Goal: Task Accomplishment & Management: Manage account settings

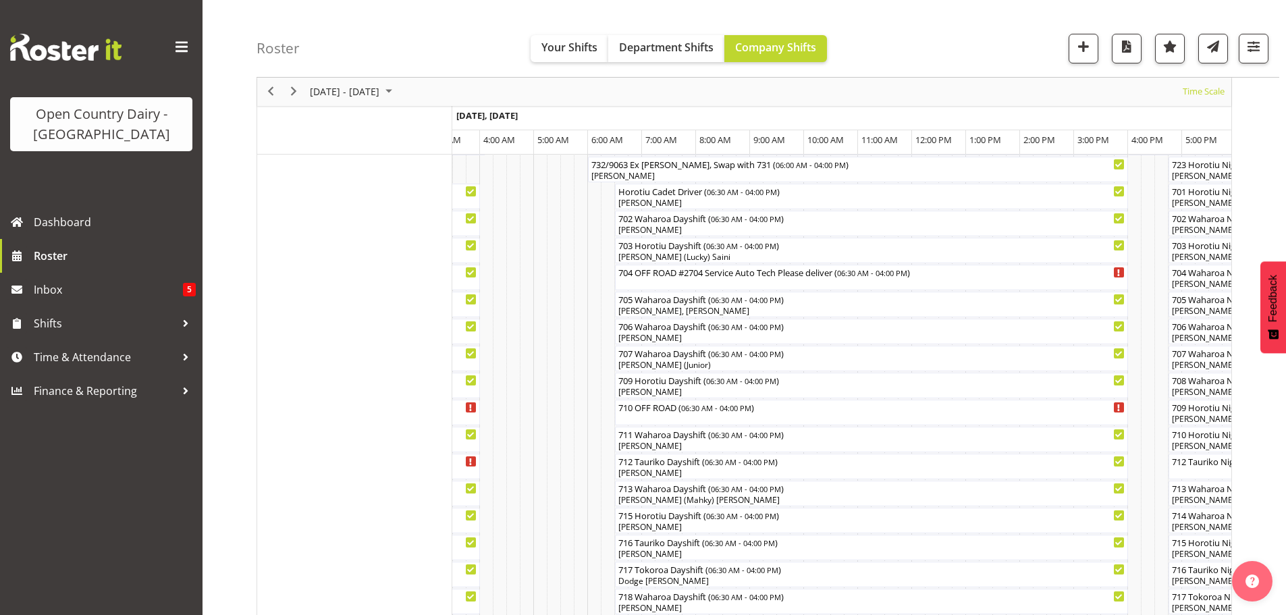
scroll to position [253, 0]
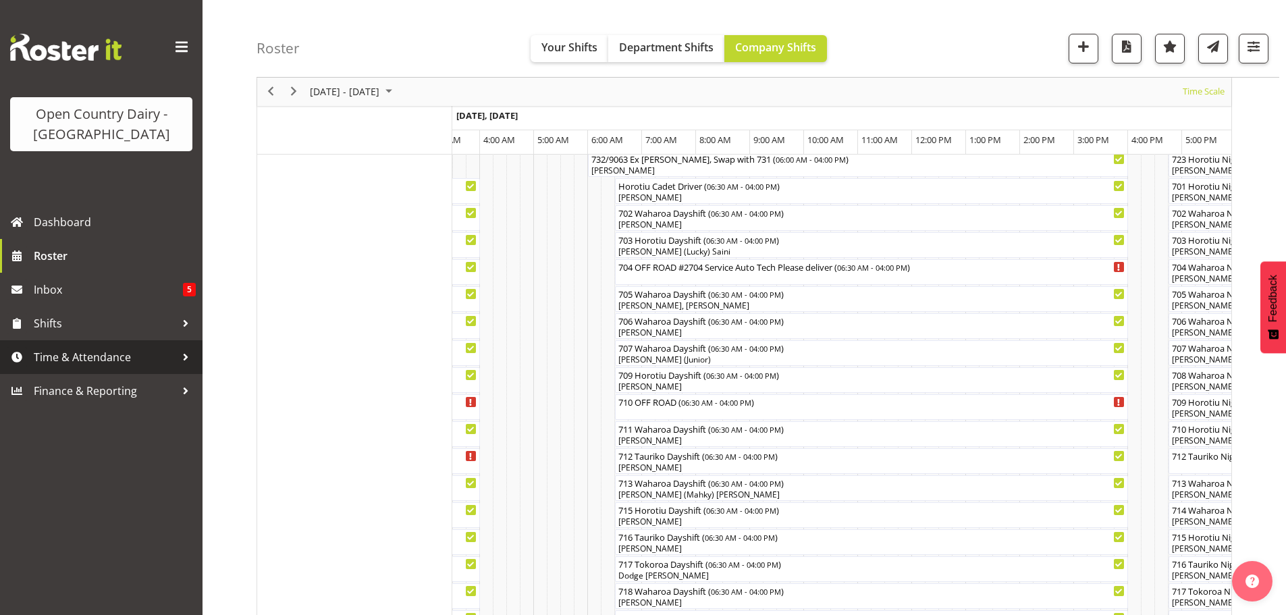
click at [84, 353] on span "Time & Attendance" at bounding box center [105, 357] width 142 height 20
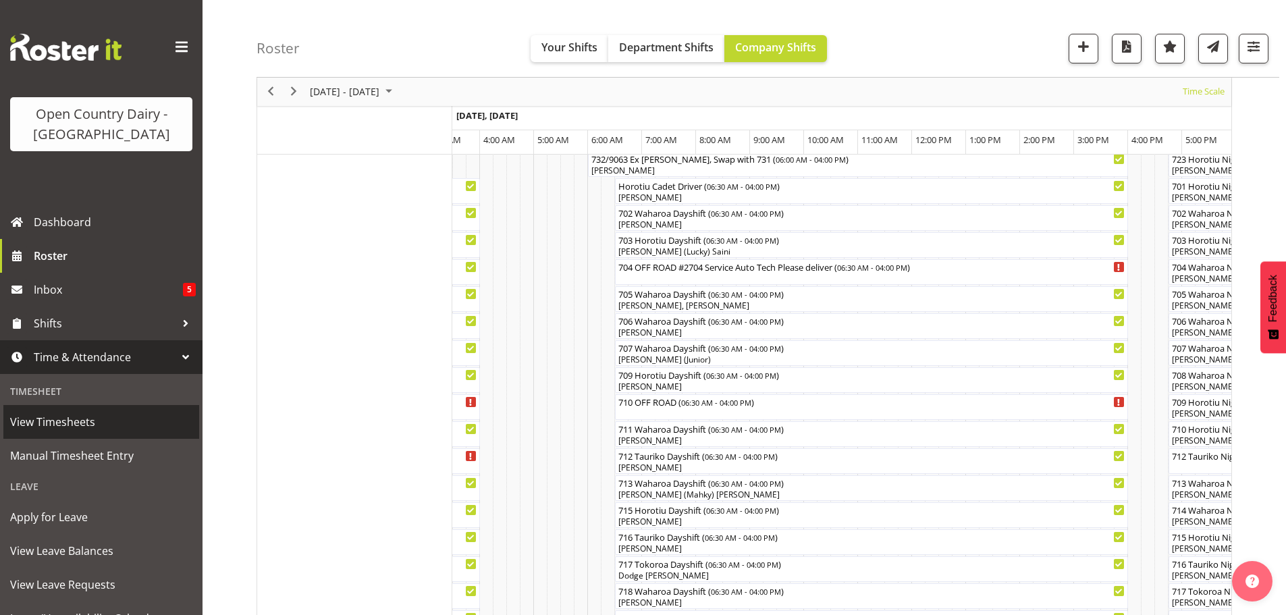
click at [55, 416] on span "View Timesheets" at bounding box center [101, 422] width 182 height 20
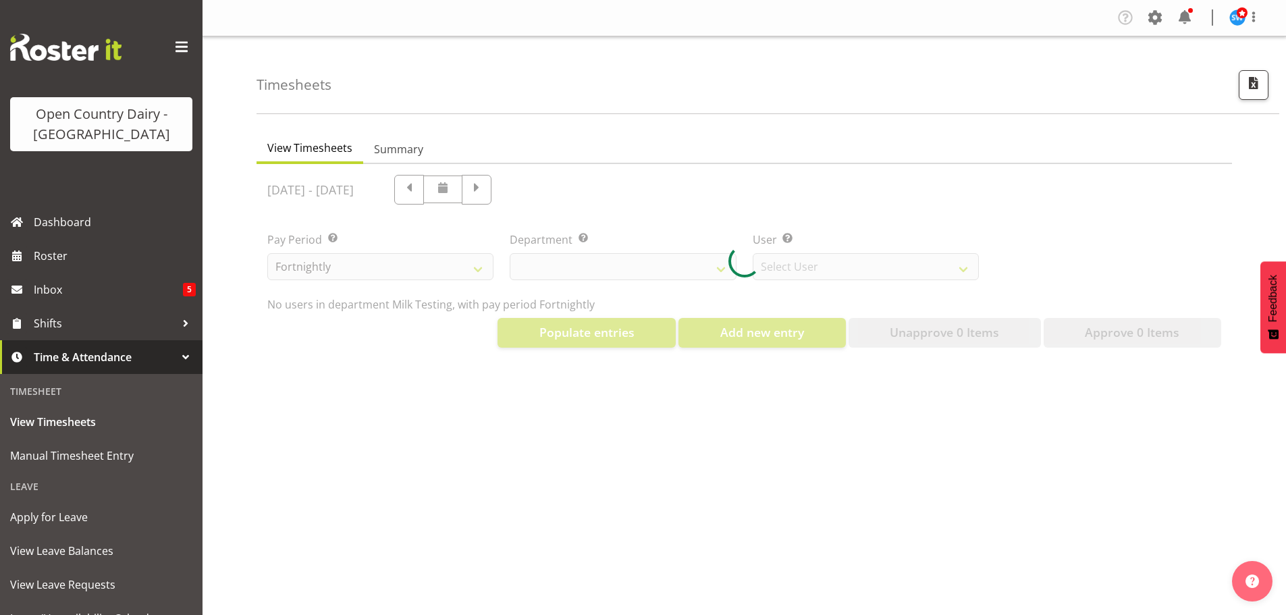
select select "733"
select select "7414"
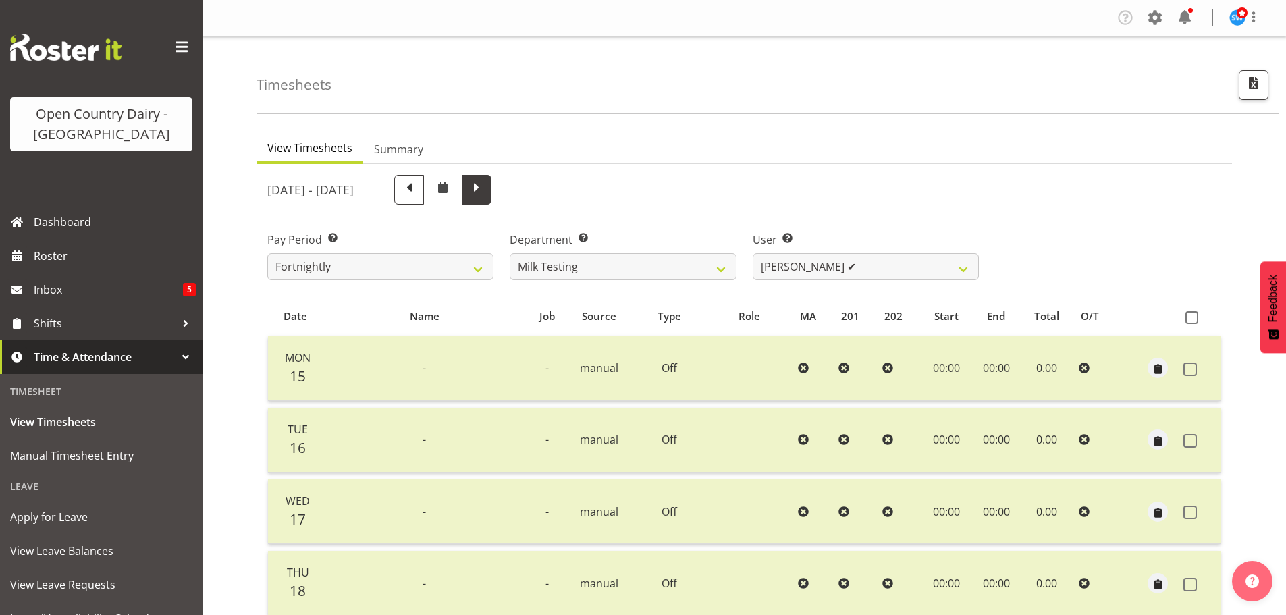
click at [485, 192] on span at bounding box center [477, 189] width 18 height 18
select select
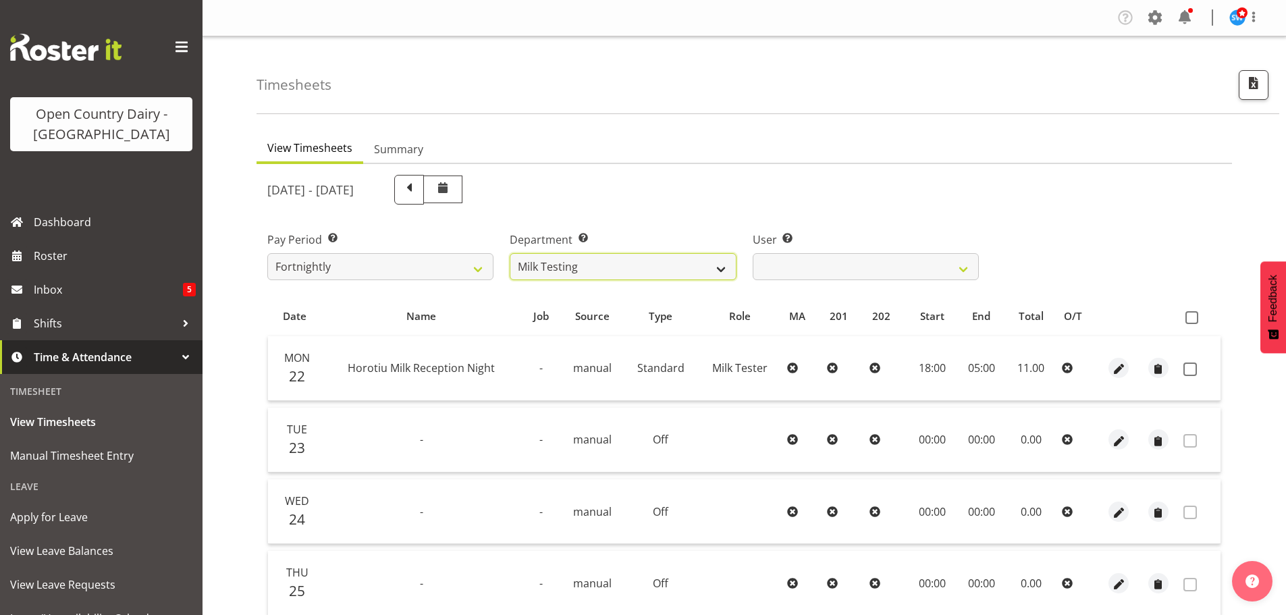
click at [722, 267] on select "701 702 703 704 705 706 707 708 709 710 711 712 713 714 715 716 717 718 719 720" at bounding box center [622, 266] width 226 height 27
select select "762"
click at [509, 253] on select "701 702 703 704 705 706 707 708 709 710 711 712 713 714 715 716 717 718 719 720" at bounding box center [622, 266] width 226 height 27
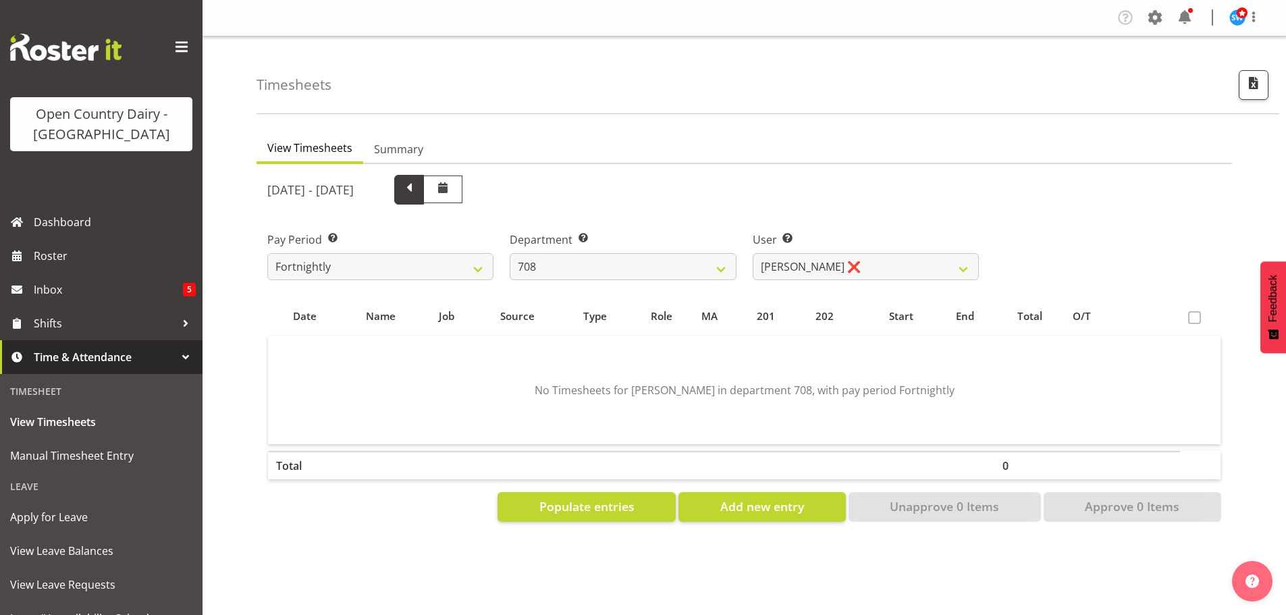
click at [418, 187] on span at bounding box center [409, 189] width 18 height 18
select select
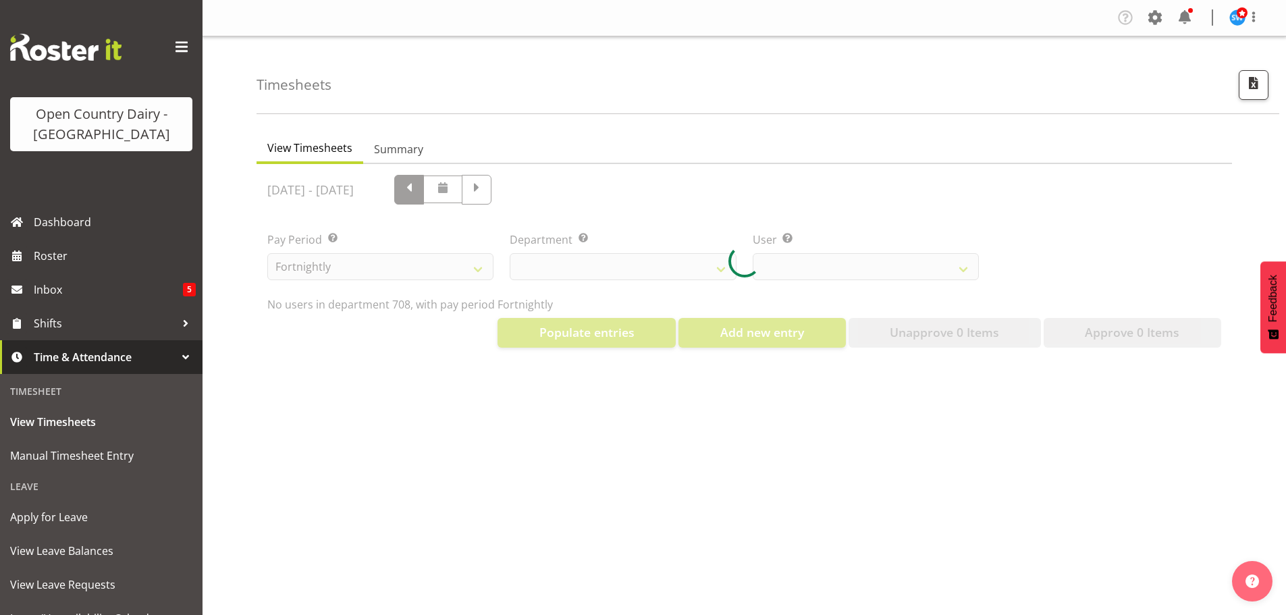
select select "762"
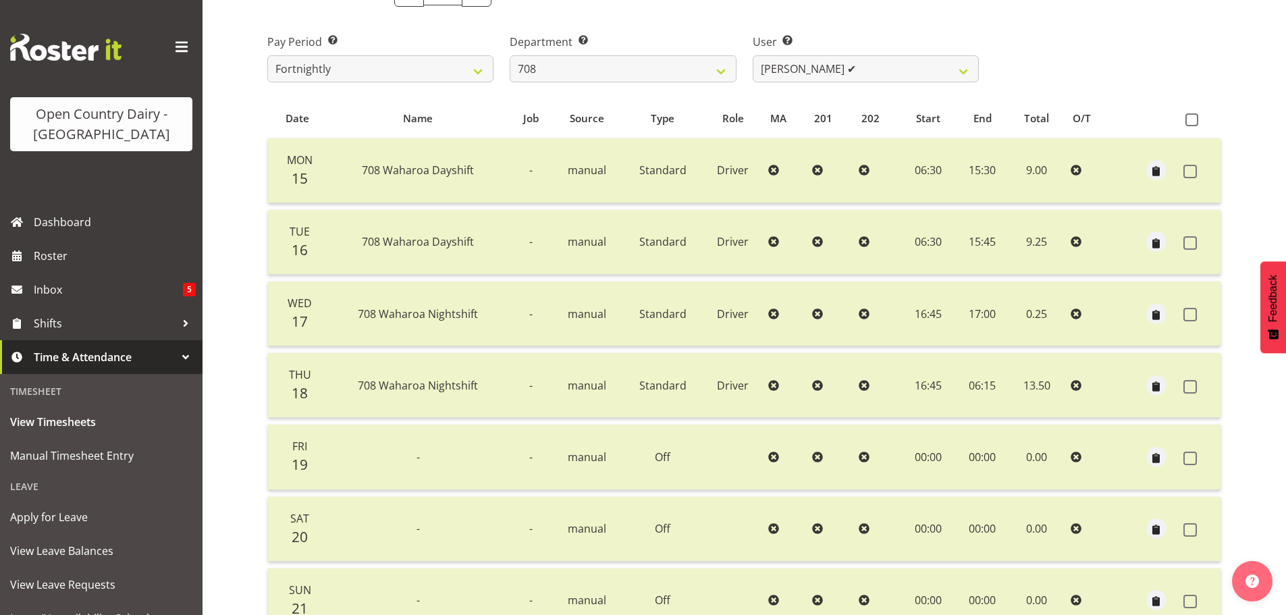
scroll to position [189, 0]
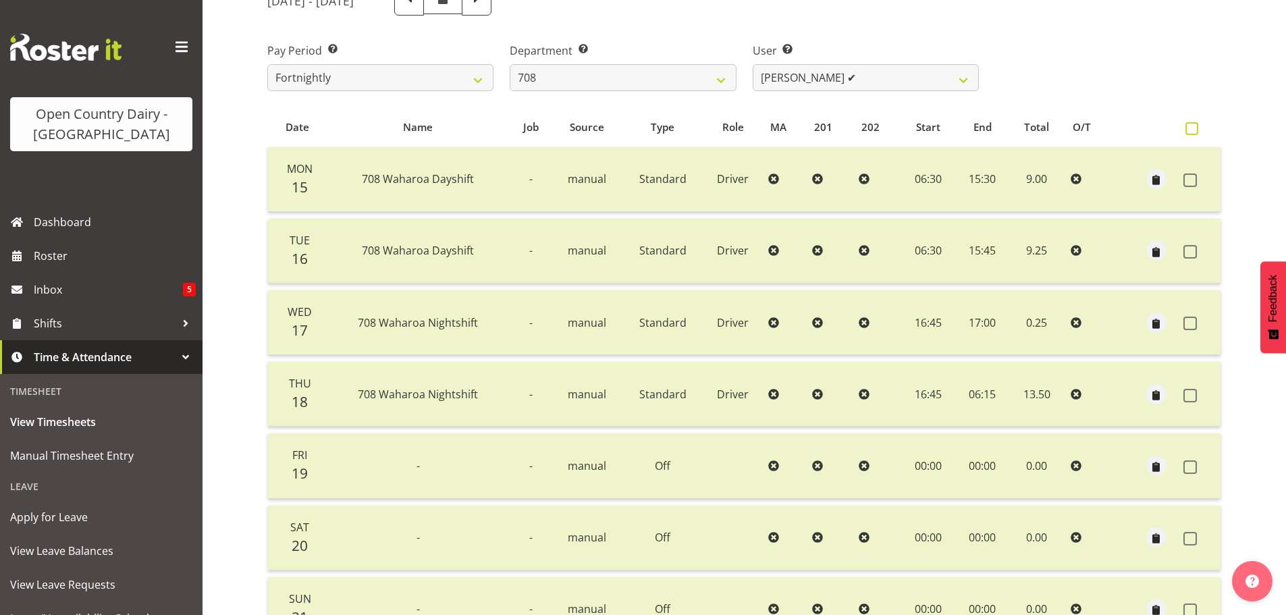
click at [1191, 129] on span at bounding box center [1191, 128] width 13 height 13
click at [1191, 129] on input "checkbox" at bounding box center [1189, 128] width 9 height 9
checkbox input "true"
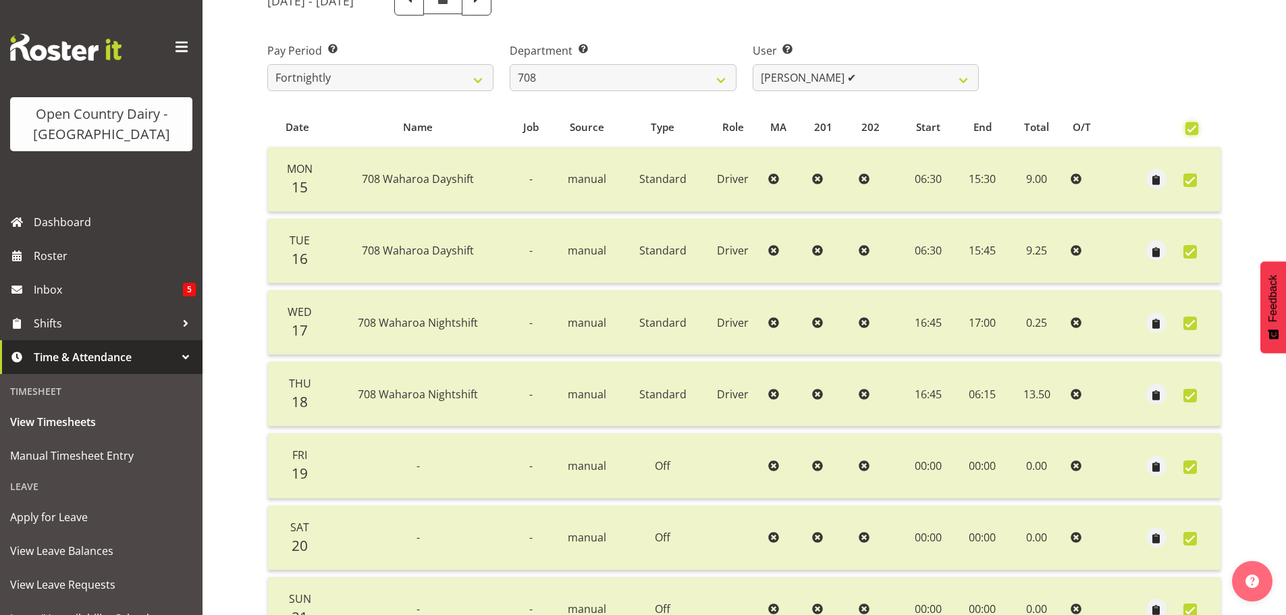
checkbox input "true"
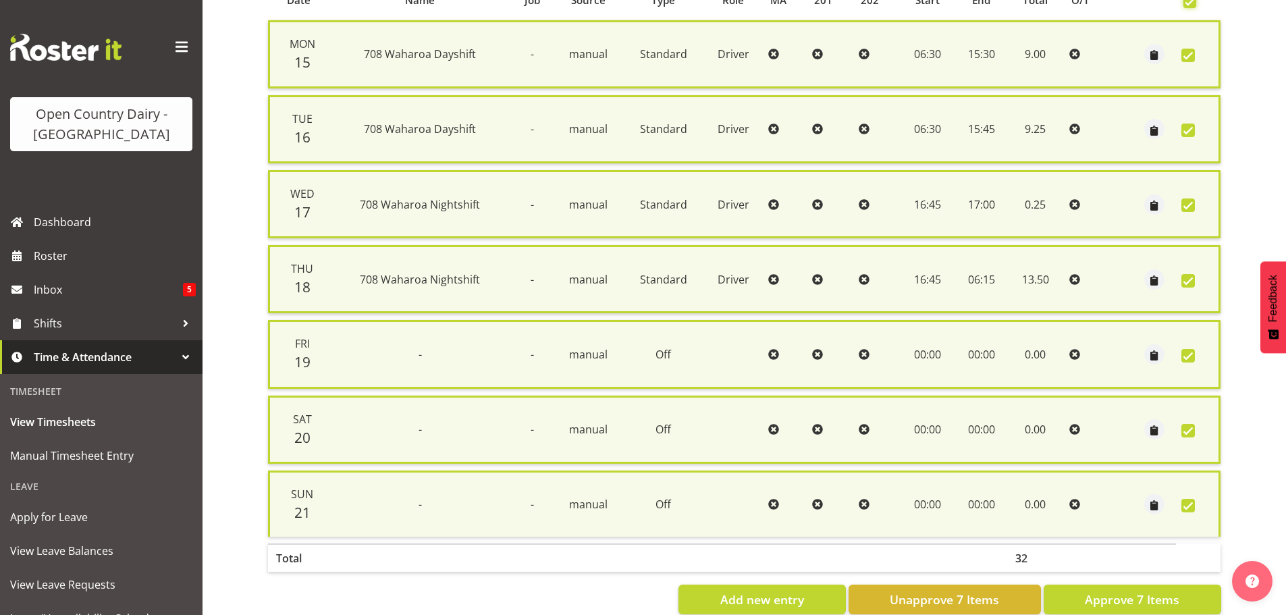
scroll to position [346, 0]
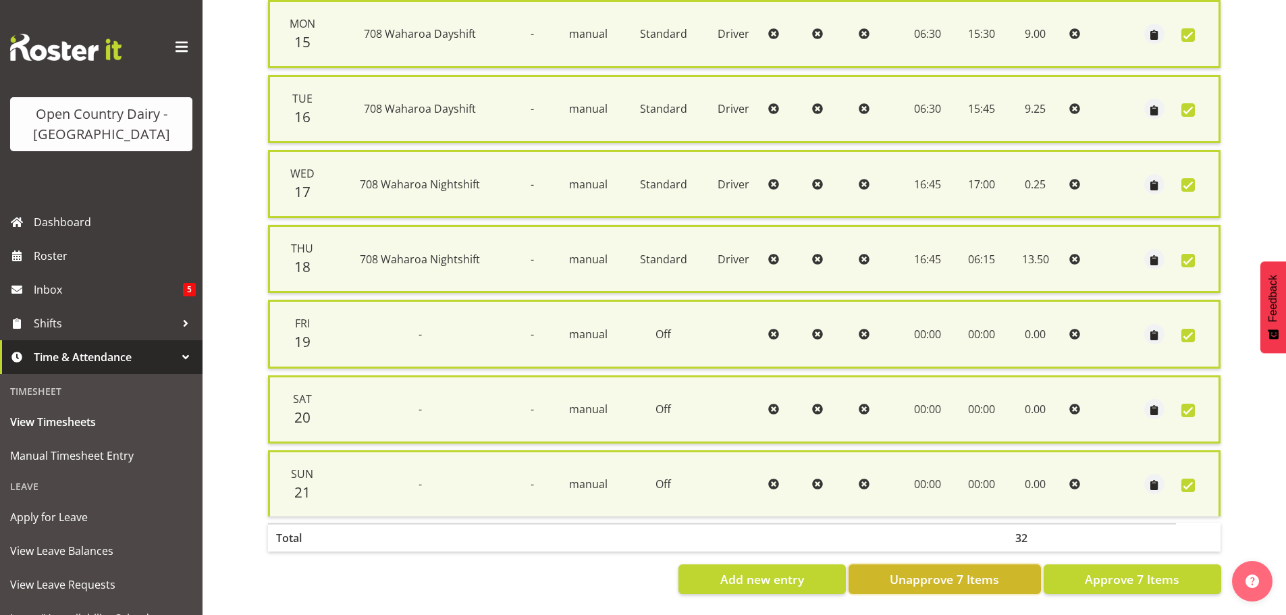
click at [956, 570] on span "Unapprove 7 Items" at bounding box center [943, 579] width 109 height 18
checkbox input "false"
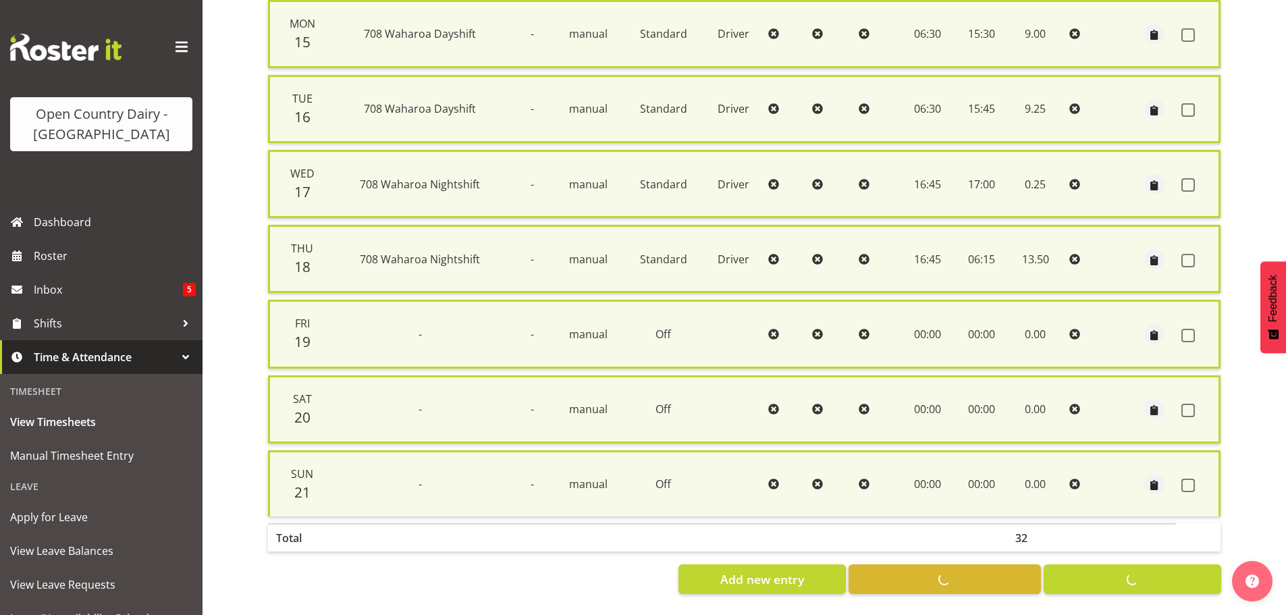
checkbox input "false"
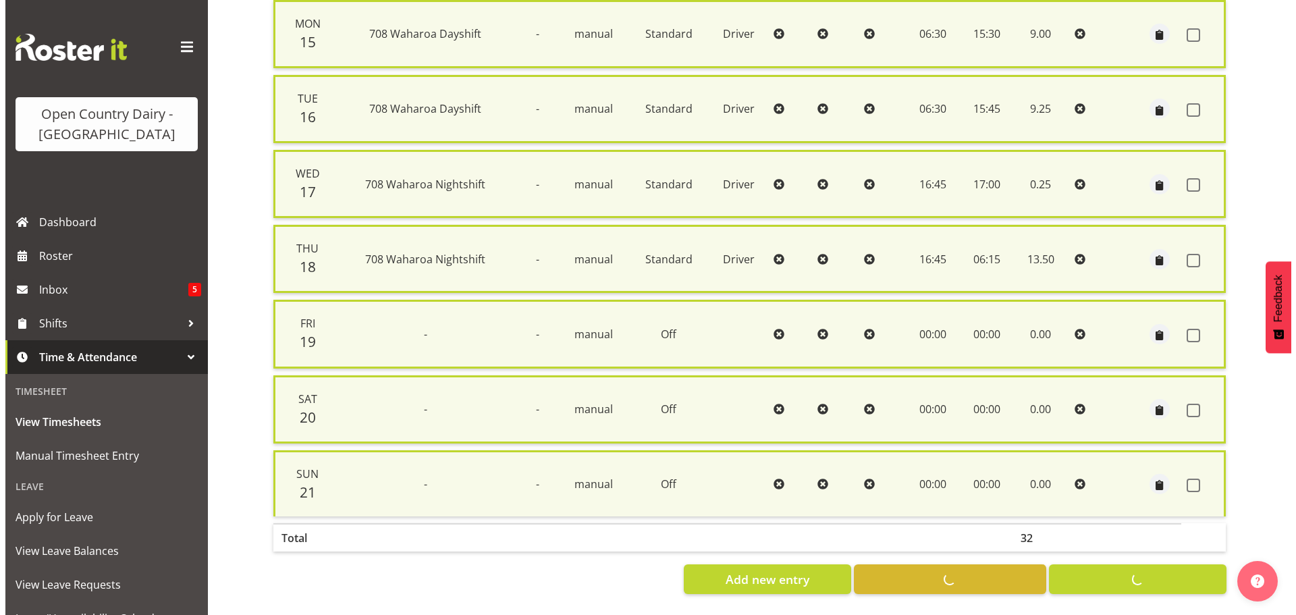
scroll to position [324, 0]
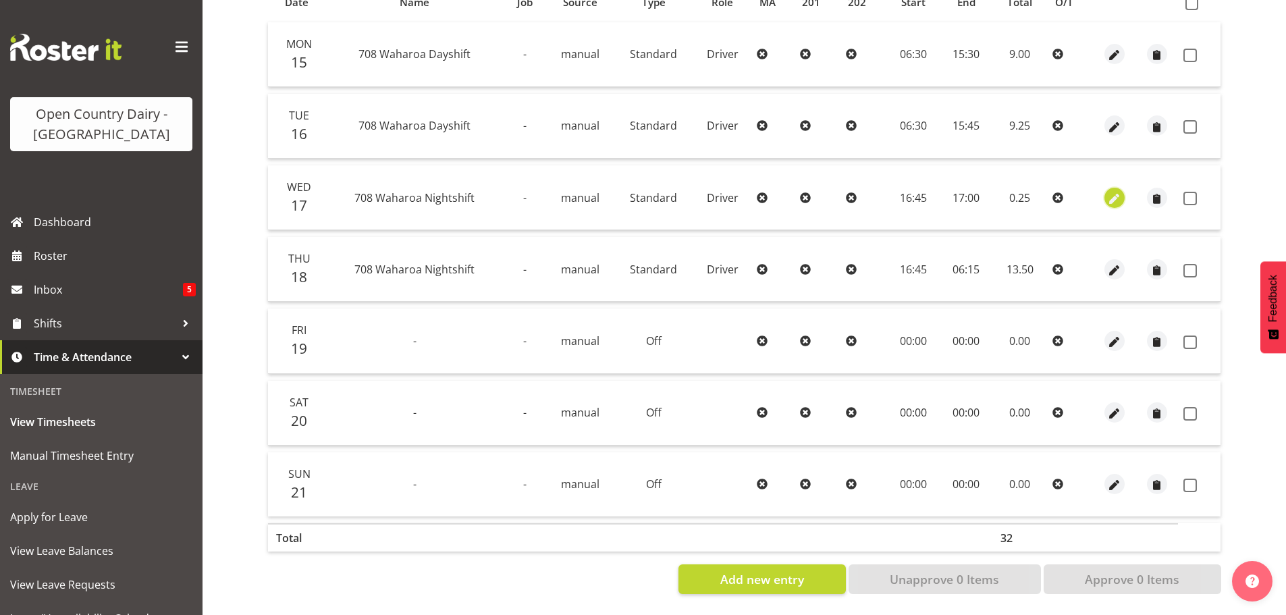
click at [1111, 191] on span "button" at bounding box center [1114, 199] width 16 height 16
select select "Standard"
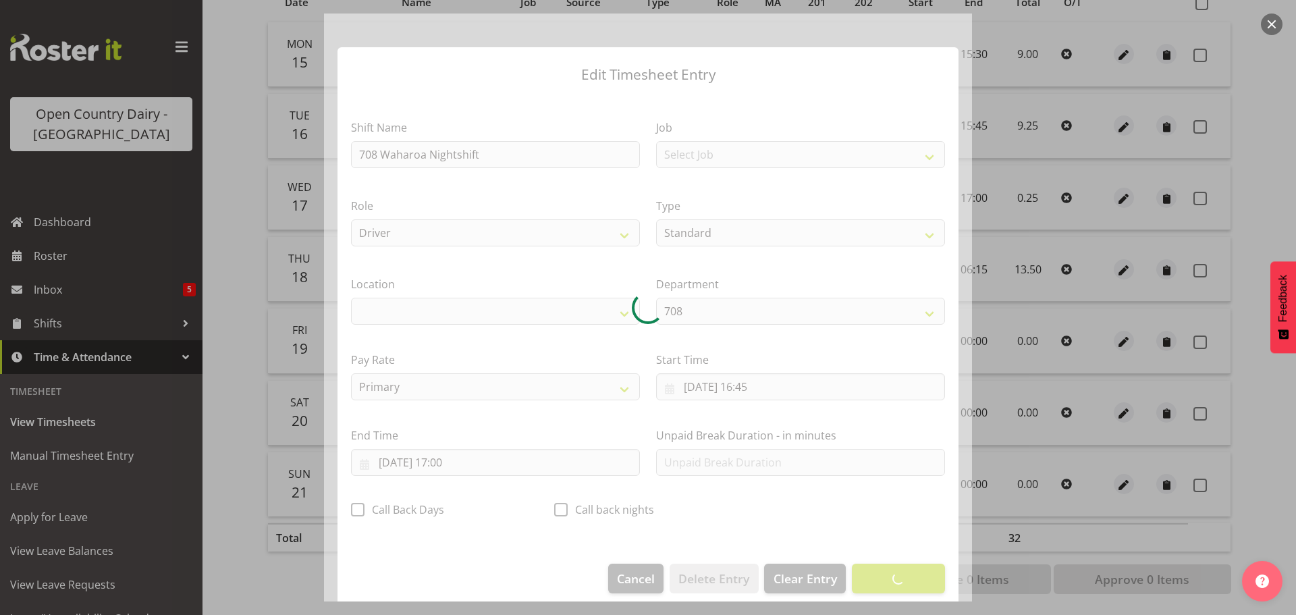
select select "1054"
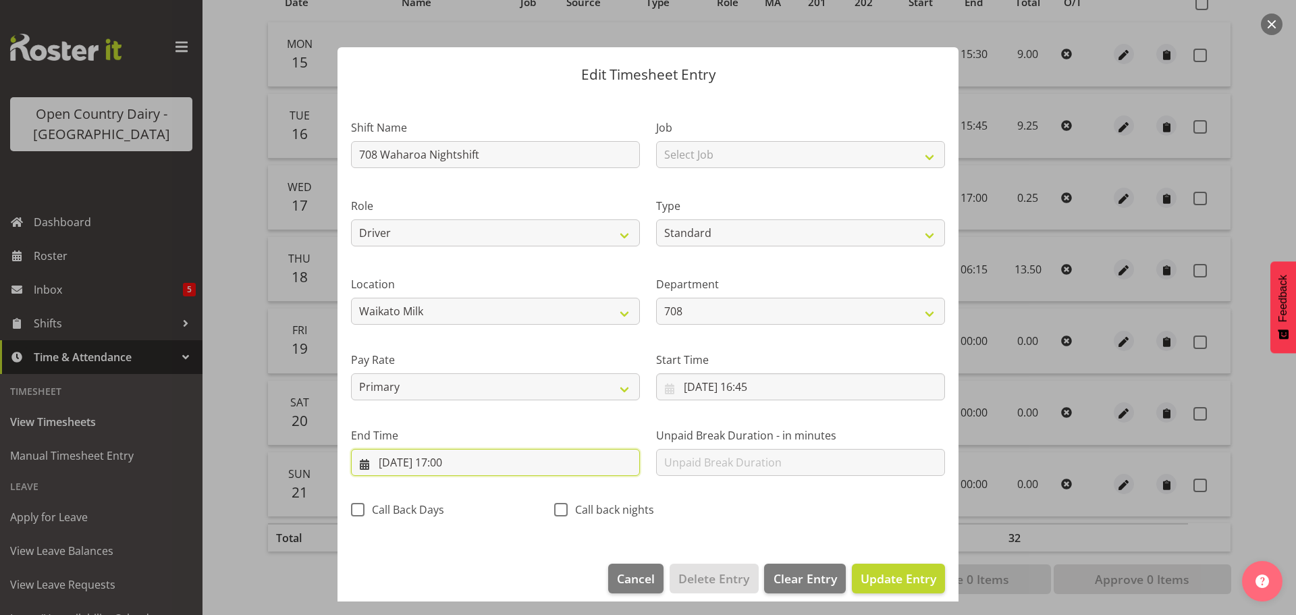
click at [464, 460] on input "17/09/2025, 17:00" at bounding box center [495, 462] width 289 height 27
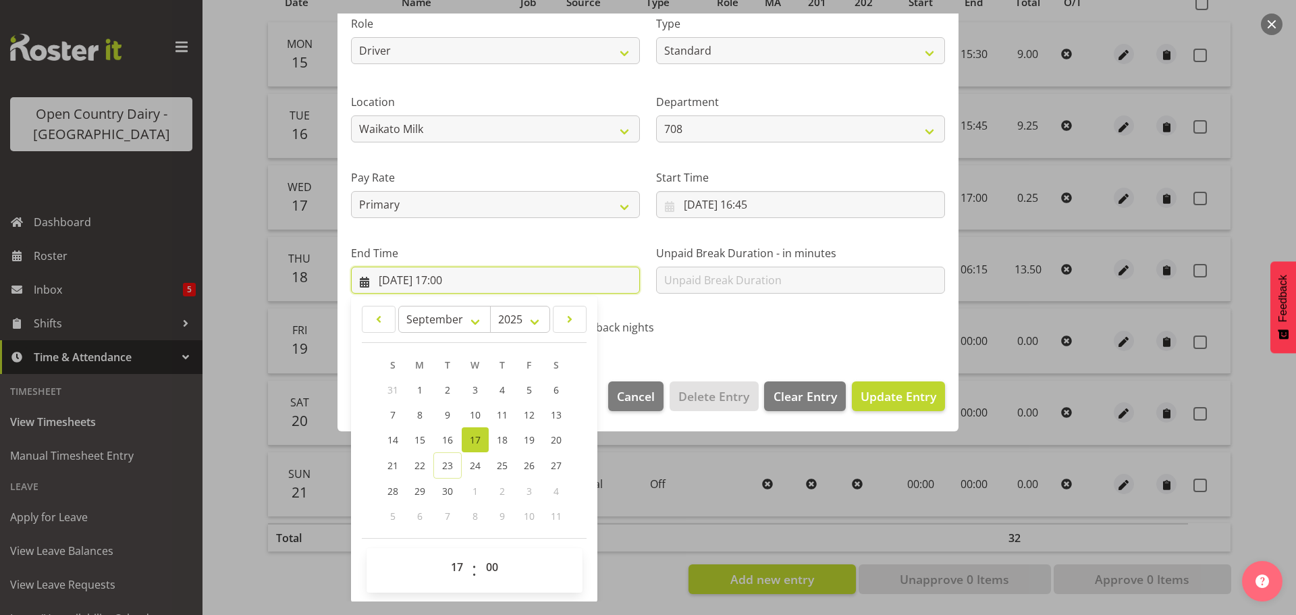
scroll to position [183, 0]
click at [502, 435] on span "18" at bounding box center [502, 439] width 11 height 13
type input "18/09/2025, 17:00"
click at [451, 562] on select "00 01 02 03 04 05 06 07 08 09 10 11 12 13 14 15 16 17 18 19 20 21 22 23" at bounding box center [458, 566] width 30 height 27
select select "5"
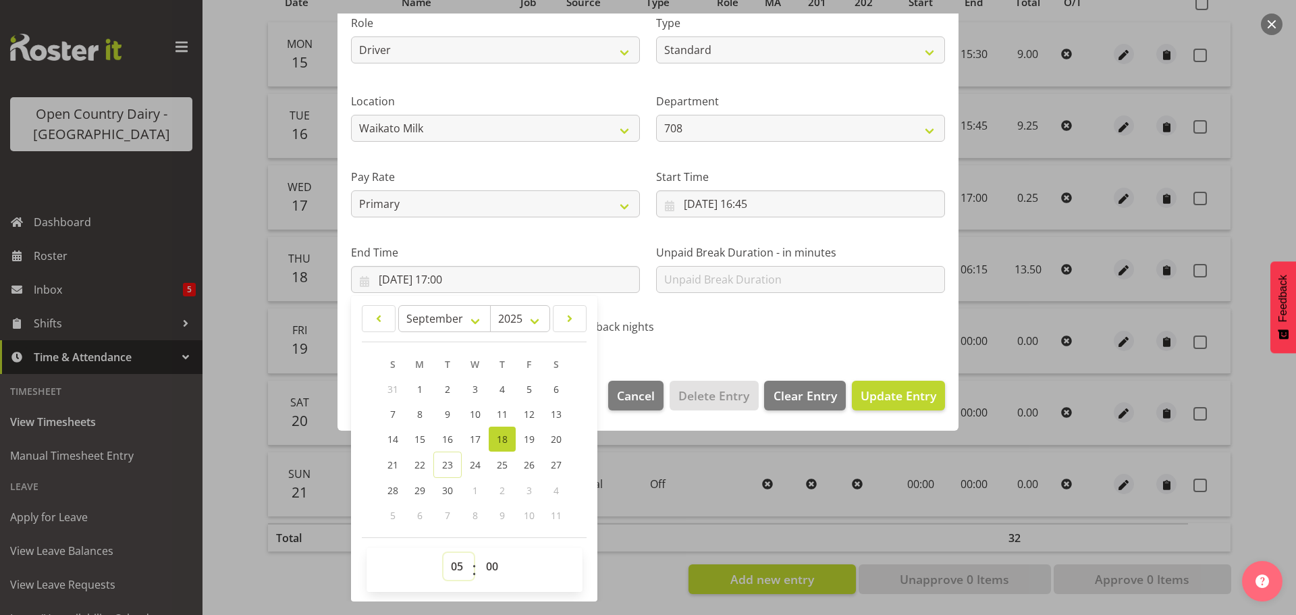
click at [443, 553] on select "00 01 02 03 04 05 06 07 08 09 10 11 12 13 14 15 16 17 18 19 20 21 22 23" at bounding box center [458, 566] width 30 height 27
type input "18/09/2025, 05:00"
click at [809, 340] on div "Shift Name 708 Waharoa Nightshift Job Select Job Driver Driver supervisor Suppo…" at bounding box center [648, 132] width 610 height 428
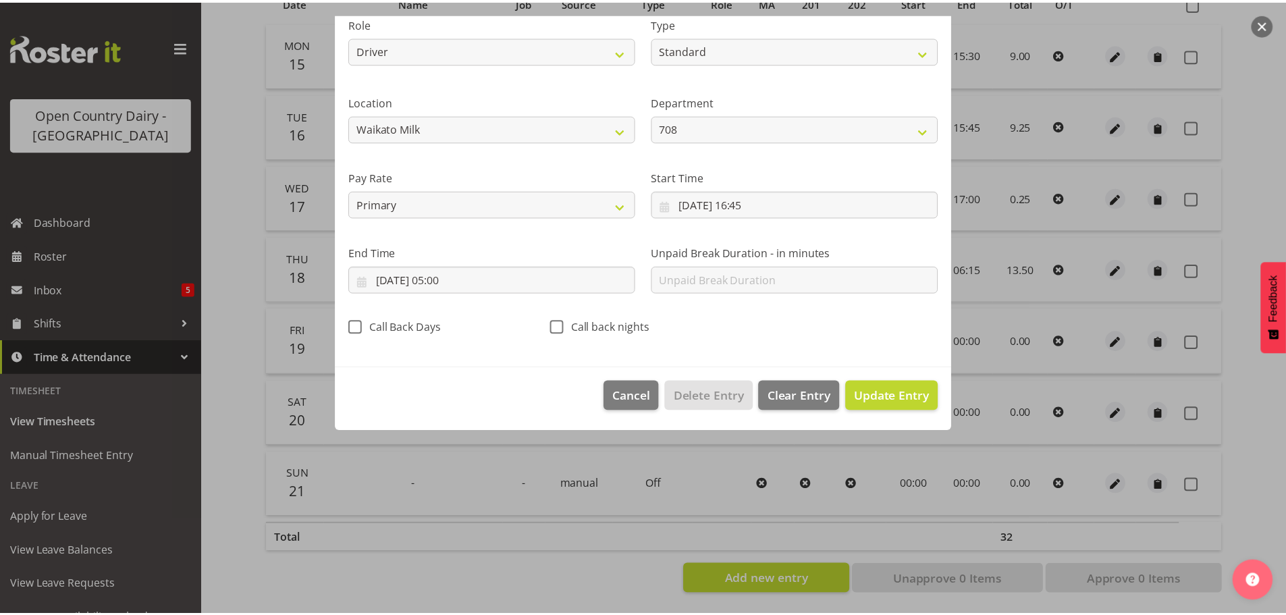
scroll to position [12, 0]
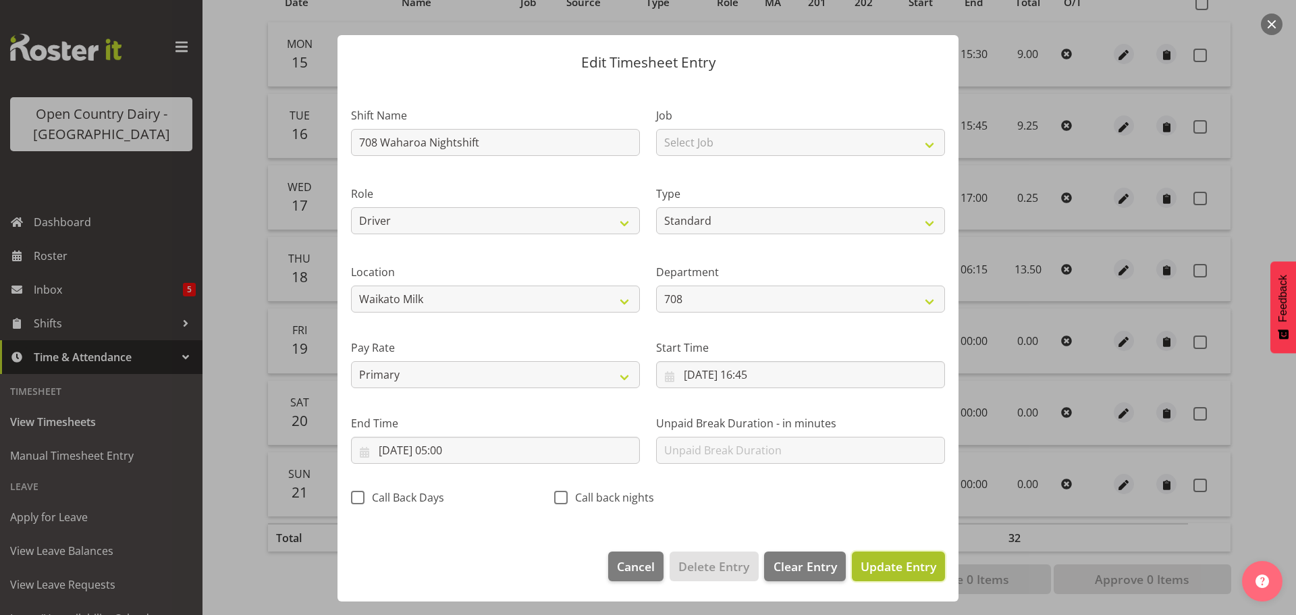
click at [877, 568] on span "Update Entry" at bounding box center [898, 566] width 76 height 16
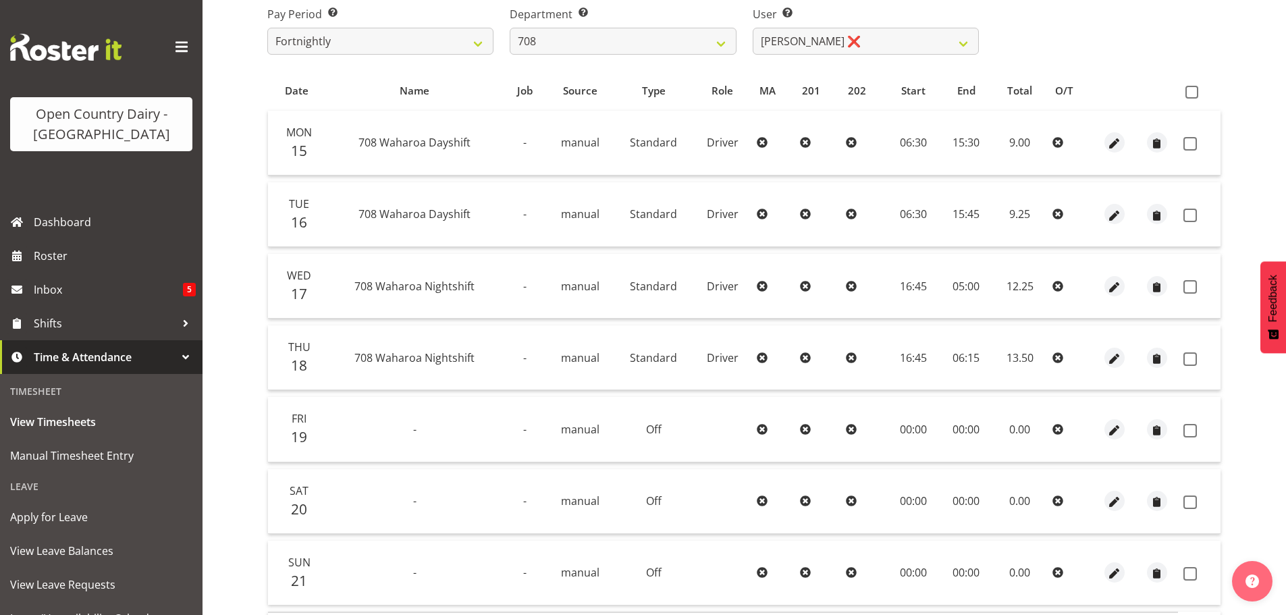
scroll to position [121, 0]
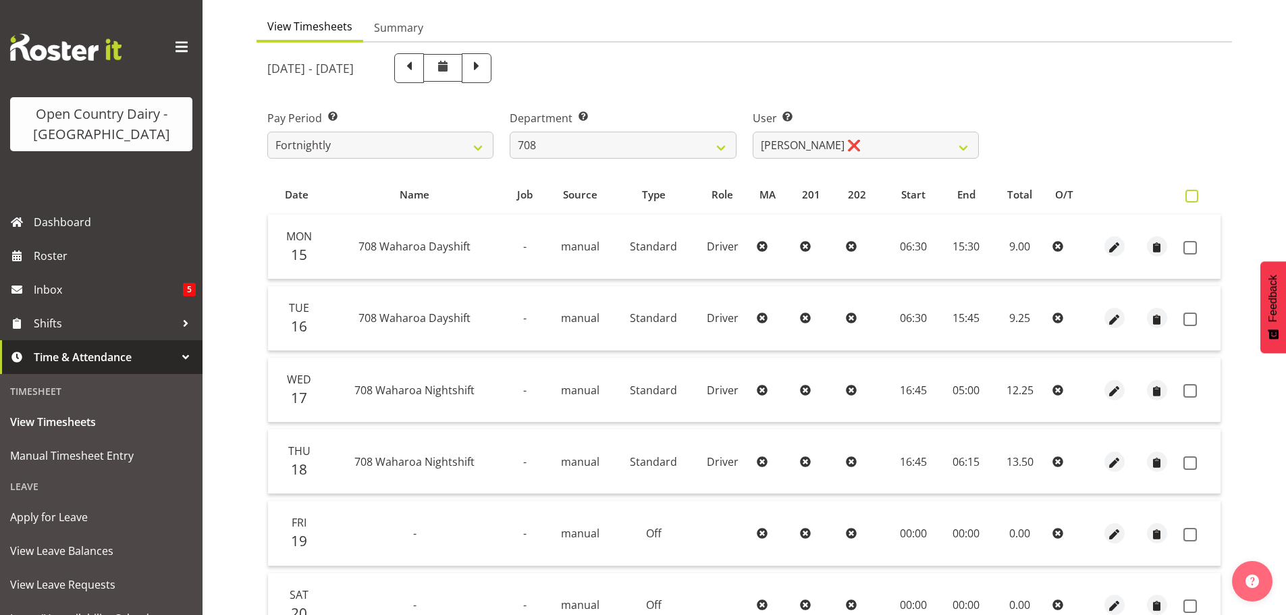
click at [1193, 195] on span at bounding box center [1191, 196] width 13 height 13
click at [1193, 195] on input "checkbox" at bounding box center [1189, 196] width 9 height 9
checkbox input "true"
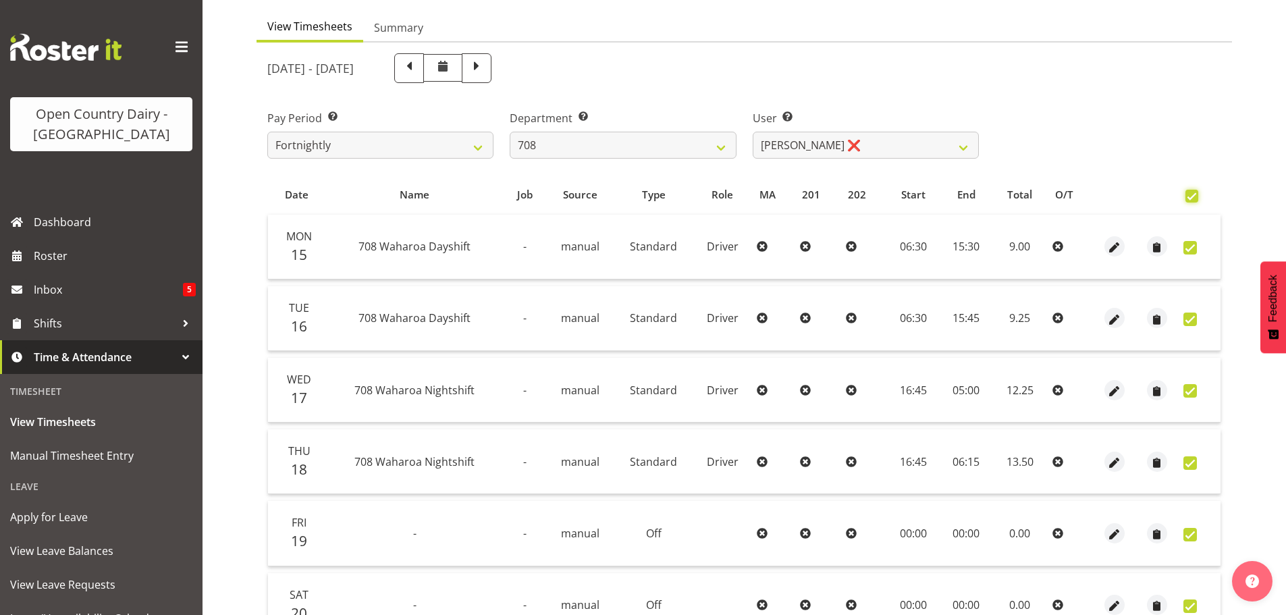
checkbox input "true"
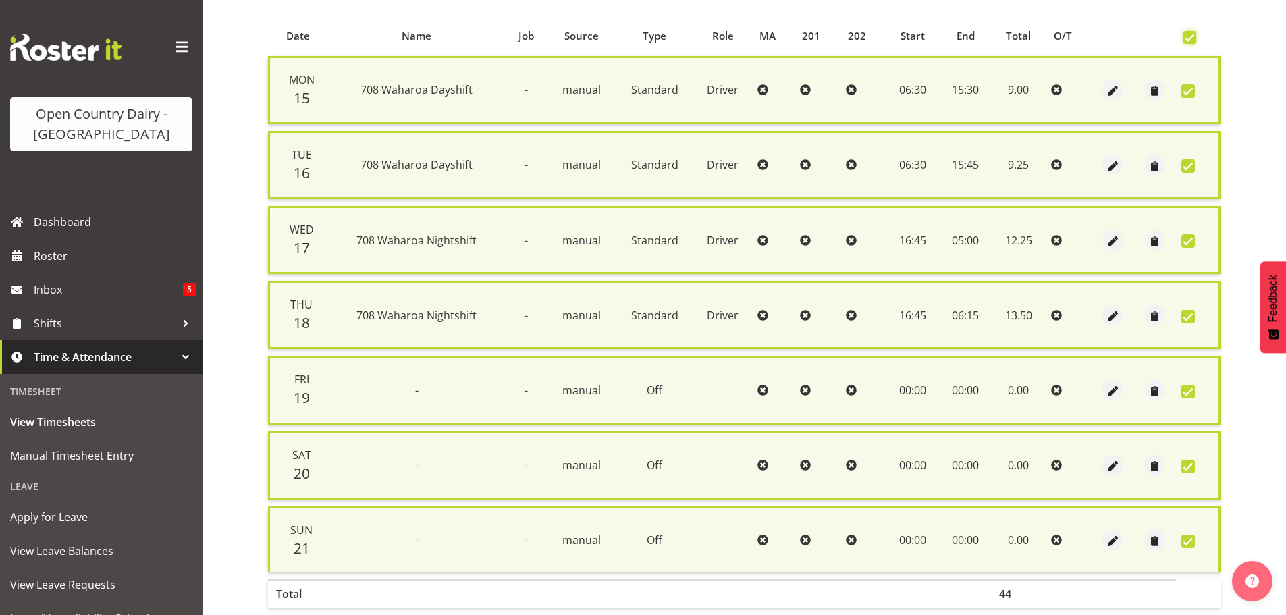
scroll to position [346, 0]
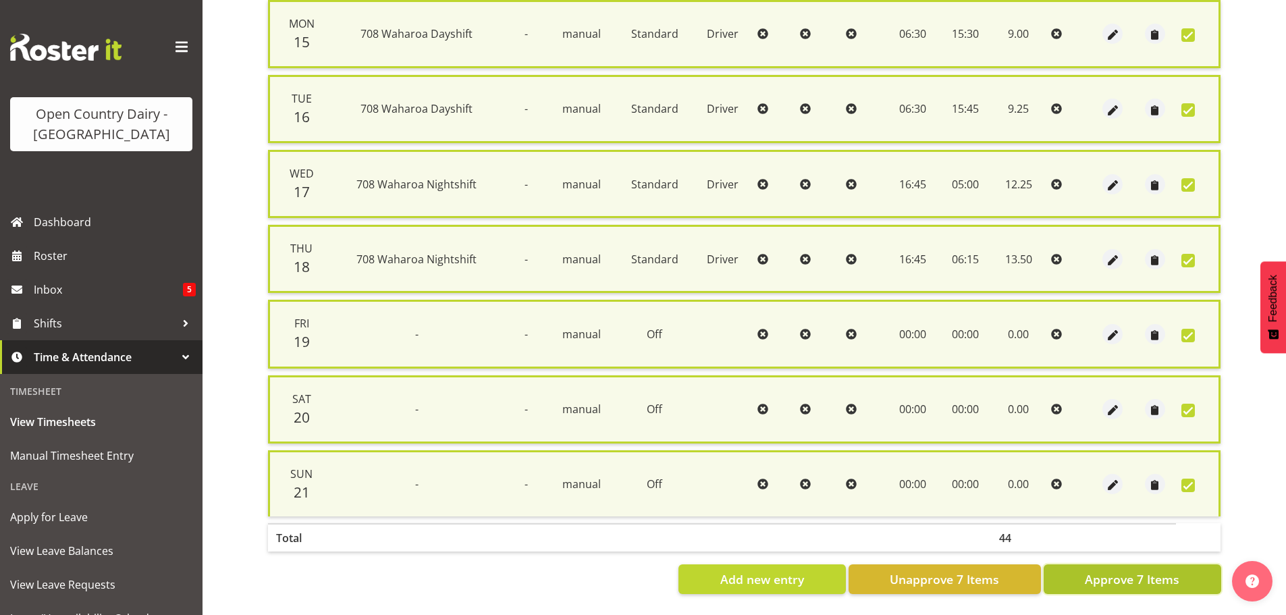
click at [1126, 571] on span "Approve 7 Items" at bounding box center [1131, 579] width 94 height 18
checkbox input "false"
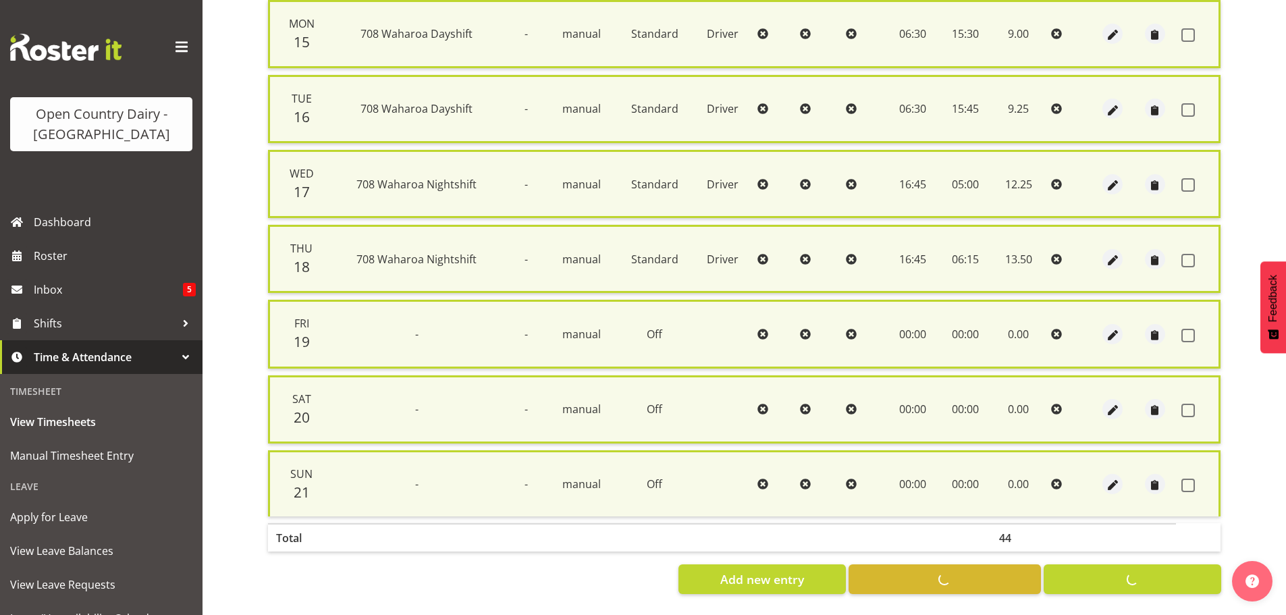
checkbox input "false"
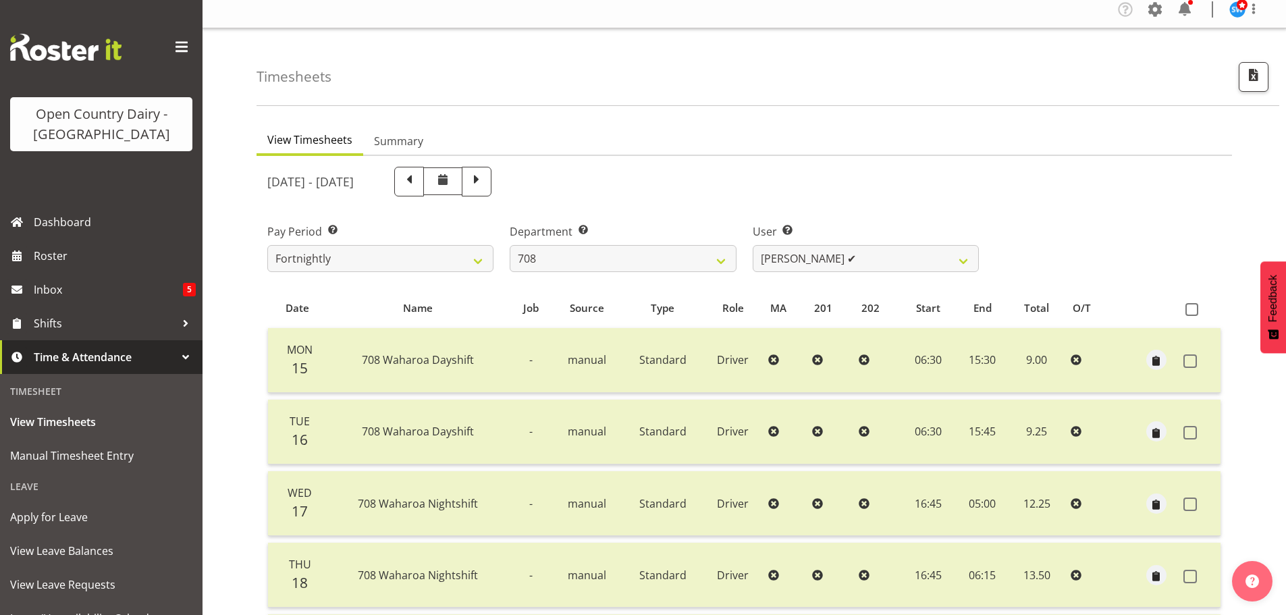
scroll to position [0, 0]
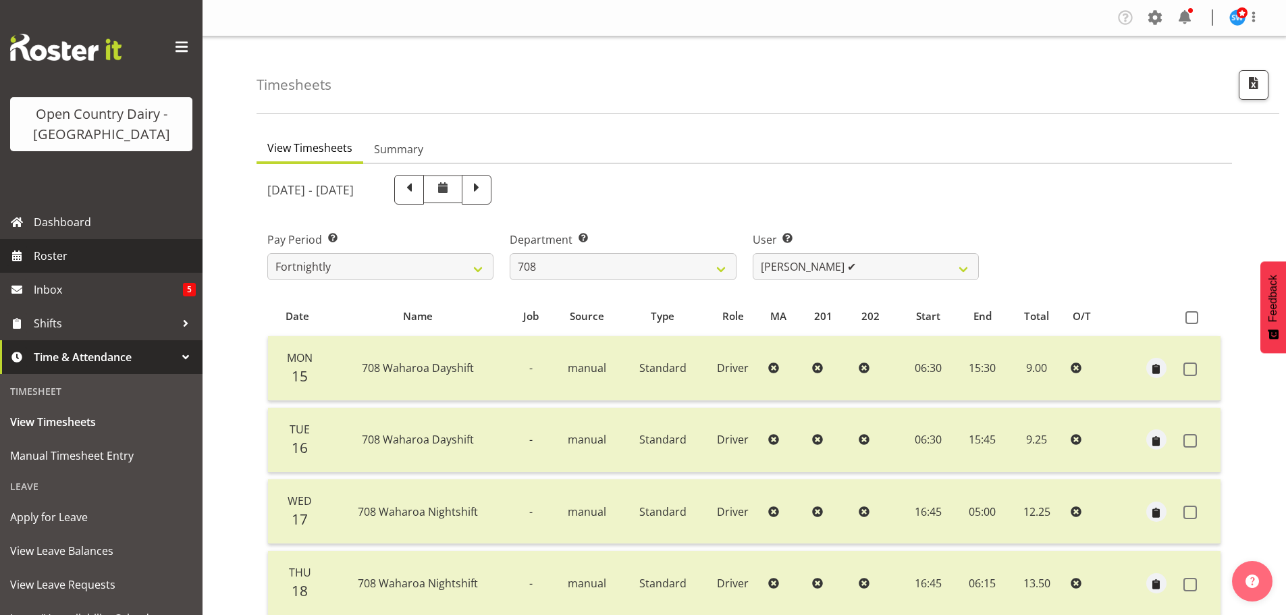
click at [49, 256] on span "Roster" at bounding box center [115, 256] width 162 height 20
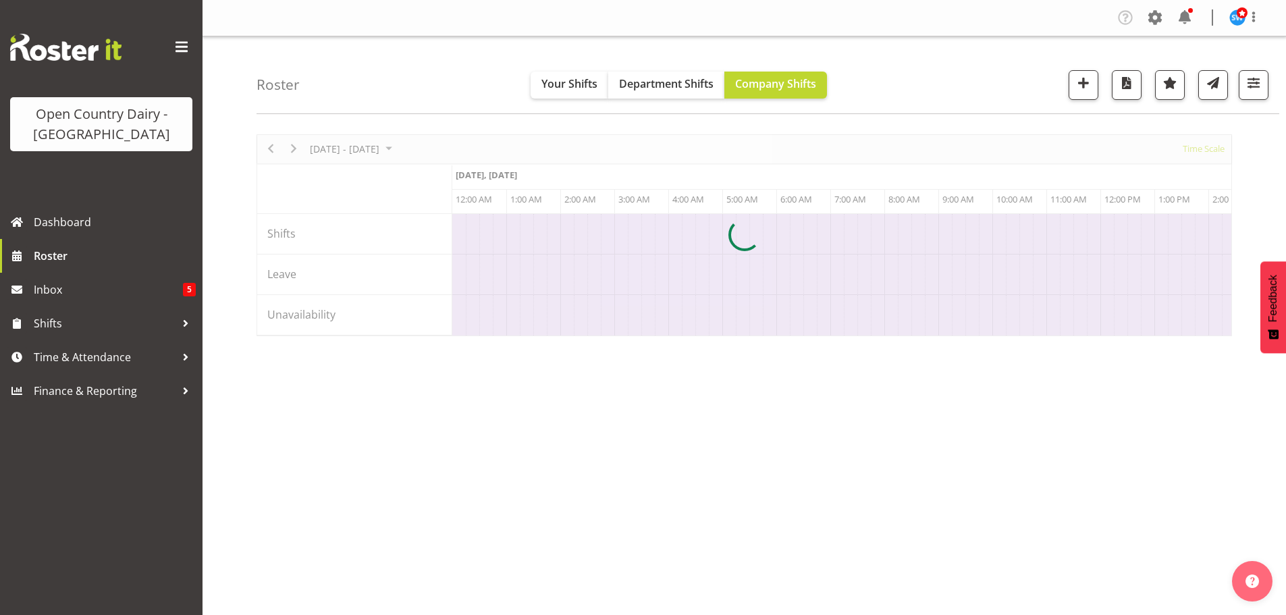
scroll to position [0, 1296]
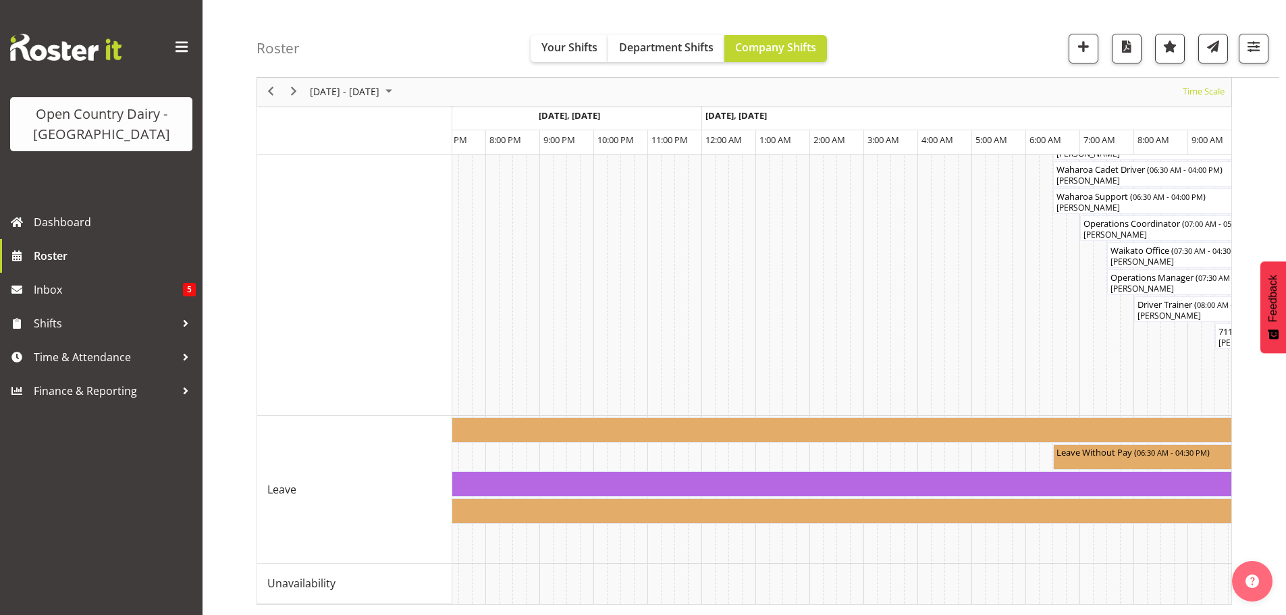
scroll to position [0, 4885]
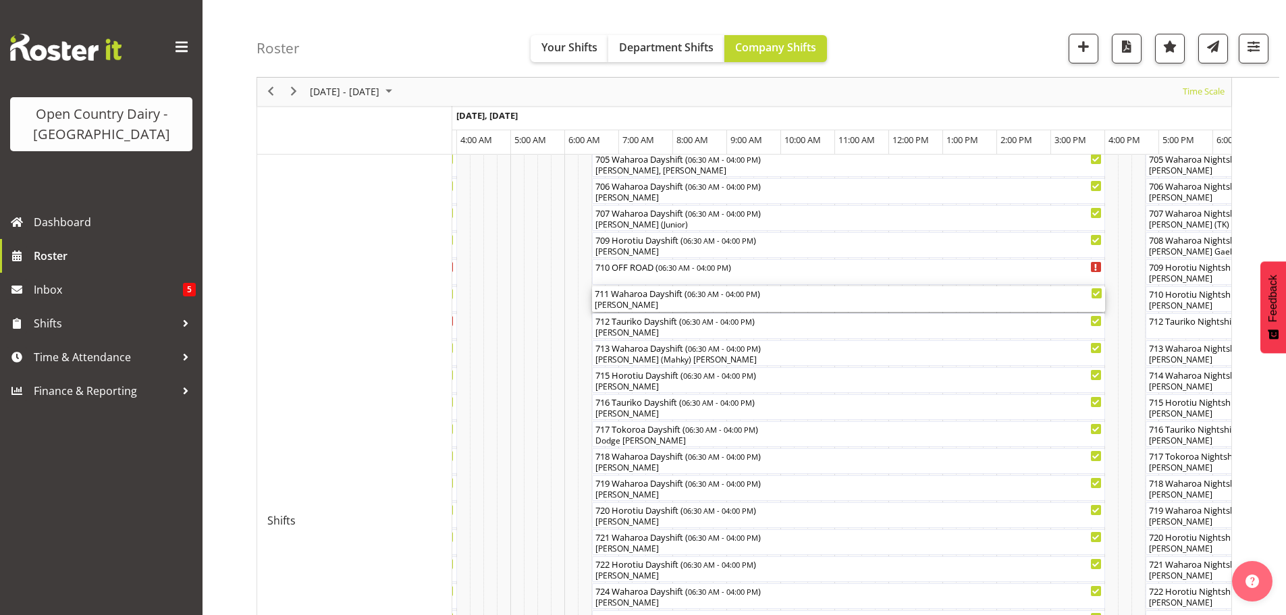
click at [669, 305] on div "[PERSON_NAME]" at bounding box center [848, 305] width 507 height 12
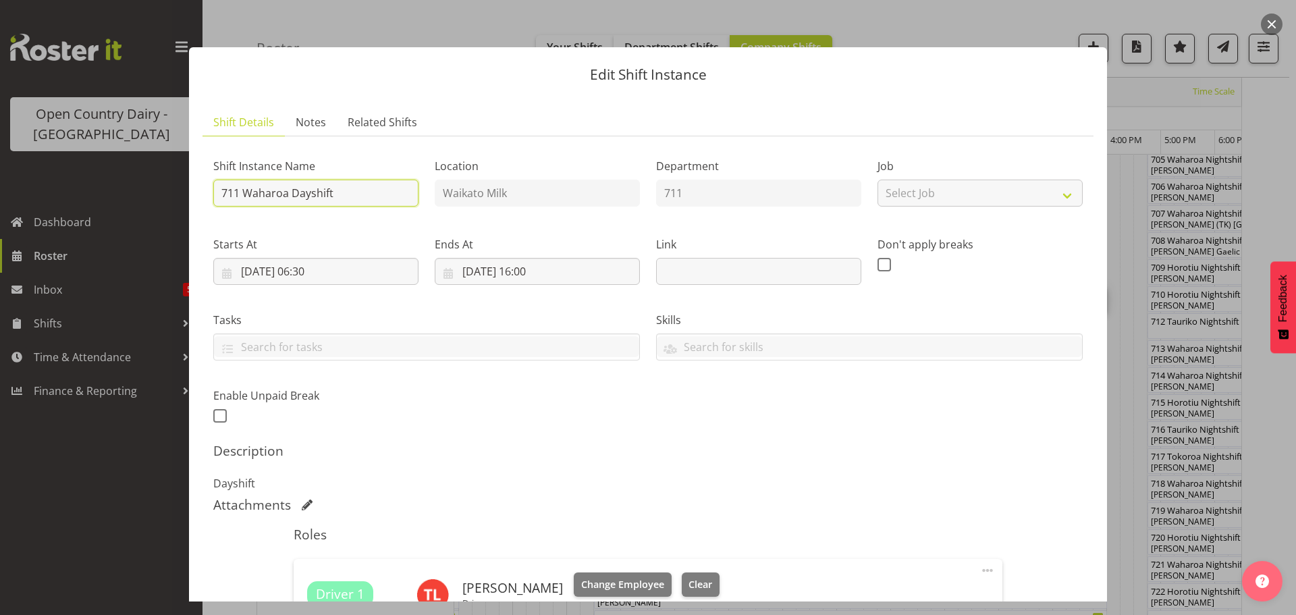
click at [381, 192] on input "711 Waharoa Dayshift" at bounding box center [315, 193] width 205 height 27
type input "711 Empty to [PERSON_NAME], Milk home"
click at [319, 269] on input "[DATE] 06:30" at bounding box center [315, 271] width 205 height 27
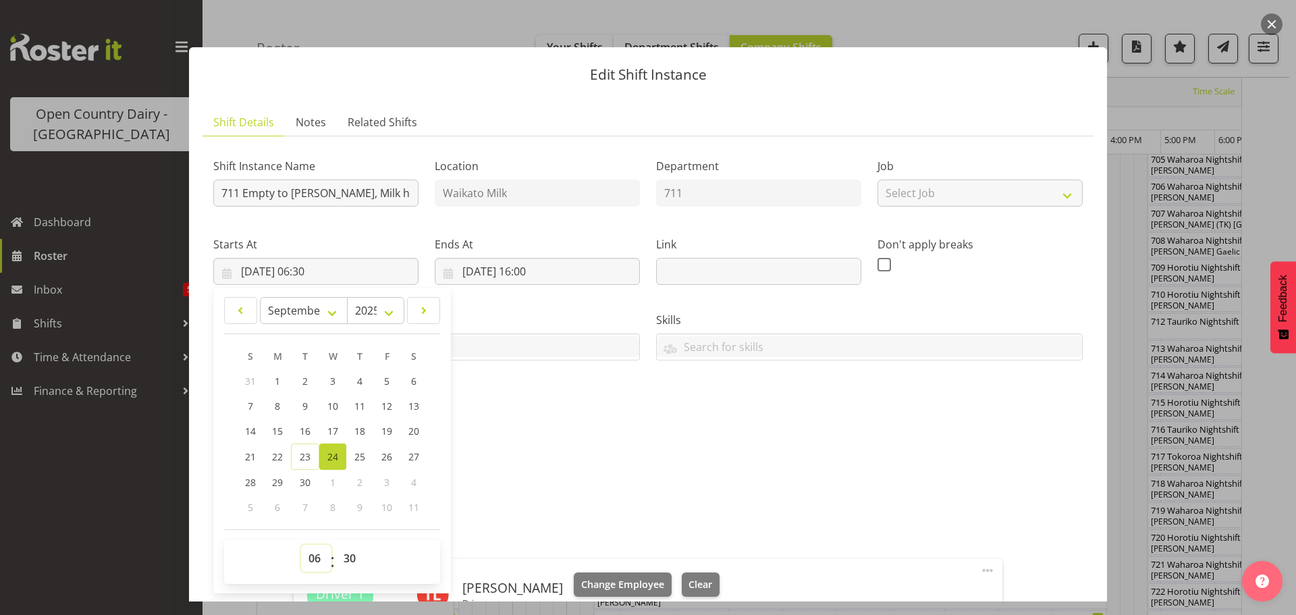
click at [312, 556] on select "00 01 02 03 04 05 06 07 08 09 10 11 12 13 14 15 16 17 18 19 20 21 22 23" at bounding box center [316, 558] width 30 height 27
select select "5"
click at [301, 545] on select "00 01 02 03 04 05 06 07 08 09 10 11 12 13 14 15 16 17 18 19 20 21 22 23" at bounding box center [316, 558] width 30 height 27
type input "[DATE] 05:30"
drag, startPoint x: 347, startPoint y: 557, endPoint x: 351, endPoint y: 545, distance: 12.8
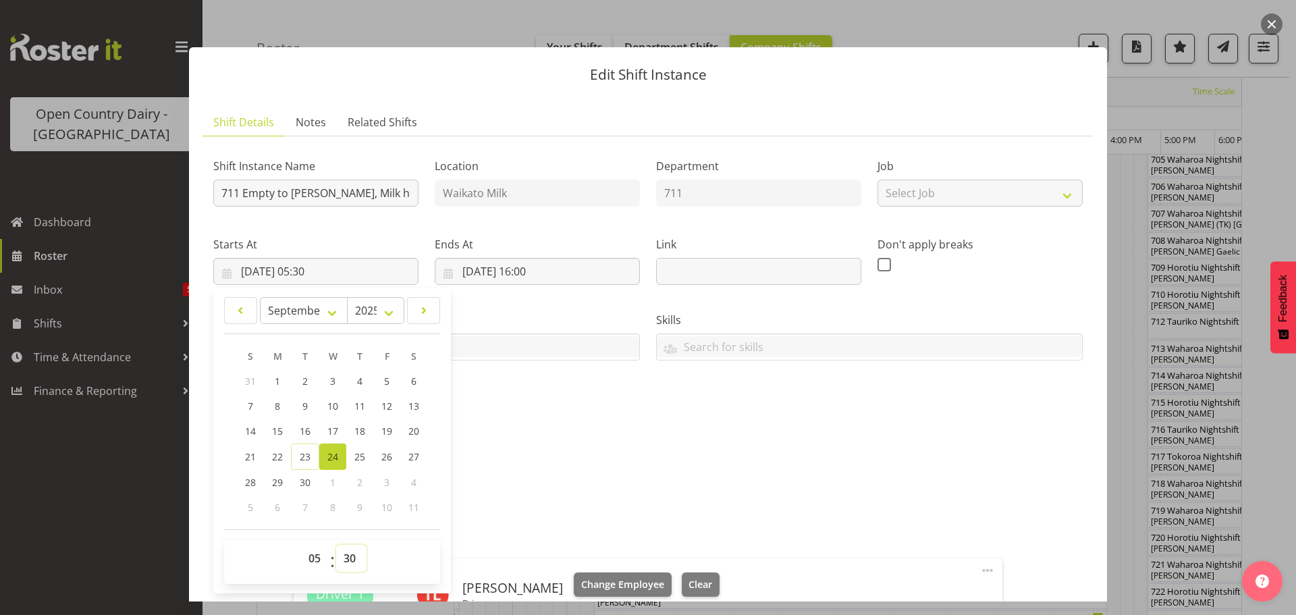
click at [348, 556] on select "00 01 02 03 04 05 06 07 08 09 10 11 12 13 14 15 16 17 18 19 20 21 22 23 24 25 2…" at bounding box center [351, 558] width 30 height 27
select select "0"
click at [336, 545] on select "00 01 02 03 04 05 06 07 08 09 10 11 12 13 14 15 16 17 18 19 20 21 22 23 24 25 2…" at bounding box center [351, 558] width 30 height 27
type input "[DATE] 05:00"
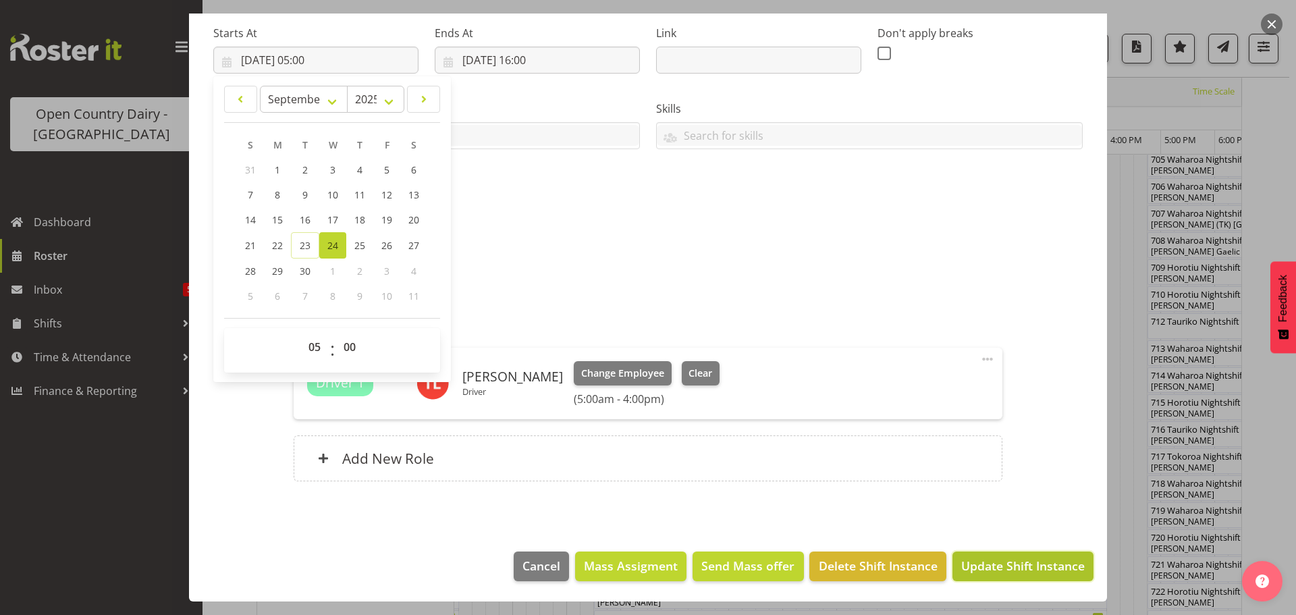
click at [1010, 559] on span "Update Shift Instance" at bounding box center [1022, 566] width 123 height 18
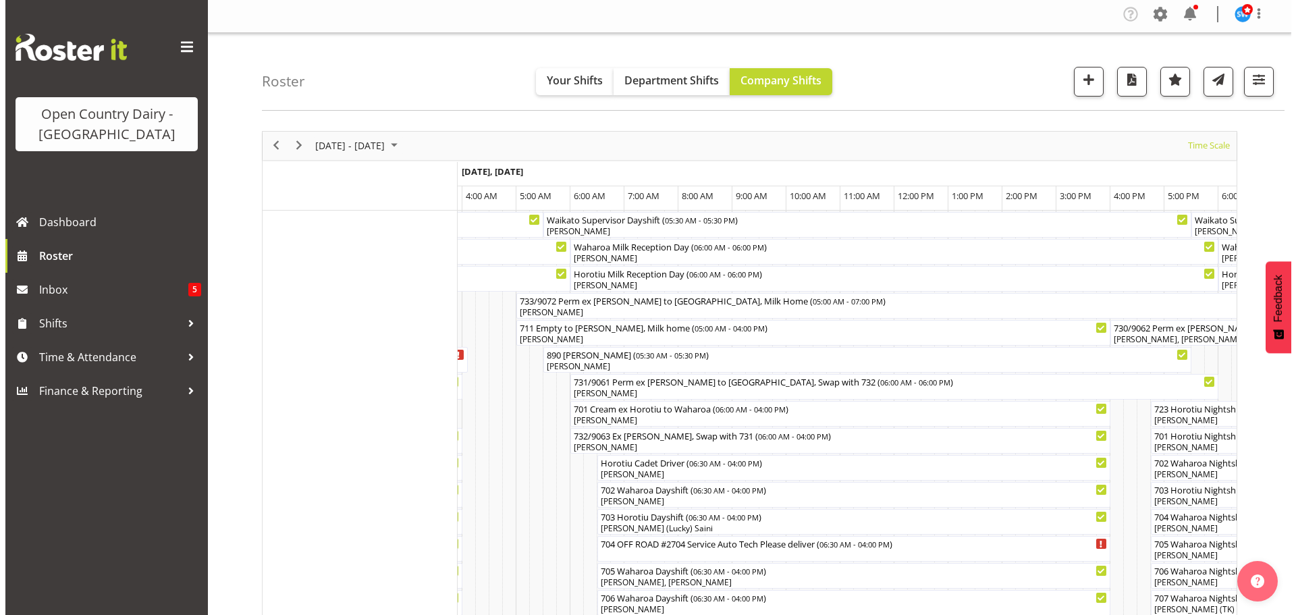
scroll to position [0, 0]
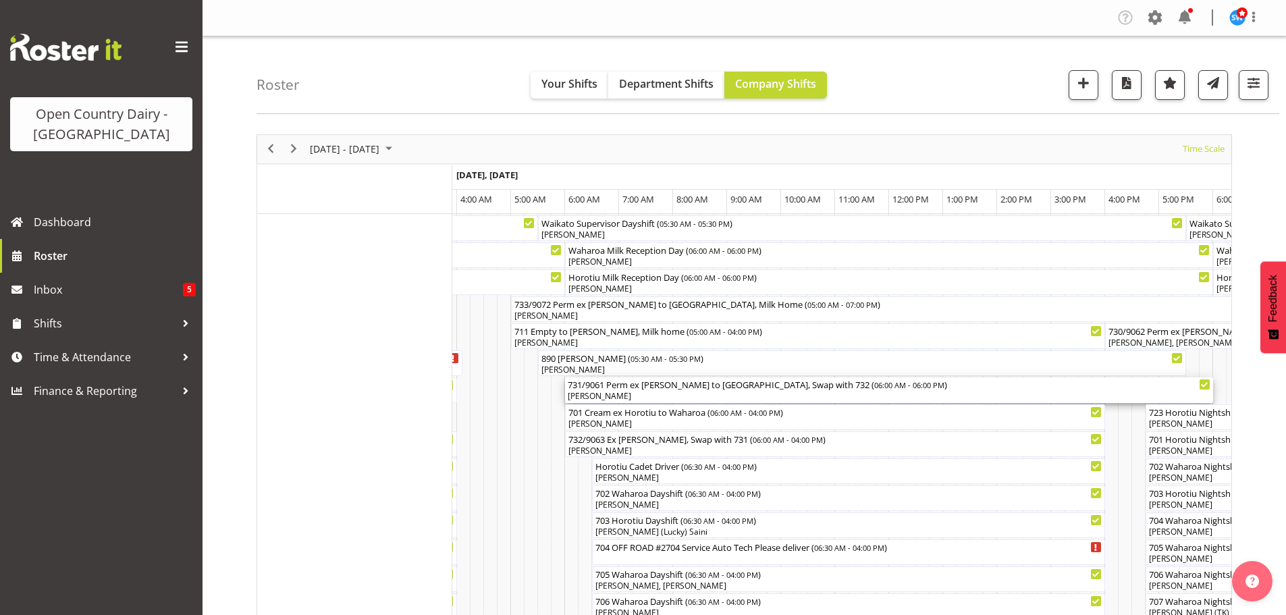
click at [622, 398] on div "[PERSON_NAME]" at bounding box center [889, 396] width 642 height 12
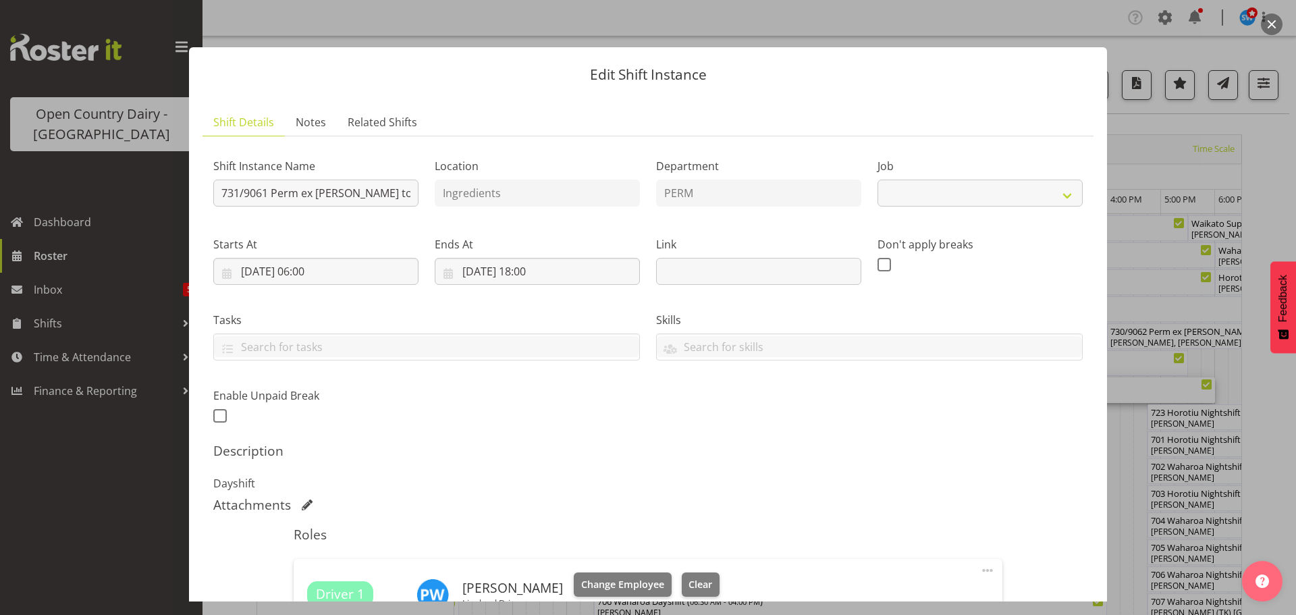
select select "9052"
click at [267, 194] on input "731/9061 Perm ex [PERSON_NAME] to [GEOGRAPHIC_DATA], Swap with 732" at bounding box center [315, 193] width 205 height 27
type input "730/9062 Perm ex Tatua to [GEOGRAPHIC_DATA], Swap with 732"
click at [323, 268] on input "[DATE] 06:00" at bounding box center [315, 271] width 205 height 27
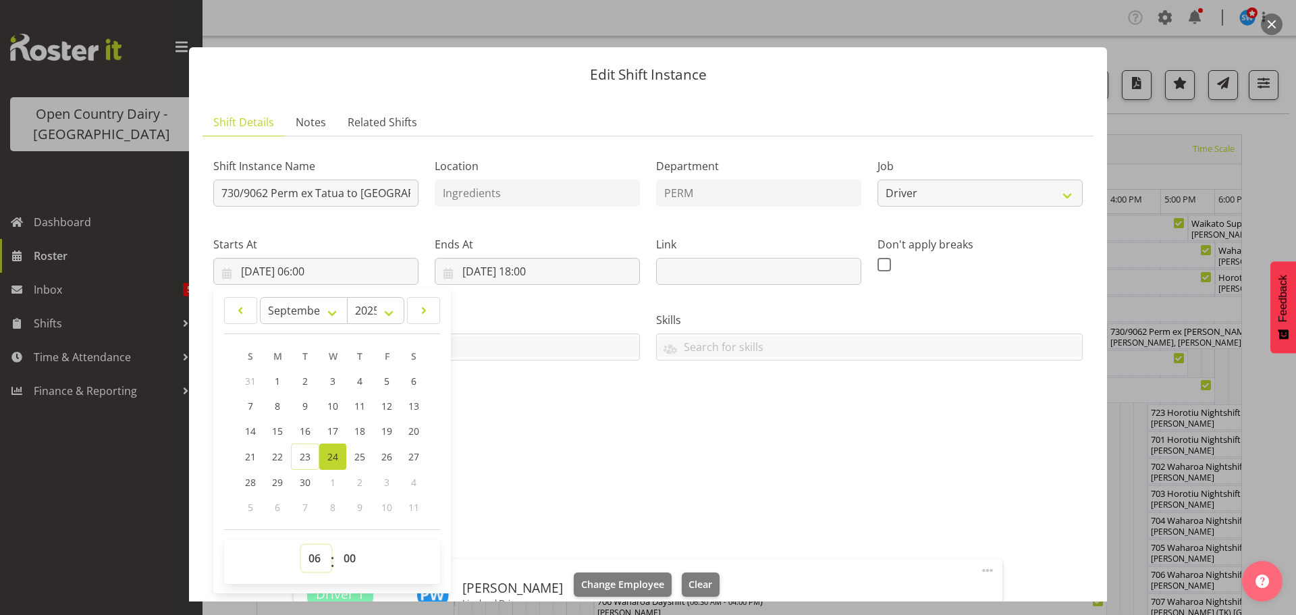
drag, startPoint x: 312, startPoint y: 557, endPoint x: 312, endPoint y: 550, distance: 7.4
click at [312, 555] on select "00 01 02 03 04 05 06 07 08 09 10 11 12 13 14 15 16 17 18 19 20 21 22 23" at bounding box center [316, 558] width 30 height 27
select select "5"
click at [301, 545] on select "00 01 02 03 04 05 06 07 08 09 10 11 12 13 14 15 16 17 18 19 20 21 22 23" at bounding box center [316, 558] width 30 height 27
type input "[DATE] 05:00"
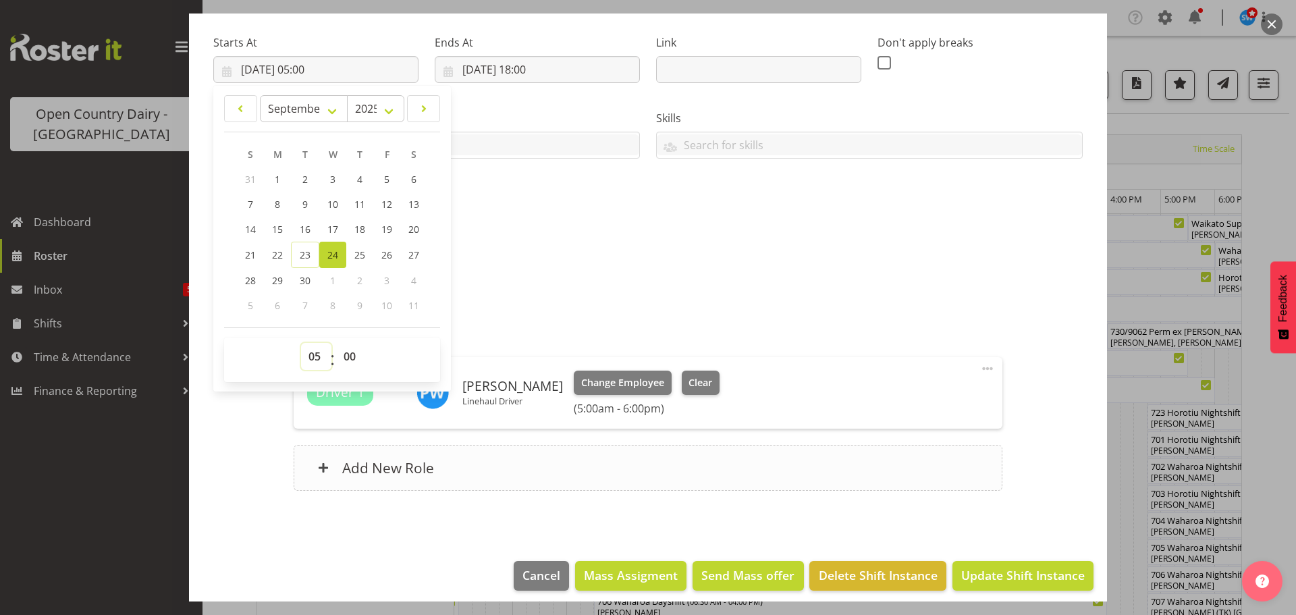
scroll to position [202, 0]
click at [906, 314] on div "Shift Instance Name 730/9062 Perm ex Tatua to [GEOGRAPHIC_DATA], [GEOGRAPHIC_DA…" at bounding box center [647, 225] width 869 height 561
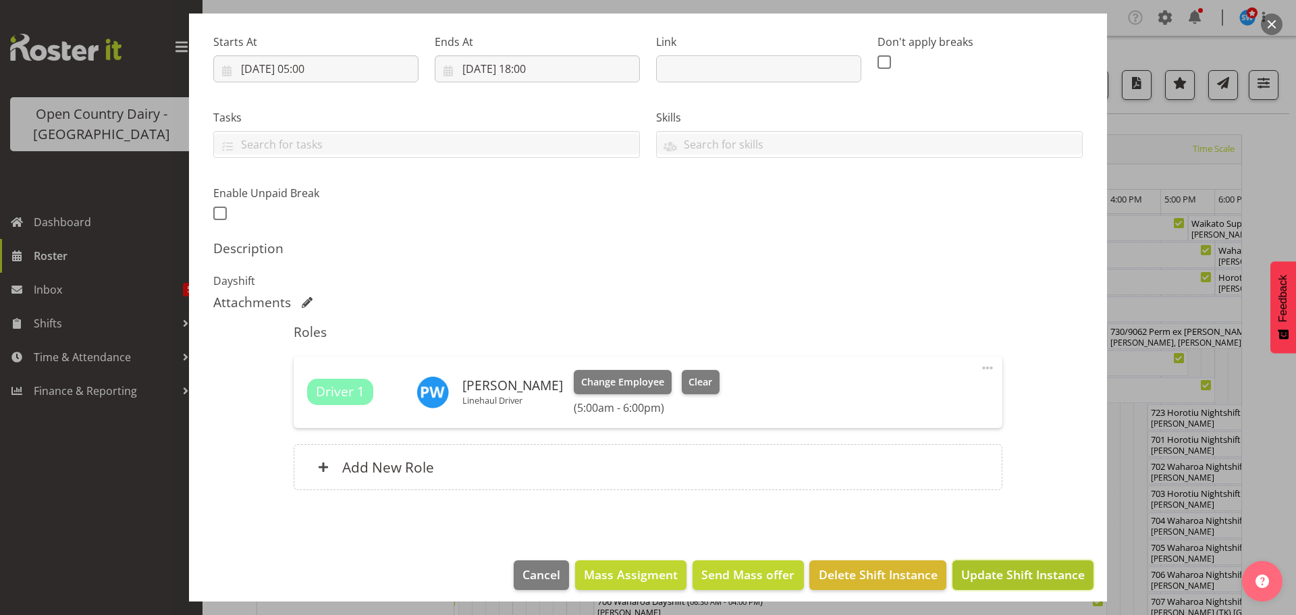
click at [1008, 573] on span "Update Shift Instance" at bounding box center [1022, 575] width 123 height 18
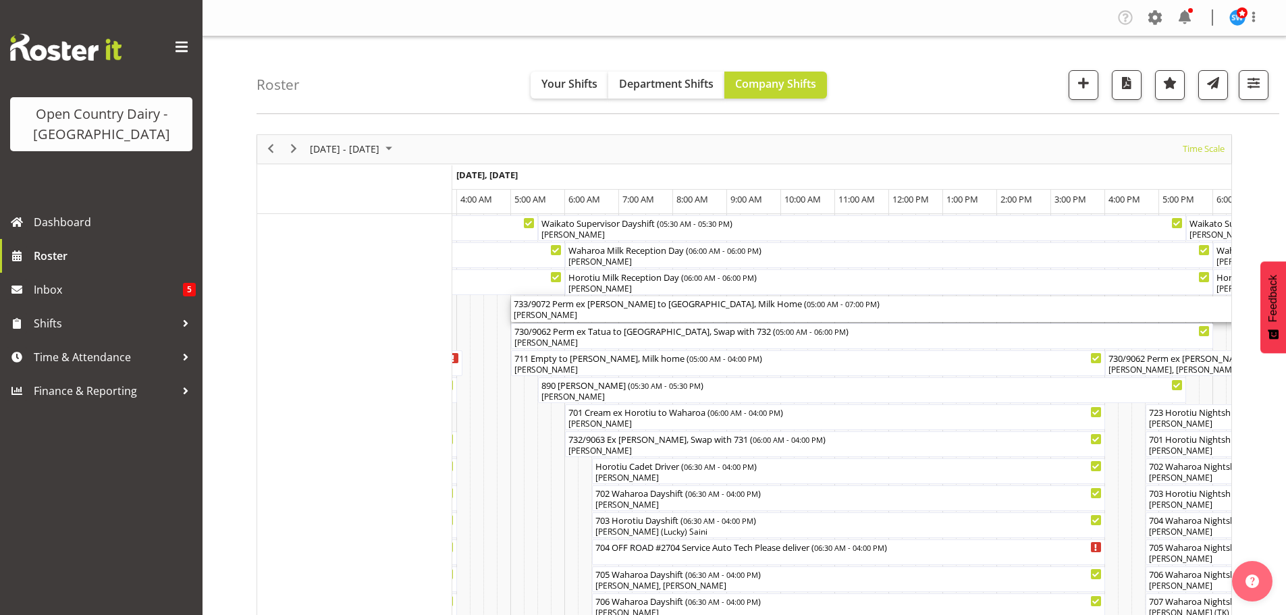
click at [622, 311] on div "[PERSON_NAME]" at bounding box center [889, 315] width 750 height 12
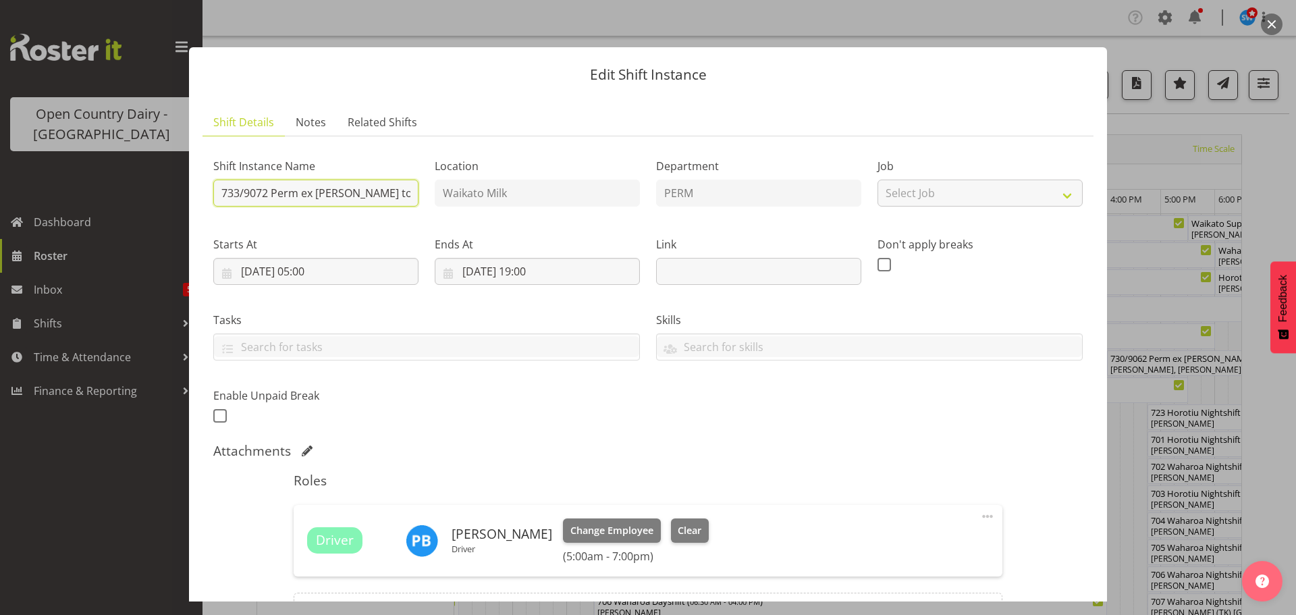
click at [408, 192] on input "733/9072 Perm ex [PERSON_NAME] to [GEOGRAPHIC_DATA], Milk Home" at bounding box center [315, 193] width 205 height 27
click at [398, 192] on input "733/9072 Perm ex [PERSON_NAME] to [GEOGRAPHIC_DATA], Milk Home" at bounding box center [315, 193] width 205 height 27
click at [399, 193] on input "733/9072 Perm ex ui, Milk Home" at bounding box center [315, 193] width 205 height 27
type input "733/9072"
click at [678, 534] on span "Clear" at bounding box center [690, 530] width 24 height 15
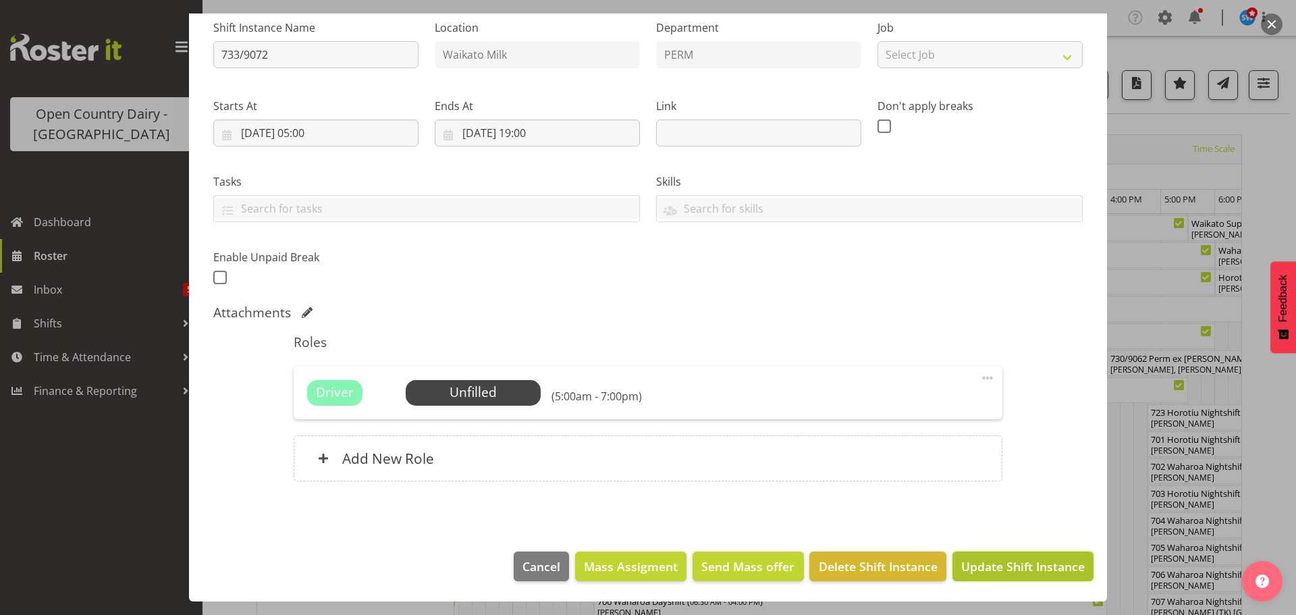
click at [1008, 563] on span "Update Shift Instance" at bounding box center [1022, 566] width 123 height 18
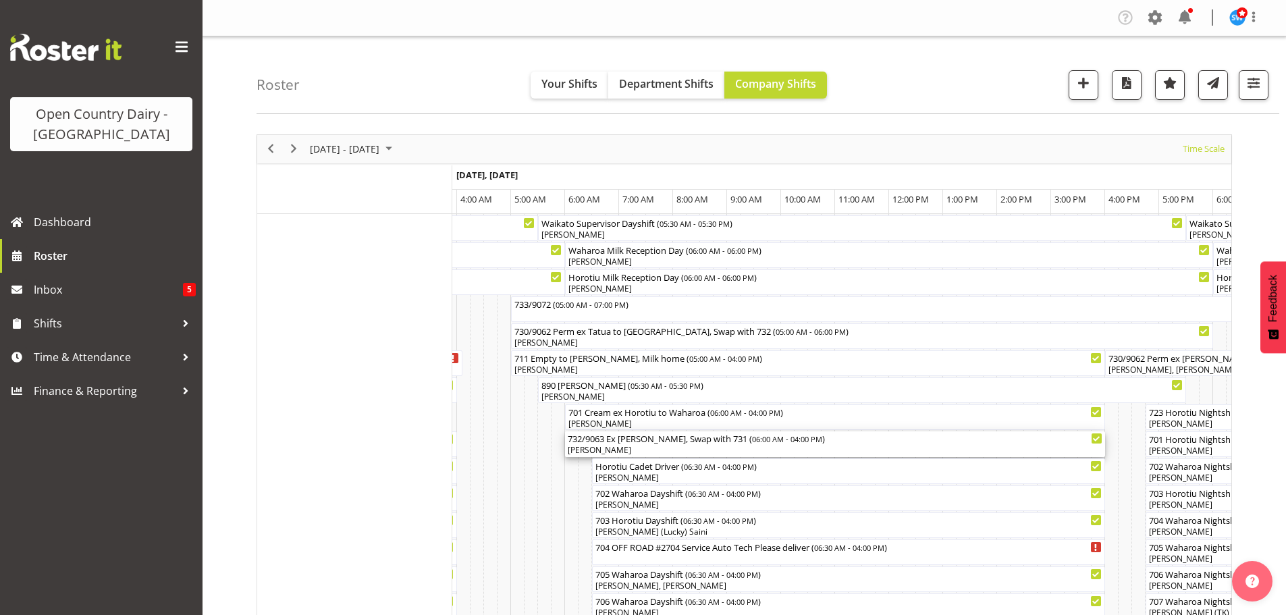
click at [680, 451] on div "[PERSON_NAME]" at bounding box center [835, 450] width 534 height 12
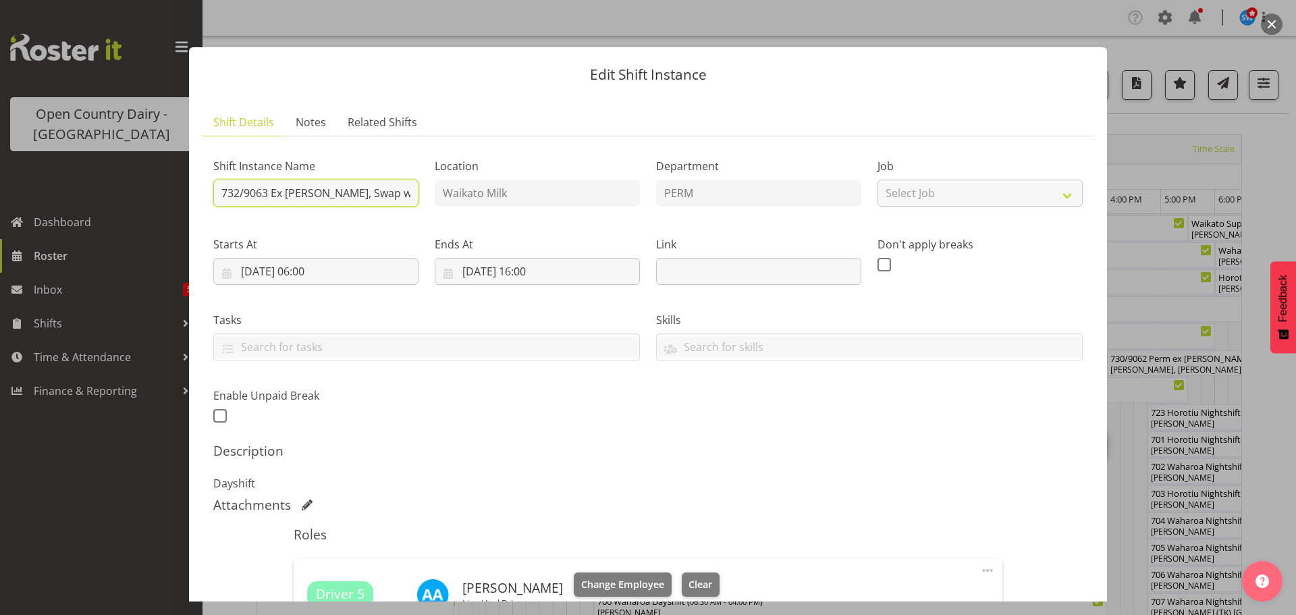
click at [389, 192] on input "732/9063 Ex [PERSON_NAME], Swap with 731" at bounding box center [315, 193] width 205 height 27
click at [399, 194] on input "732/9063 Ex [PERSON_NAME], Swap with 731" at bounding box center [315, 193] width 205 height 27
click at [394, 194] on input "732/9063 Ex [PERSON_NAME], Swa731" at bounding box center [315, 193] width 205 height 27
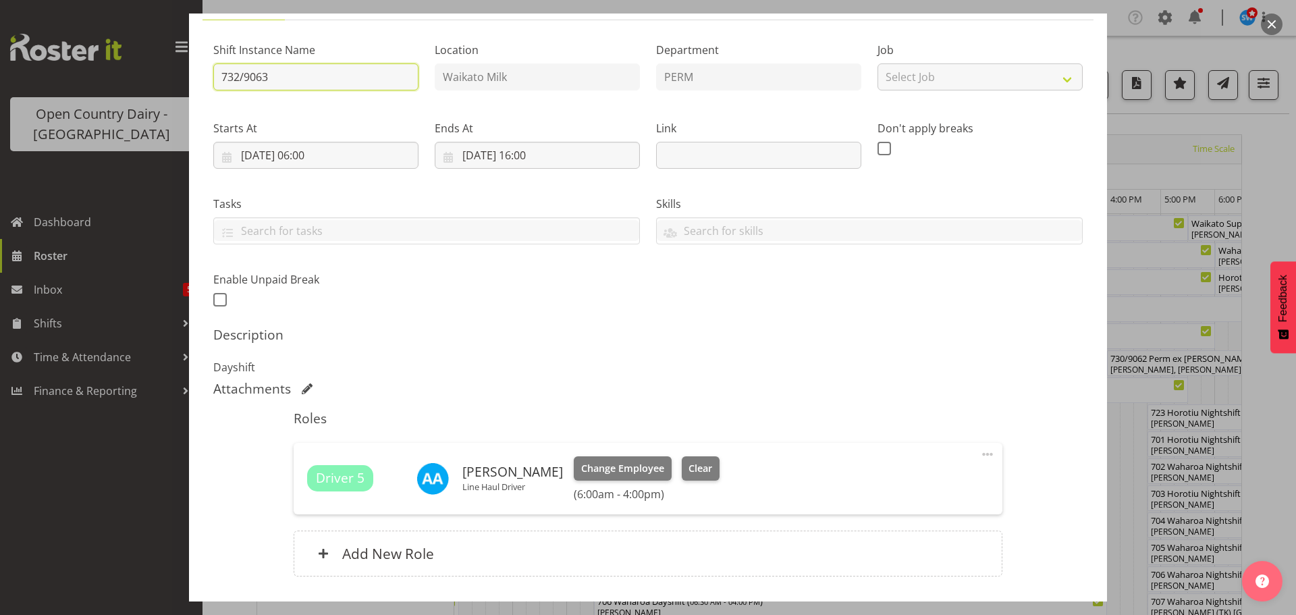
scroll to position [211, 0]
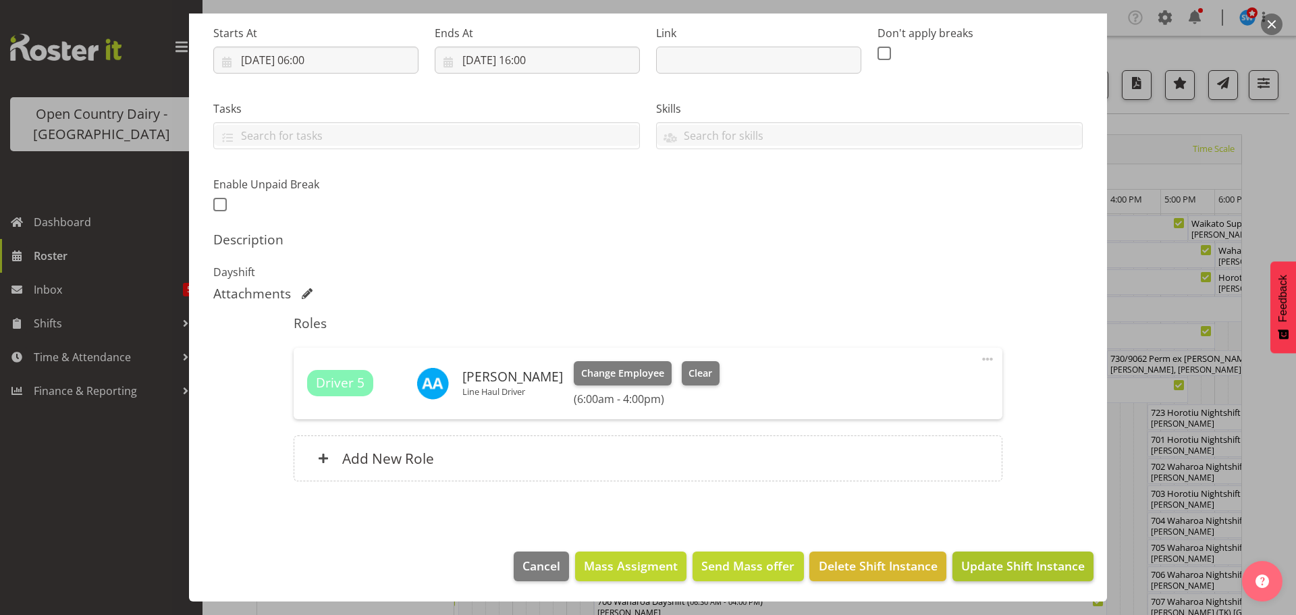
type input "732/9063"
click at [1022, 561] on span "Update Shift Instance" at bounding box center [1022, 566] width 123 height 18
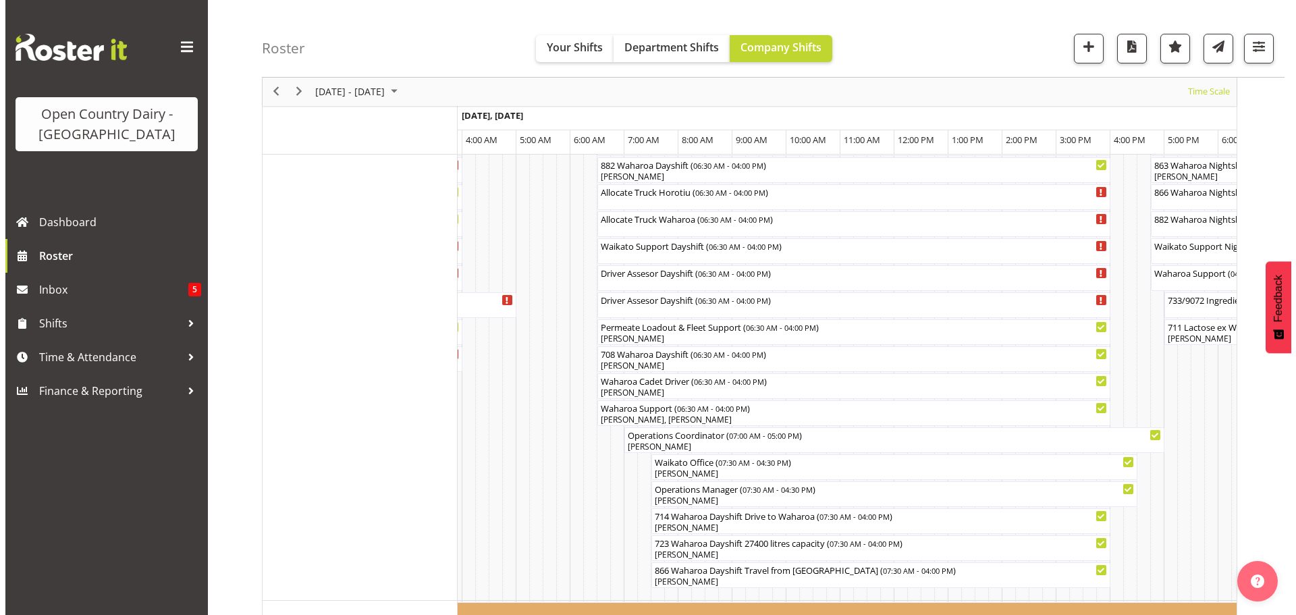
scroll to position [1012, 0]
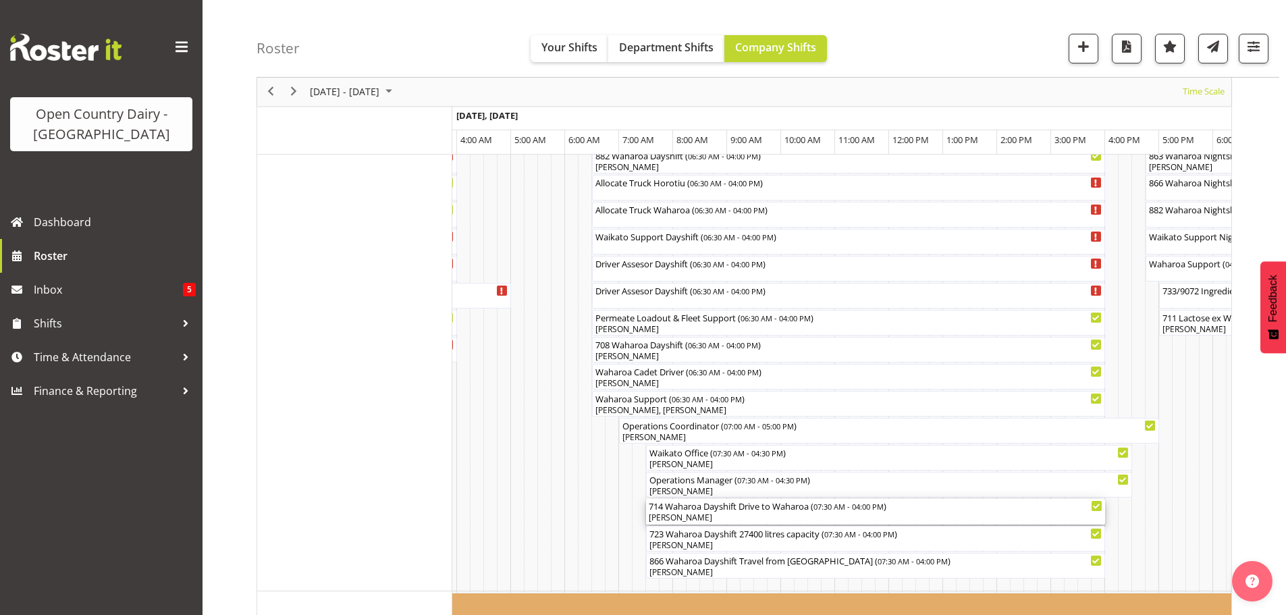
click at [719, 515] on div "[PERSON_NAME]" at bounding box center [875, 518] width 453 height 12
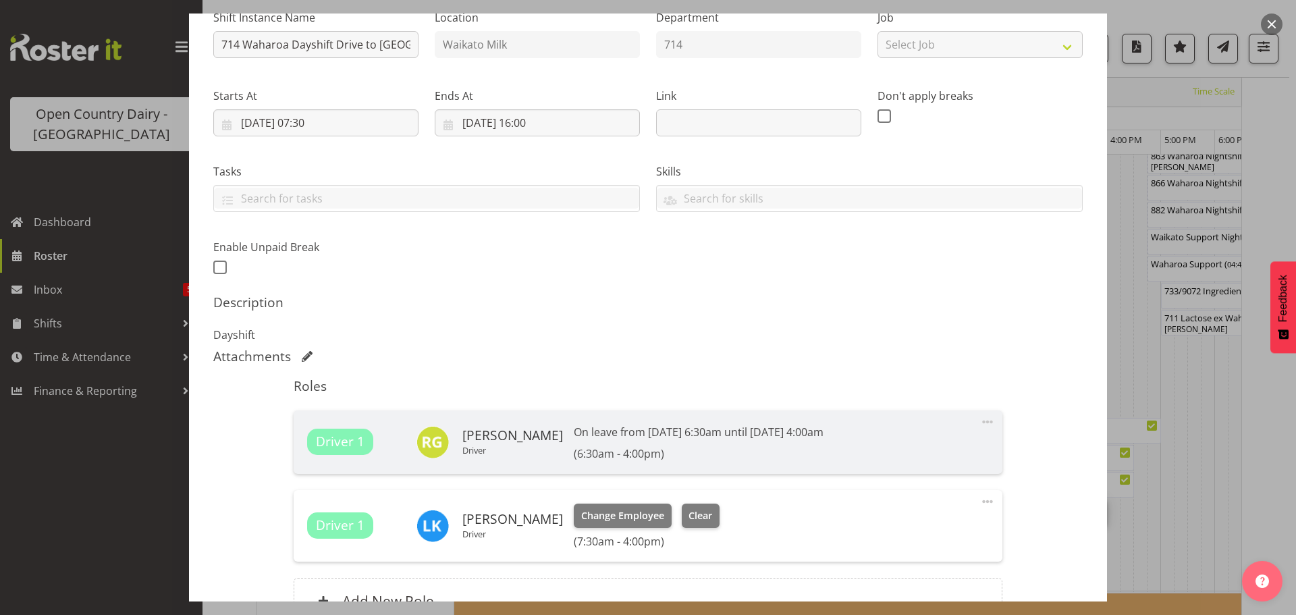
scroll to position [202, 0]
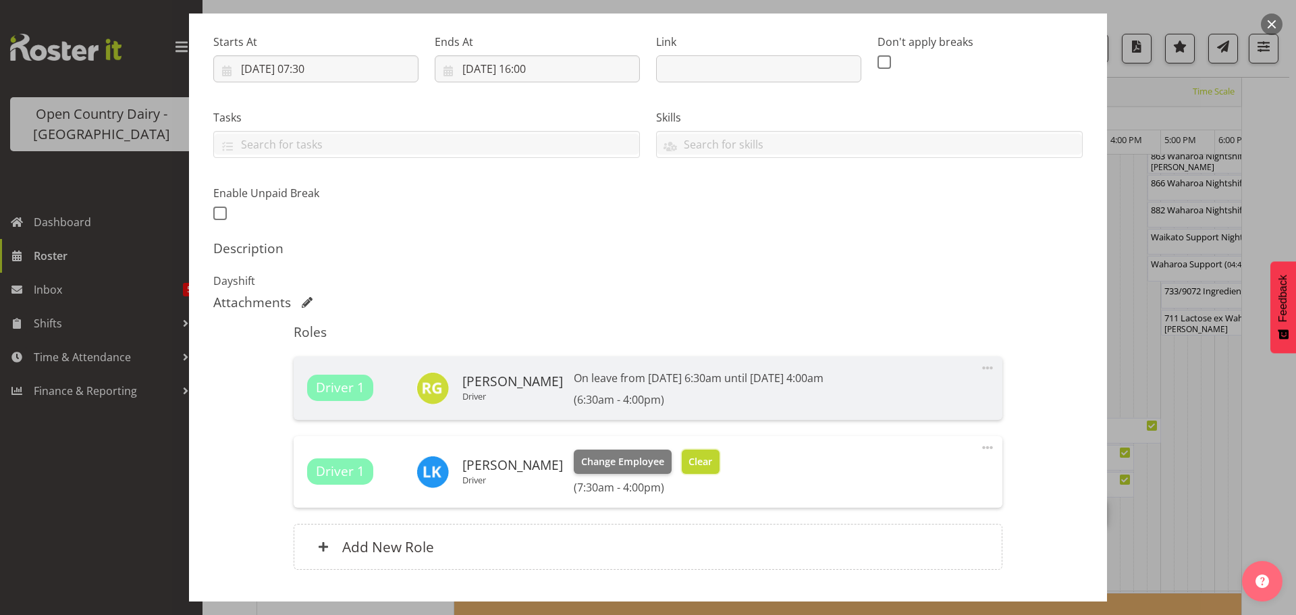
click at [688, 462] on span "Clear" at bounding box center [700, 461] width 24 height 15
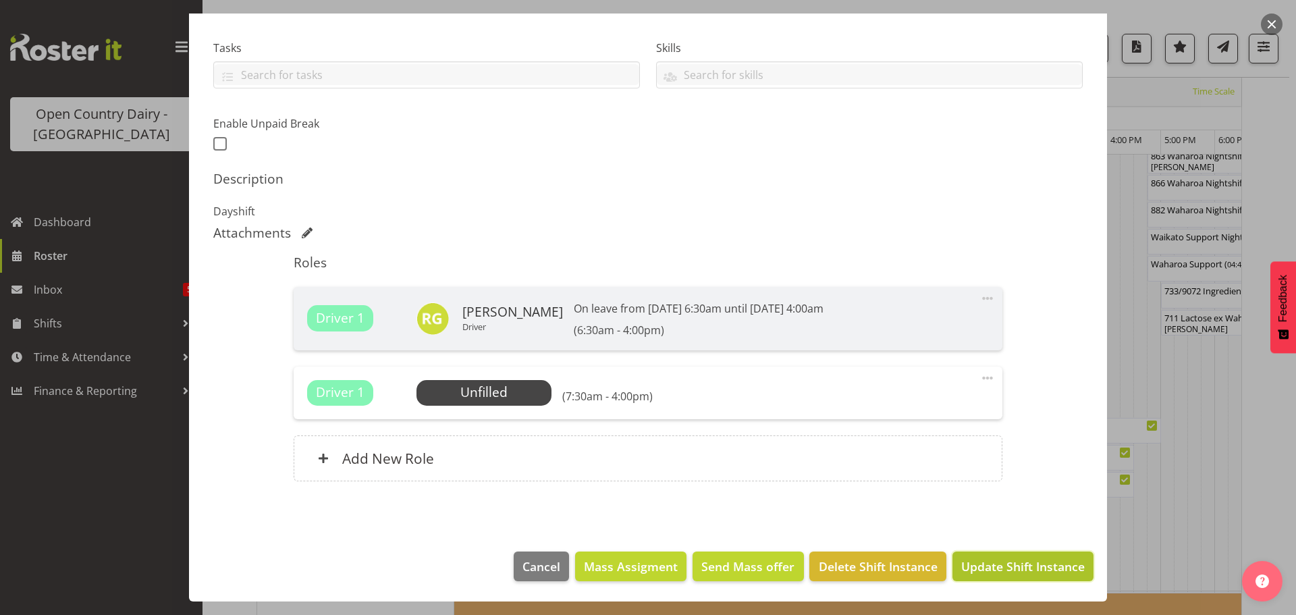
click at [1002, 569] on span "Update Shift Instance" at bounding box center [1022, 566] width 123 height 18
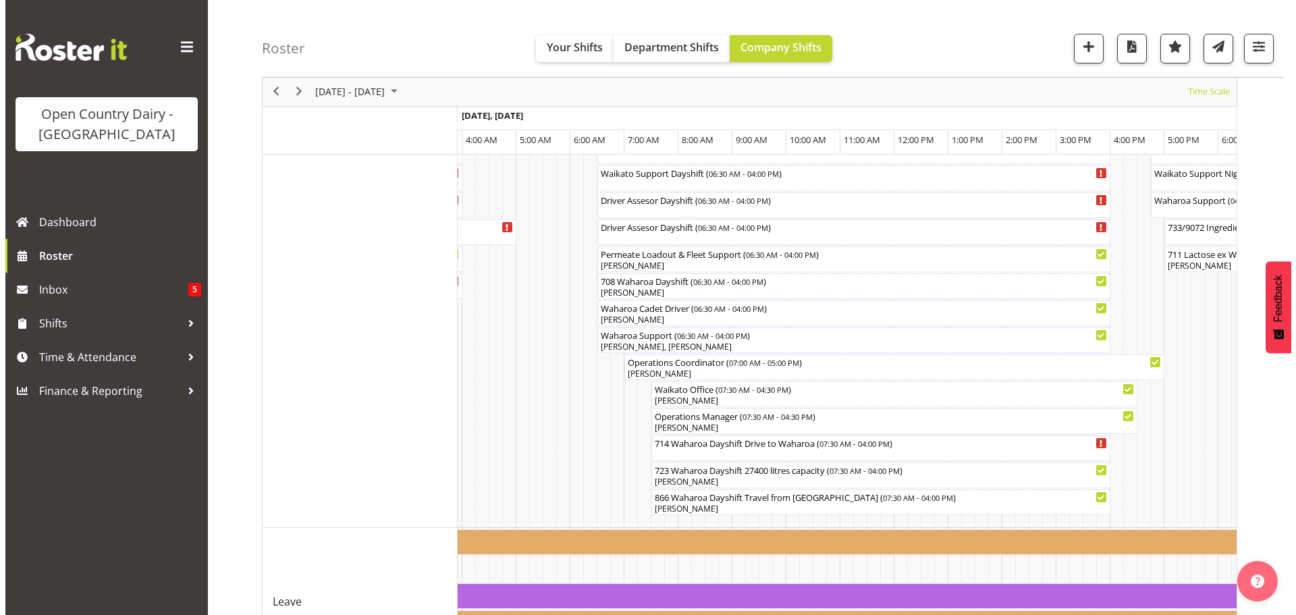
scroll to position [1129, 0]
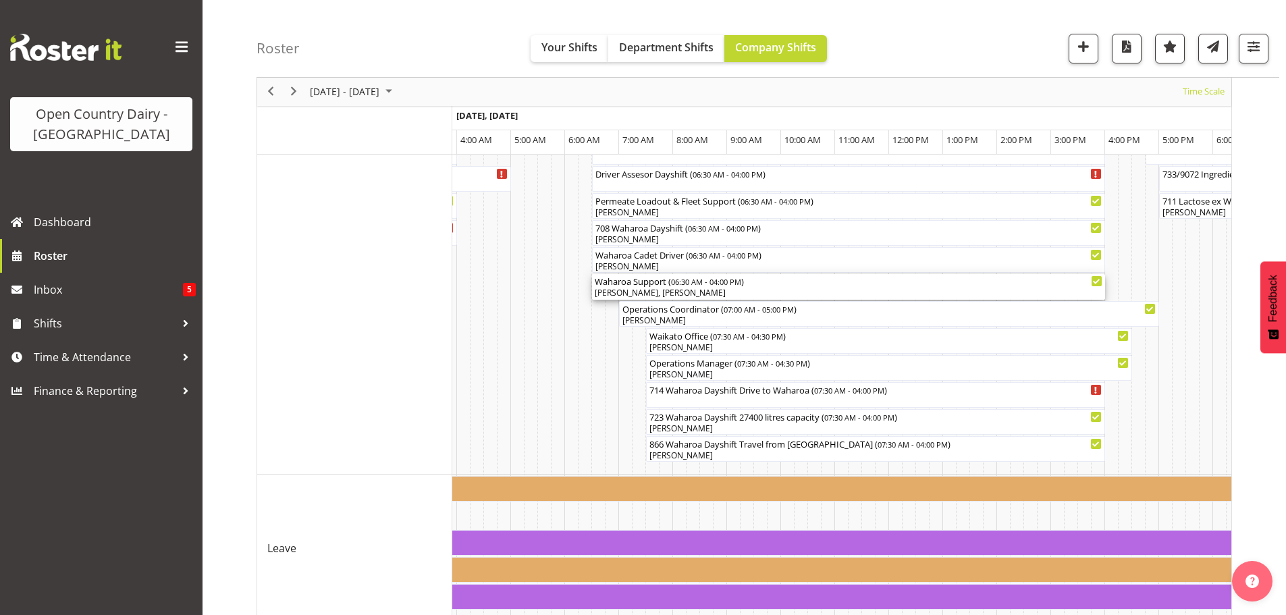
click at [622, 290] on div "[PERSON_NAME], [PERSON_NAME]" at bounding box center [848, 293] width 507 height 12
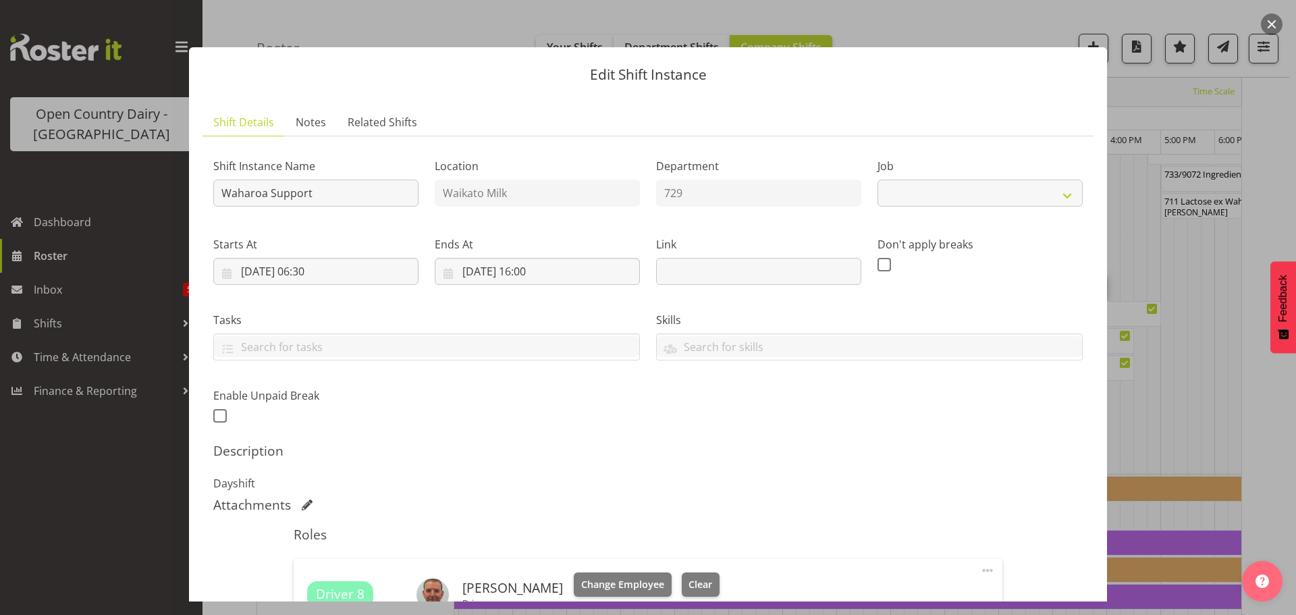
select select "9052"
click at [688, 581] on span "Clear" at bounding box center [700, 584] width 24 height 15
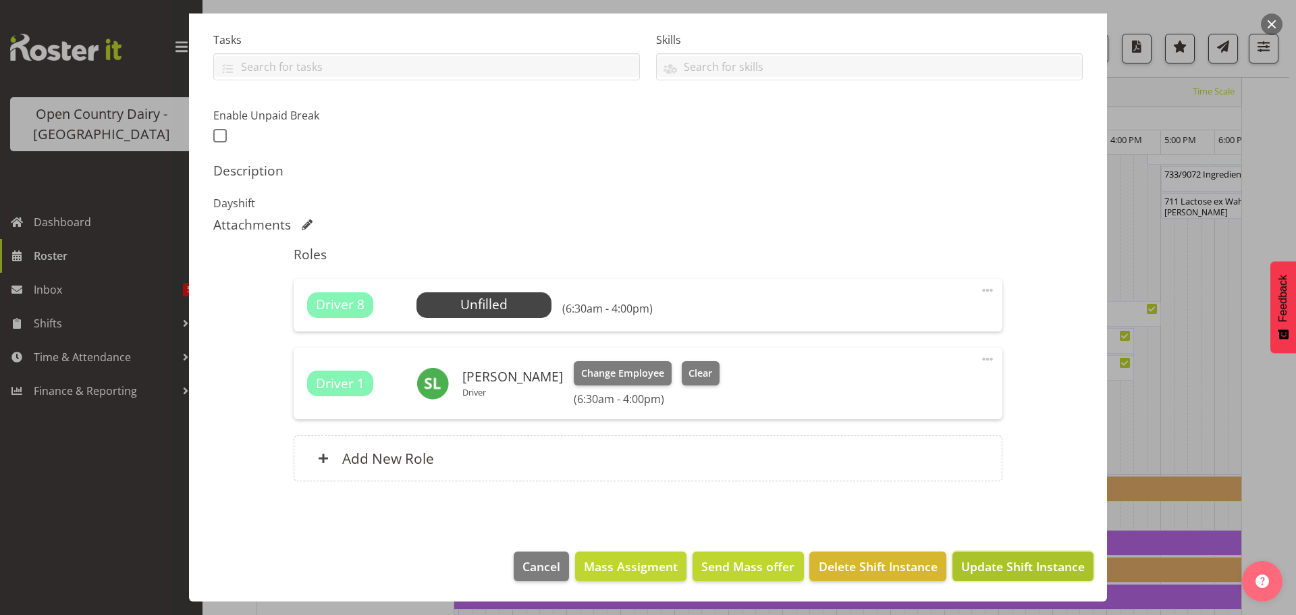
click at [1010, 565] on span "Update Shift Instance" at bounding box center [1022, 566] width 123 height 18
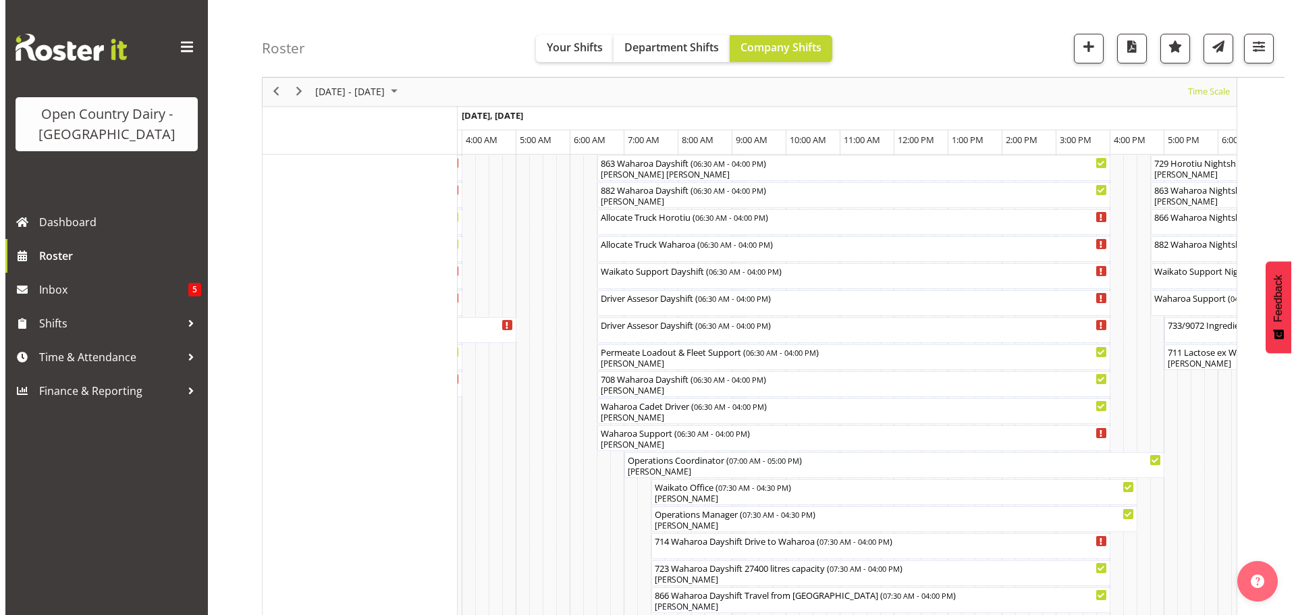
scroll to position [1062, 0]
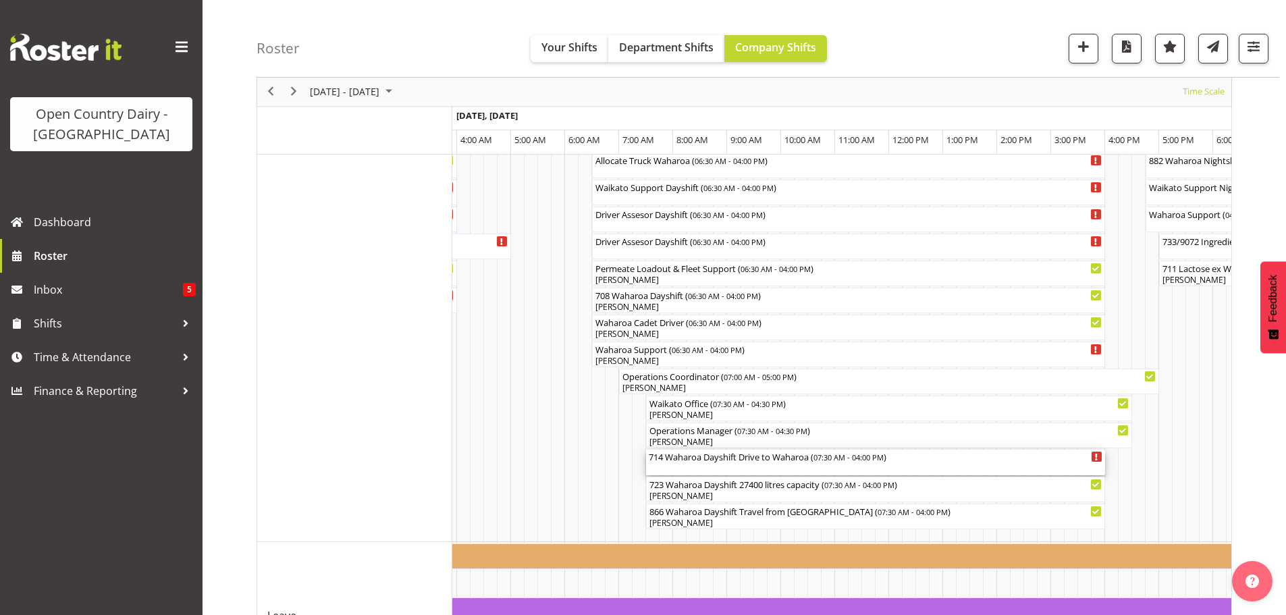
click at [723, 466] on div "714 Waharoa Dayshift Drive to [GEOGRAPHIC_DATA] ( 07:30 AM - 04:00 PM )" at bounding box center [875, 462] width 453 height 26
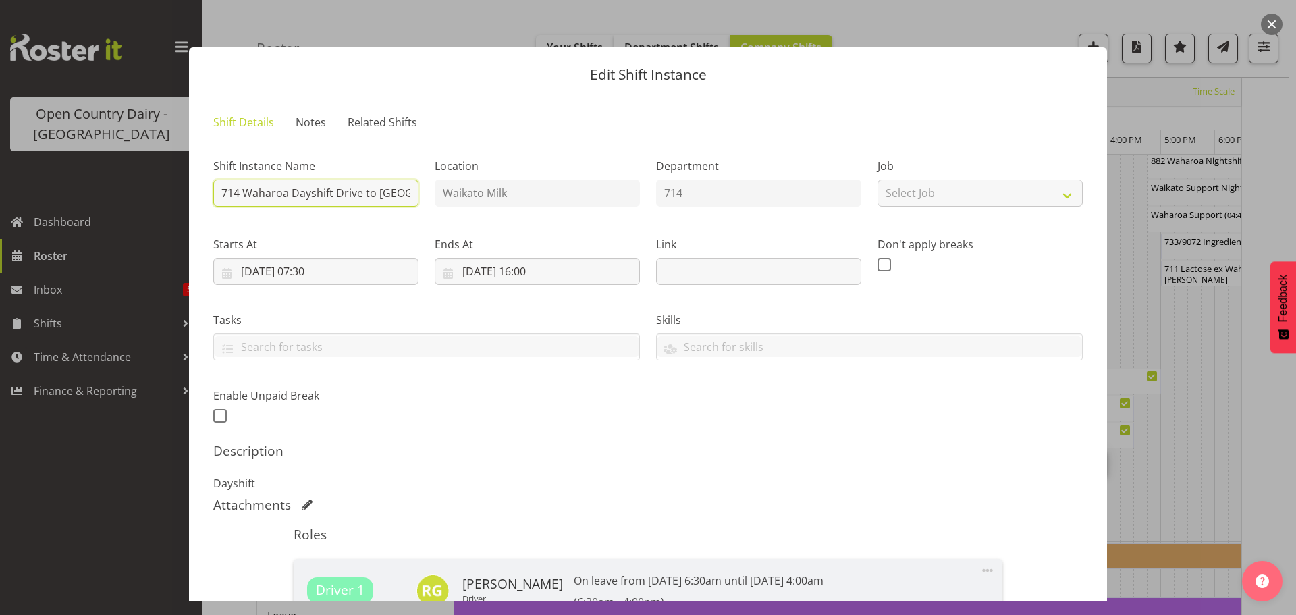
click at [406, 188] on input "714 Waharoa Dayshift Drive to [GEOGRAPHIC_DATA]" at bounding box center [315, 193] width 205 height 27
click at [387, 192] on input "714 Waharoa Dayshift Driveroa" at bounding box center [315, 193] width 205 height 27
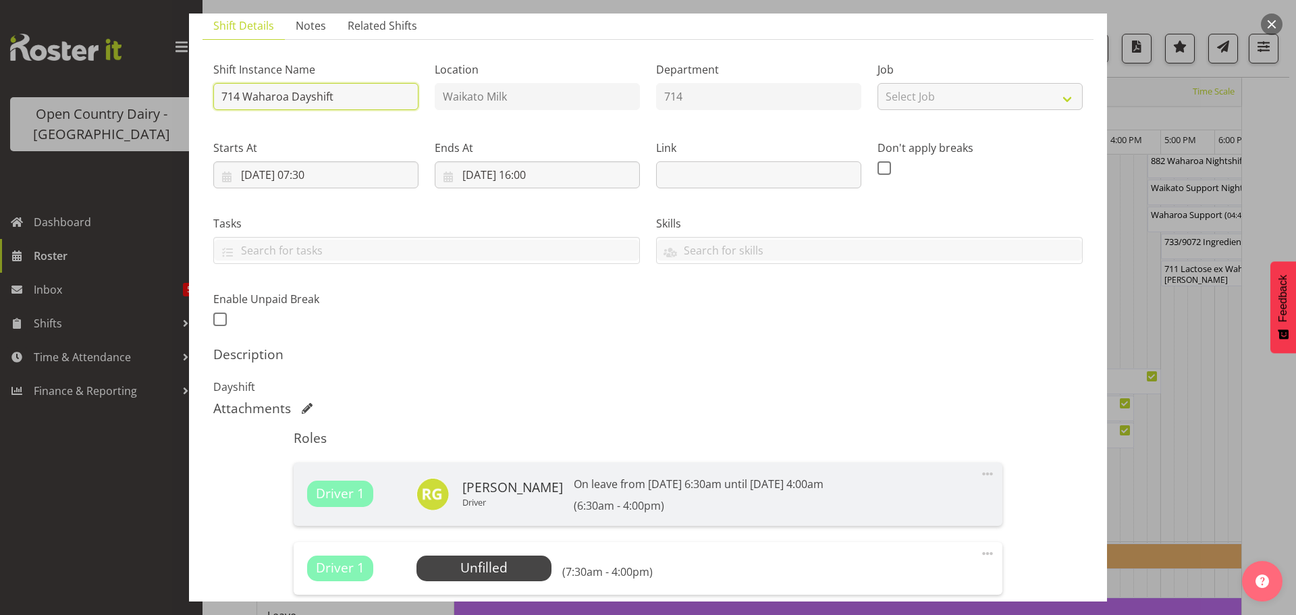
scroll to position [135, 0]
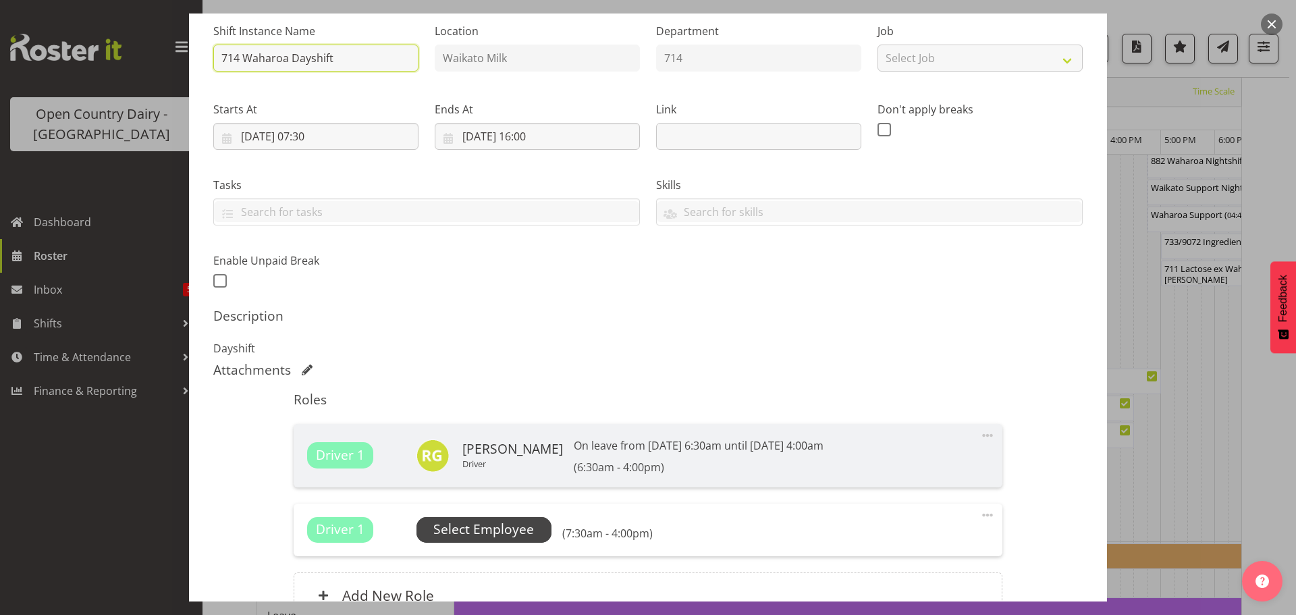
type input "714 Waharoa Dayshift"
click at [483, 526] on span "Select Employee" at bounding box center [483, 530] width 101 height 20
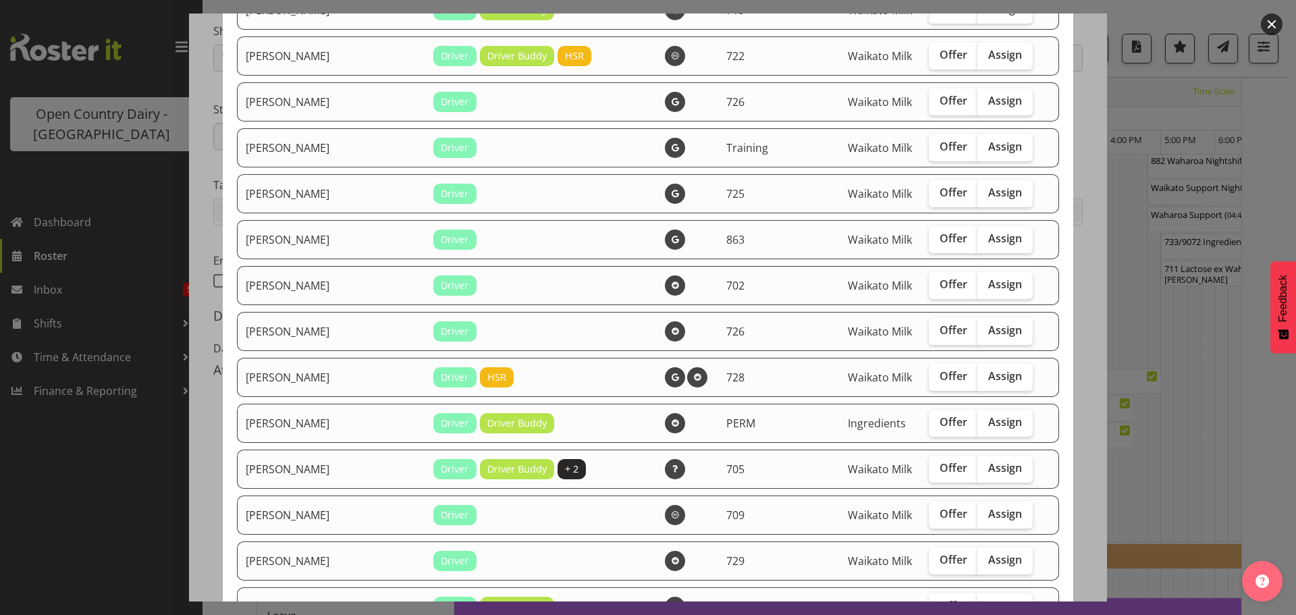
scroll to position [337, 0]
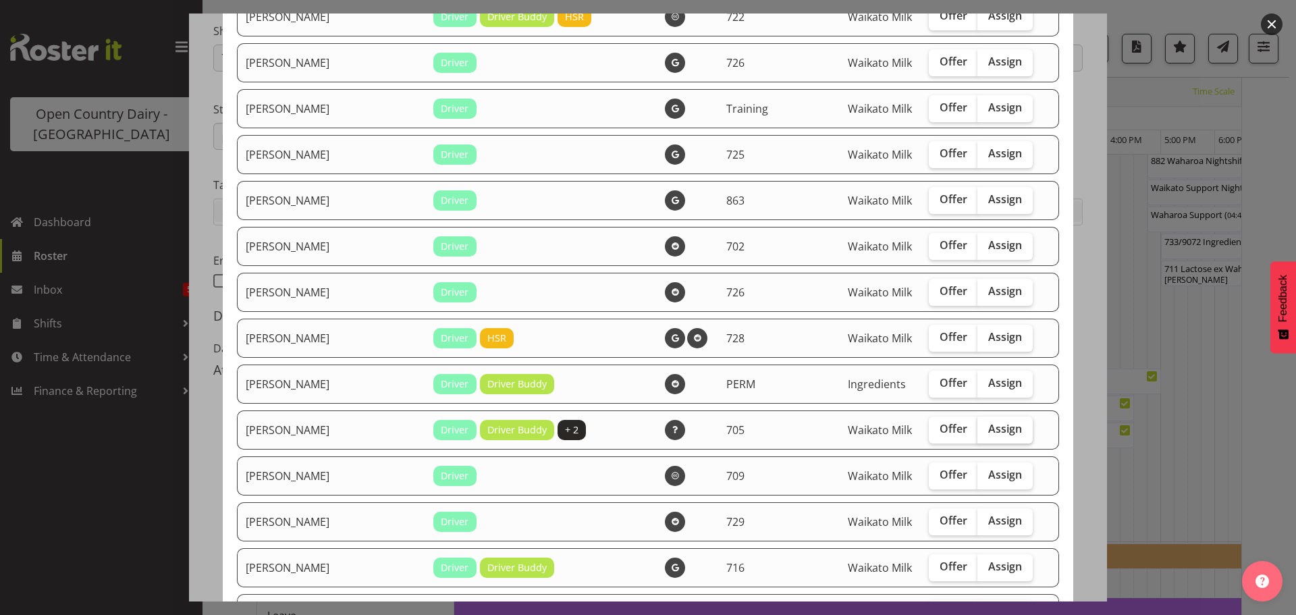
click at [988, 430] on span "Assign" at bounding box center [1005, 428] width 34 height 13
click at [977, 430] on input "Assign" at bounding box center [981, 428] width 9 height 9
checkbox input "true"
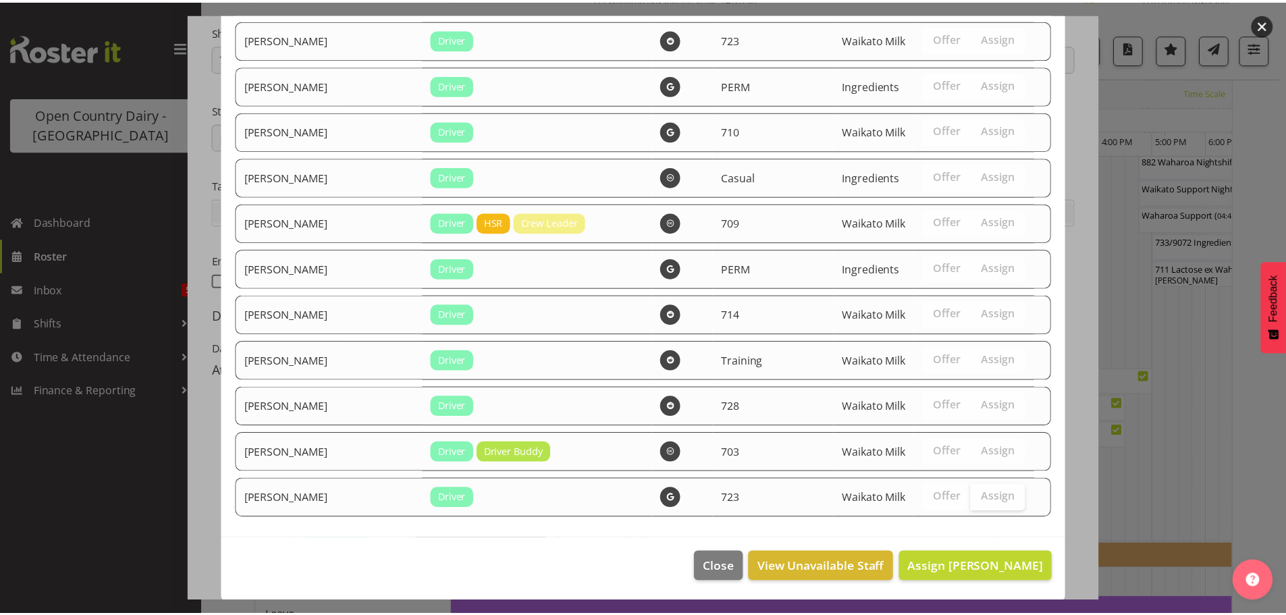
scroll to position [2702, 0]
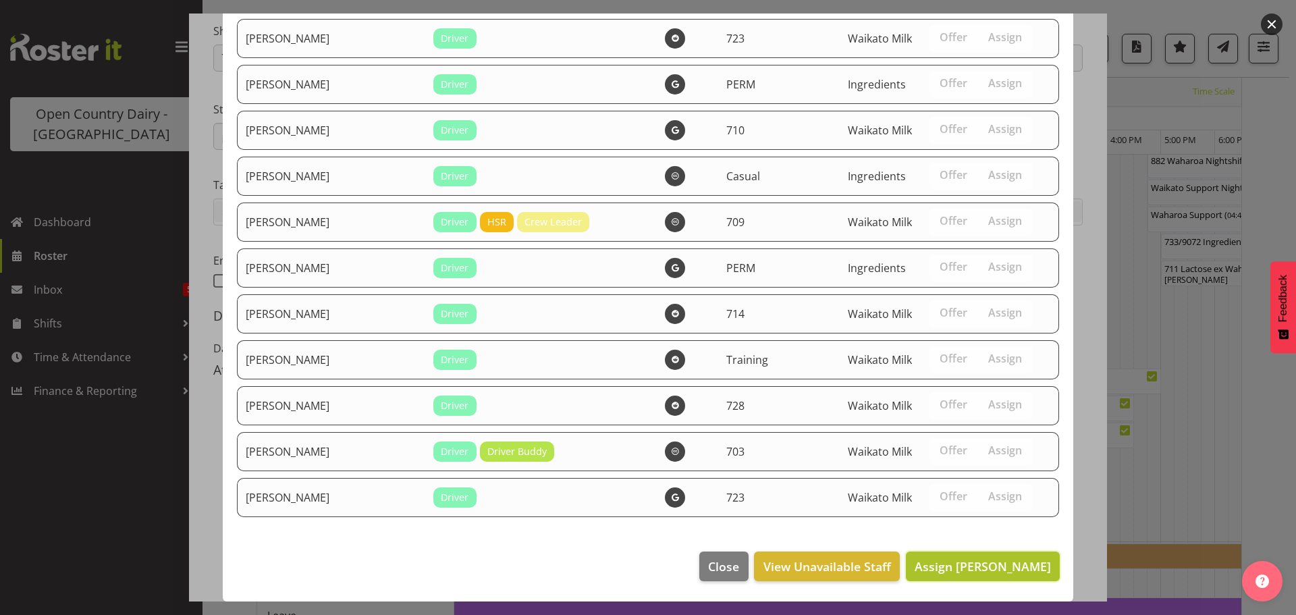
drag, startPoint x: 989, startPoint y: 568, endPoint x: 989, endPoint y: 557, distance: 10.1
click at [989, 563] on span "Assign [PERSON_NAME]" at bounding box center [982, 566] width 136 height 16
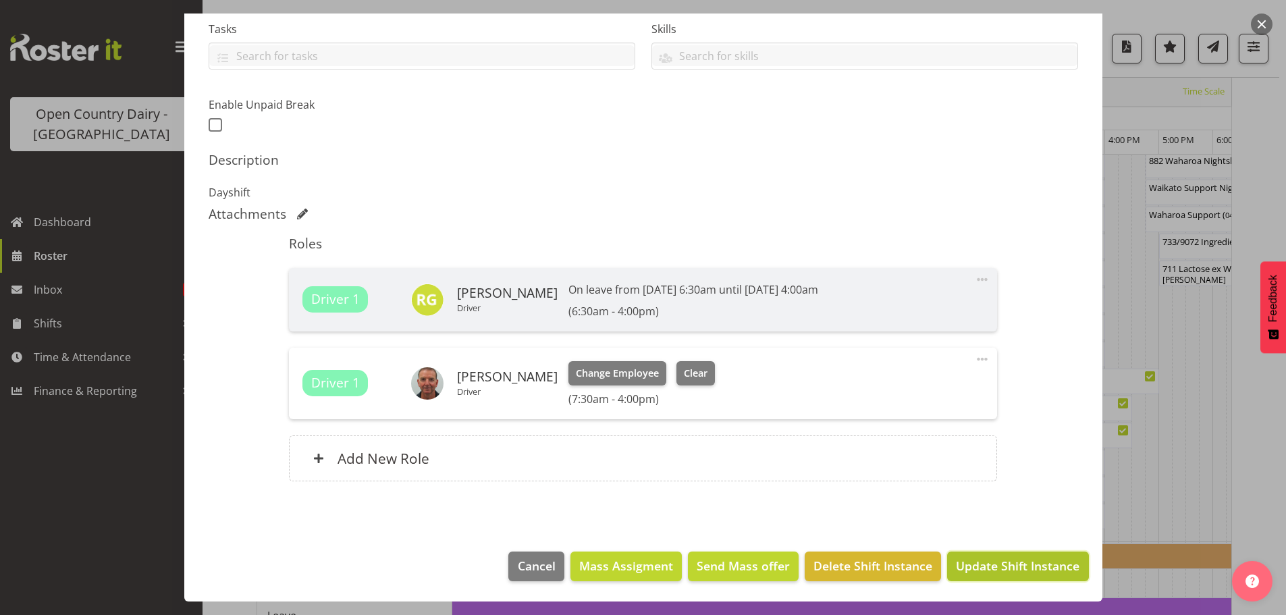
click at [999, 564] on span "Update Shift Instance" at bounding box center [1017, 566] width 123 height 18
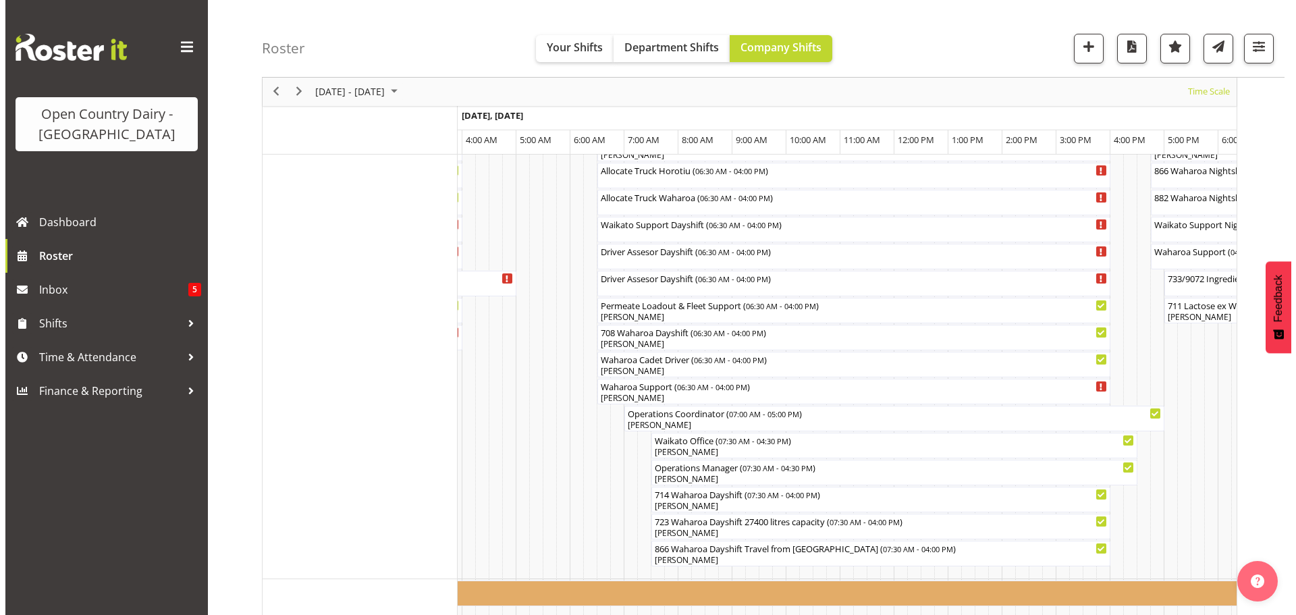
scroll to position [1129, 0]
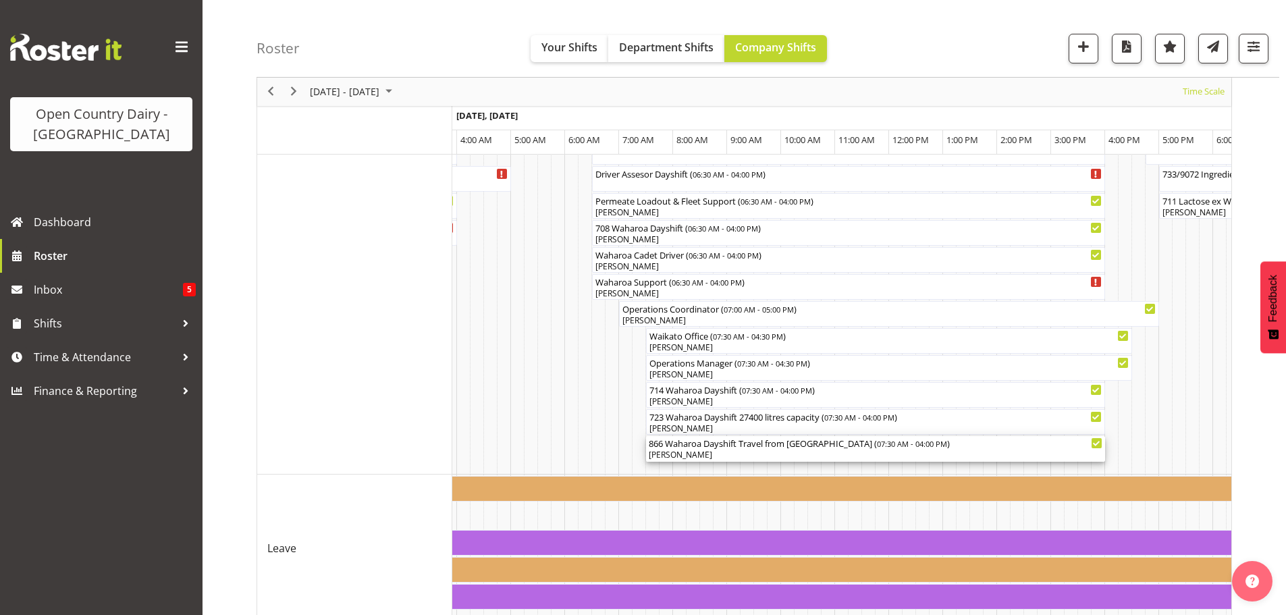
click at [735, 450] on div "[PERSON_NAME]" at bounding box center [875, 455] width 453 height 12
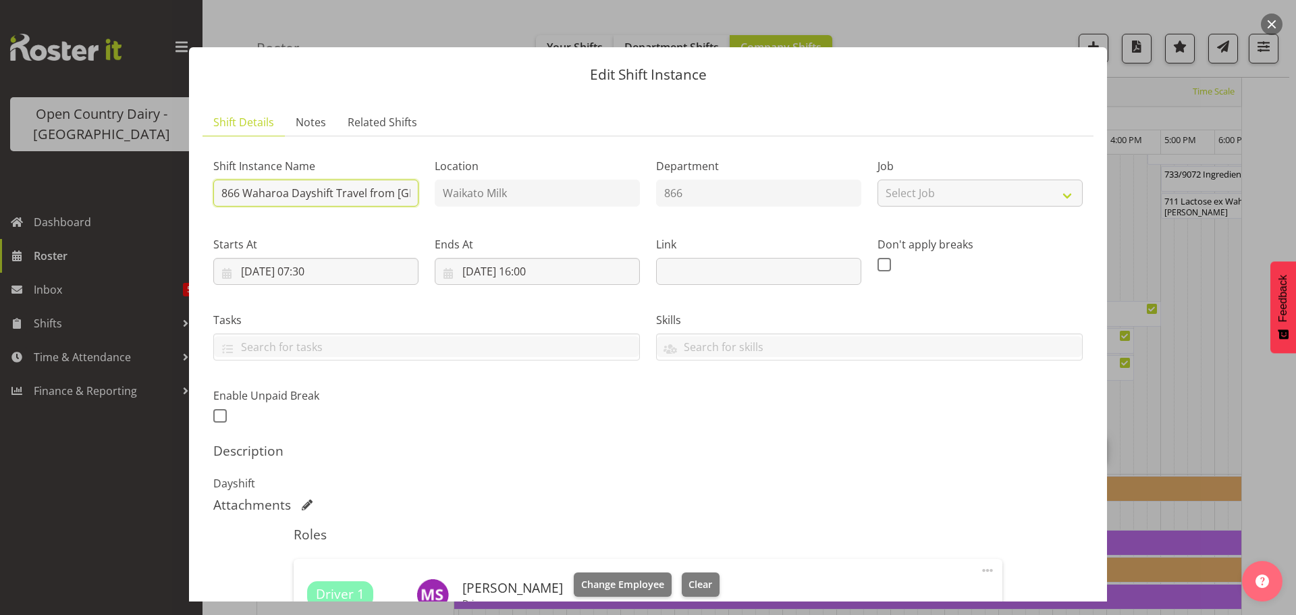
click at [396, 194] on input "866 Waharoa Dayshift Travel from [GEOGRAPHIC_DATA]" at bounding box center [315, 193] width 205 height 27
click at [396, 193] on input "866 Waharoa Dayshift TravHorotiu" at bounding box center [315, 193] width 205 height 27
type input "866 Waharoa Dayshift"
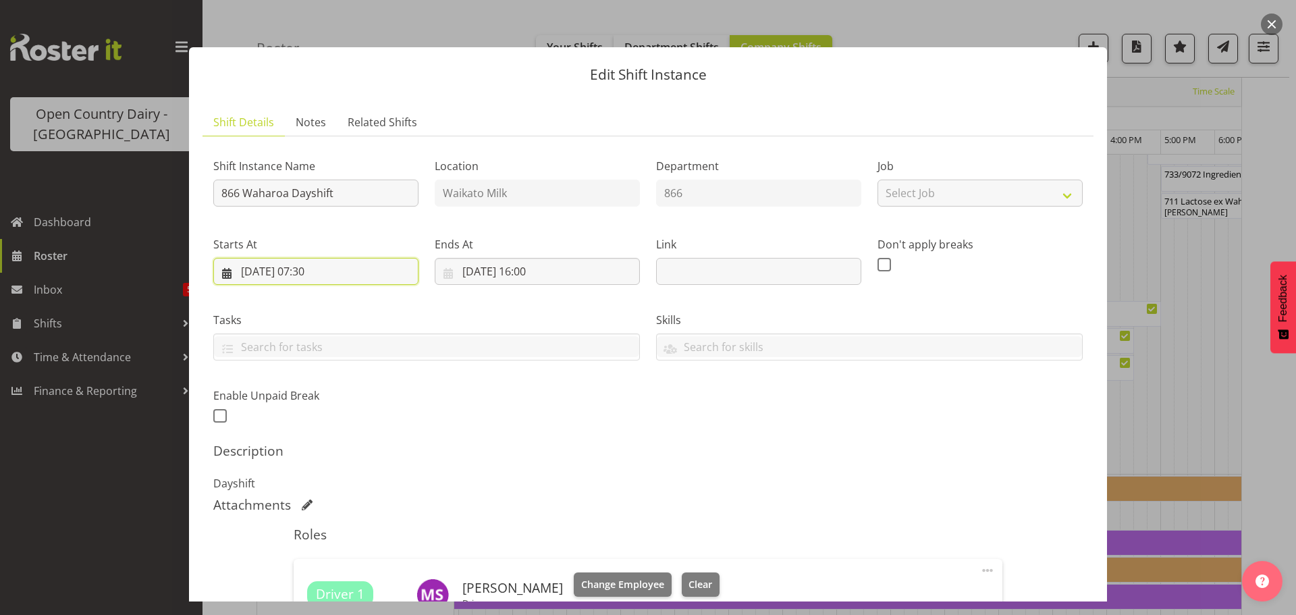
click at [321, 269] on input "[DATE] 07:30" at bounding box center [315, 271] width 205 height 27
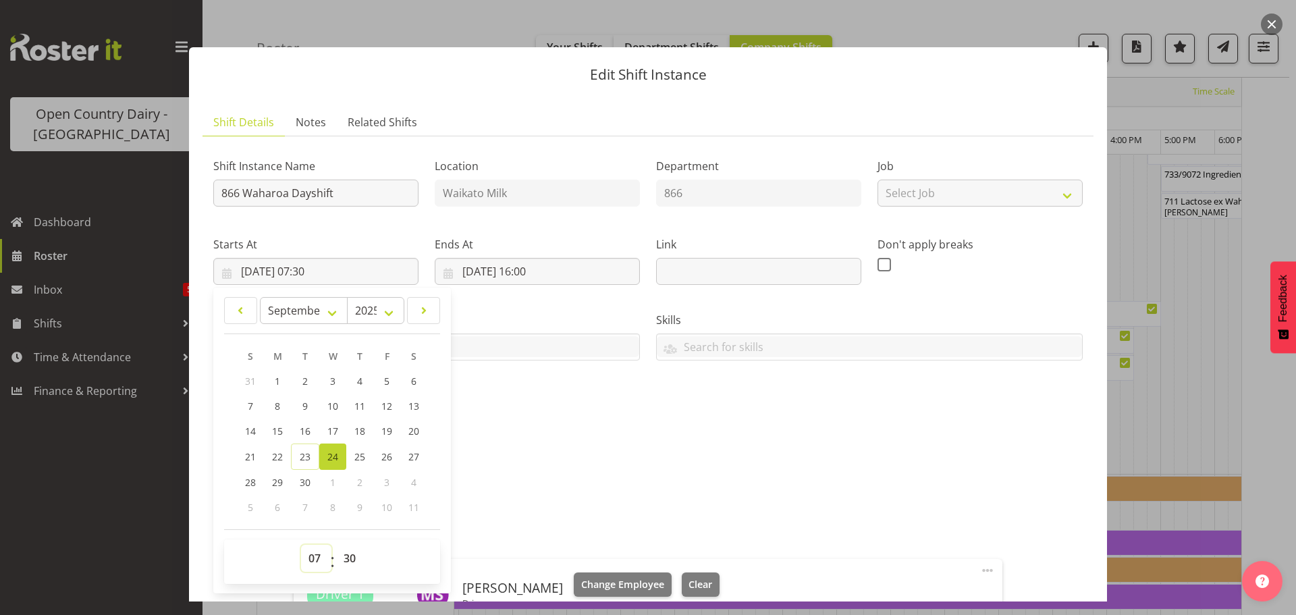
click at [309, 555] on select "00 01 02 03 04 05 06 07 08 09 10 11 12 13 14 15 16 17 18 19 20 21 22 23" at bounding box center [316, 558] width 30 height 27
select select "6"
click at [301, 545] on select "00 01 02 03 04 05 06 07 08 09 10 11 12 13 14 15 16 17 18 19 20 21 22 23" at bounding box center [316, 558] width 30 height 27
type input "[DATE] 06:30"
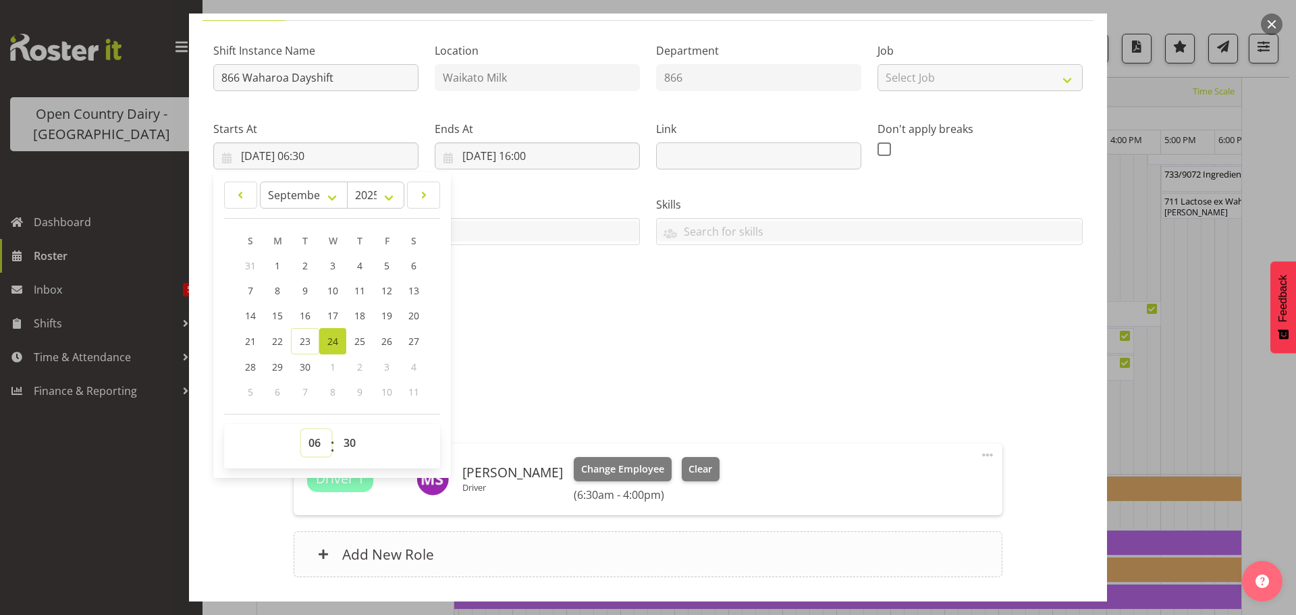
scroll to position [211, 0]
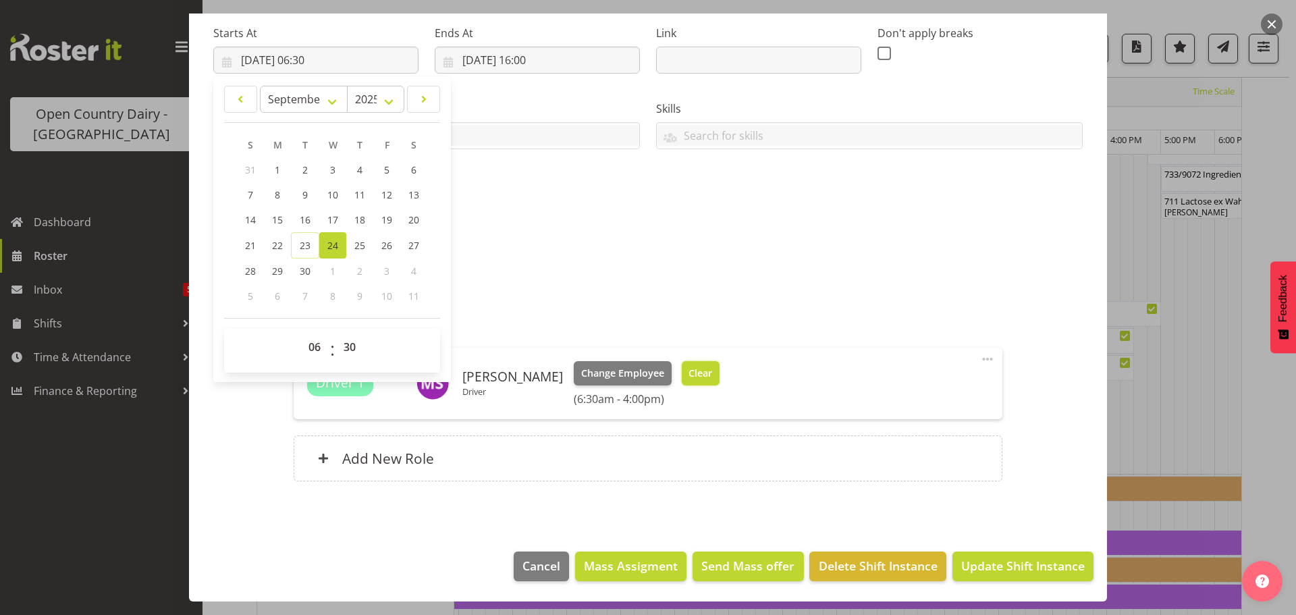
click at [700, 372] on span "Clear" at bounding box center [700, 373] width 24 height 15
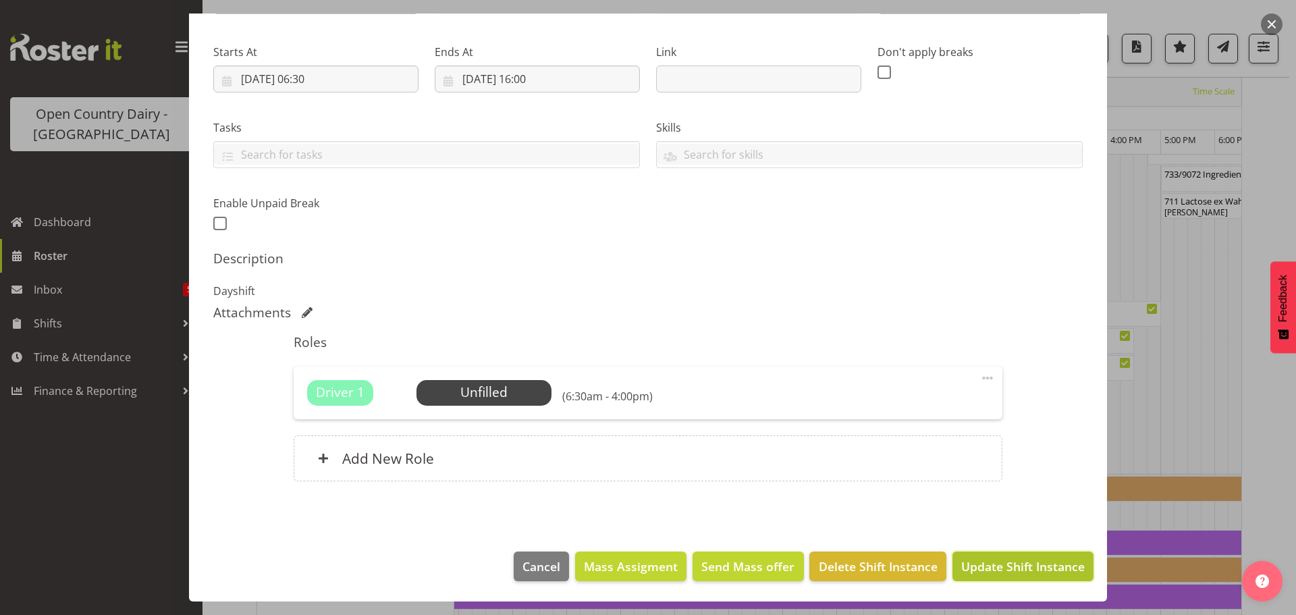
click at [994, 553] on button "Update Shift Instance" at bounding box center [1022, 566] width 141 height 30
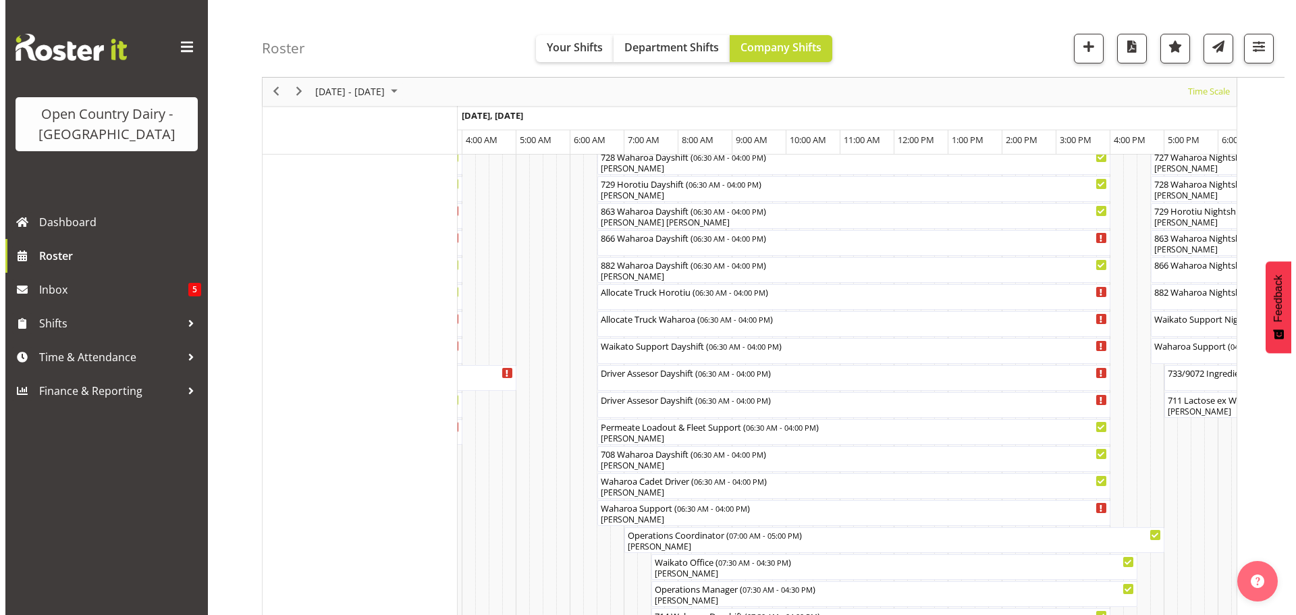
scroll to position [928, 0]
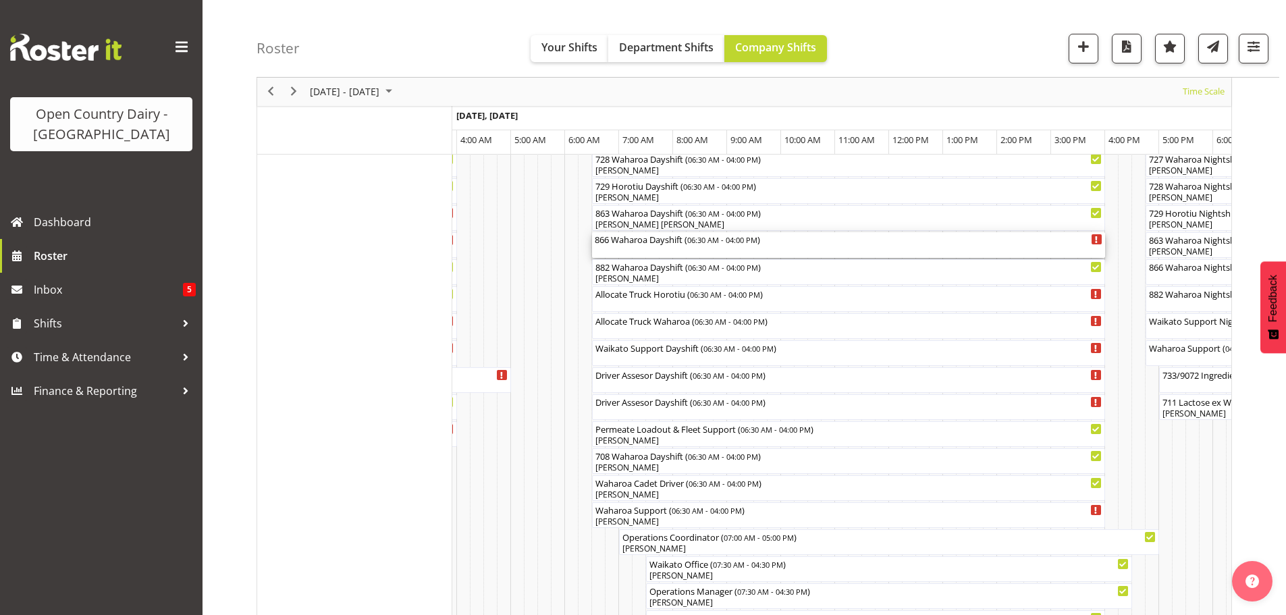
click at [658, 250] on div "866 Waharoa Dayshift ( 06:30 AM - 04:00 PM )" at bounding box center [848, 245] width 507 height 26
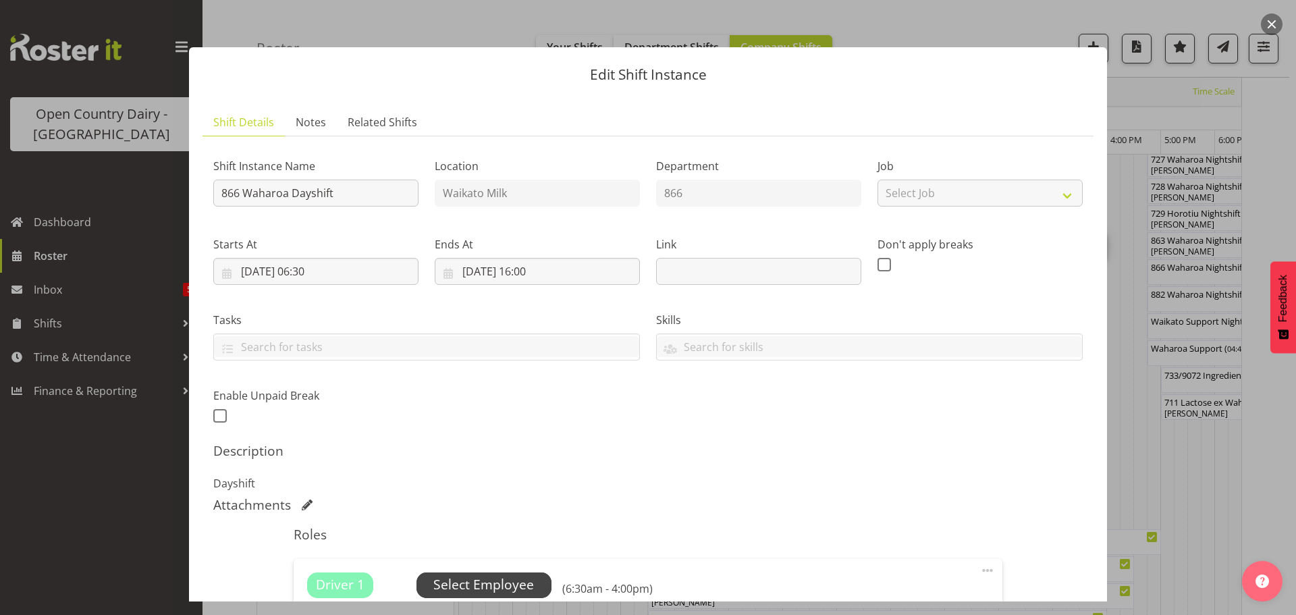
click at [477, 582] on span "Select Employee" at bounding box center [483, 585] width 101 height 20
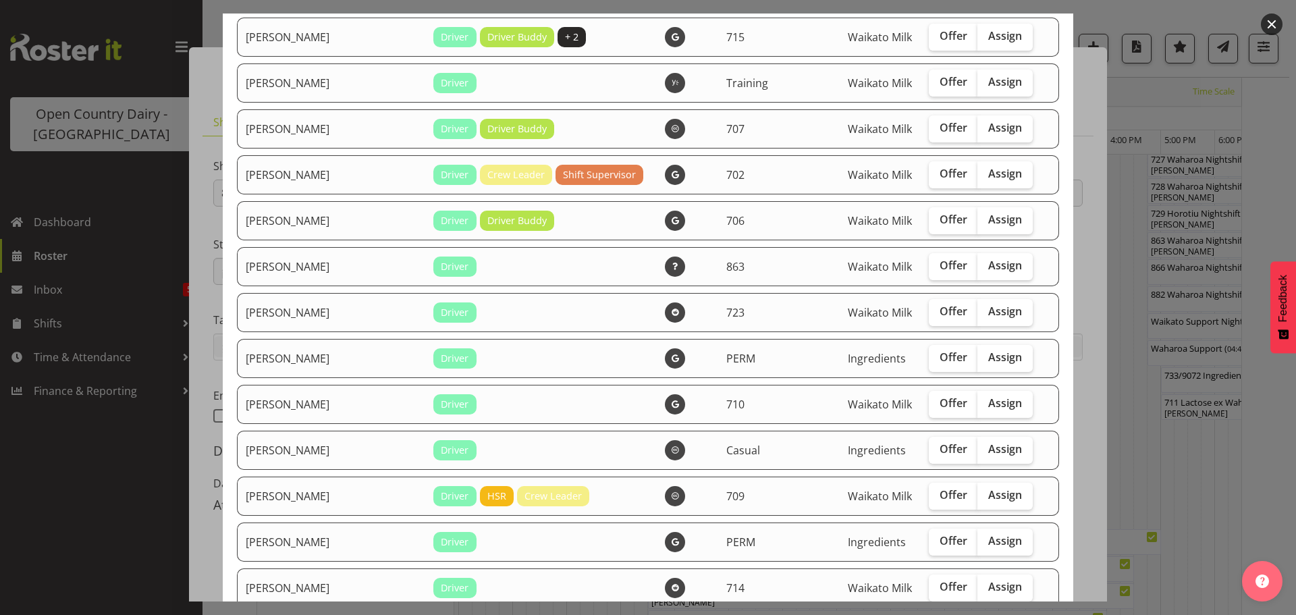
scroll to position [2429, 0]
click at [988, 264] on span "Assign" at bounding box center [1005, 263] width 34 height 13
click at [977, 264] on input "Assign" at bounding box center [981, 264] width 9 height 9
checkbox input "true"
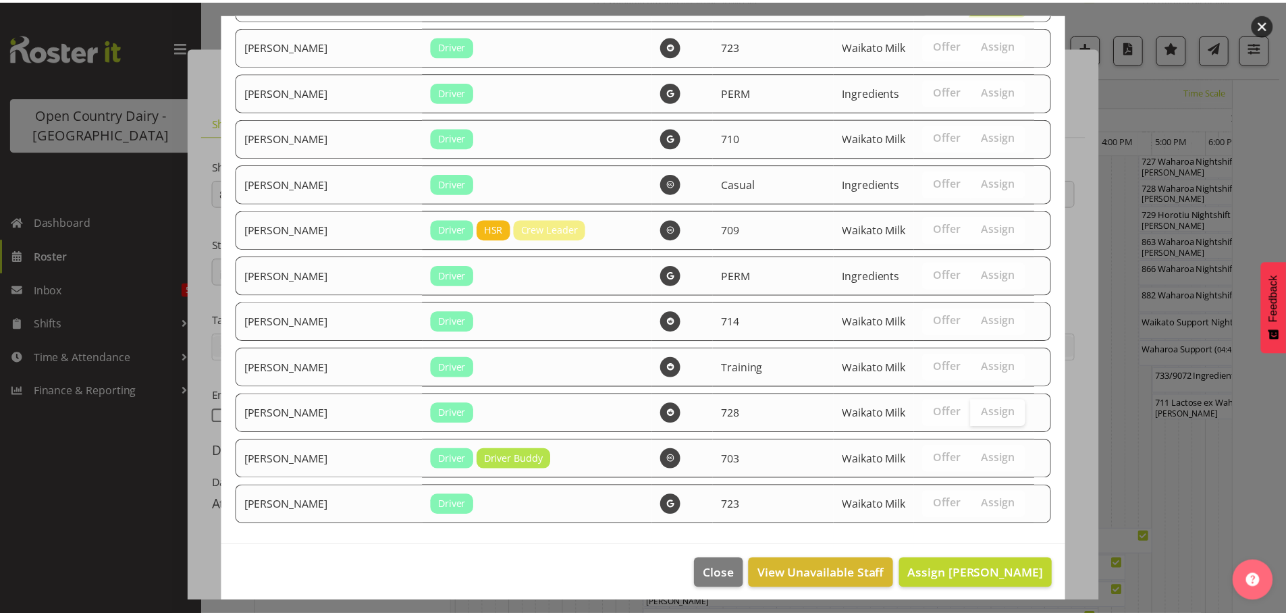
scroll to position [2702, 0]
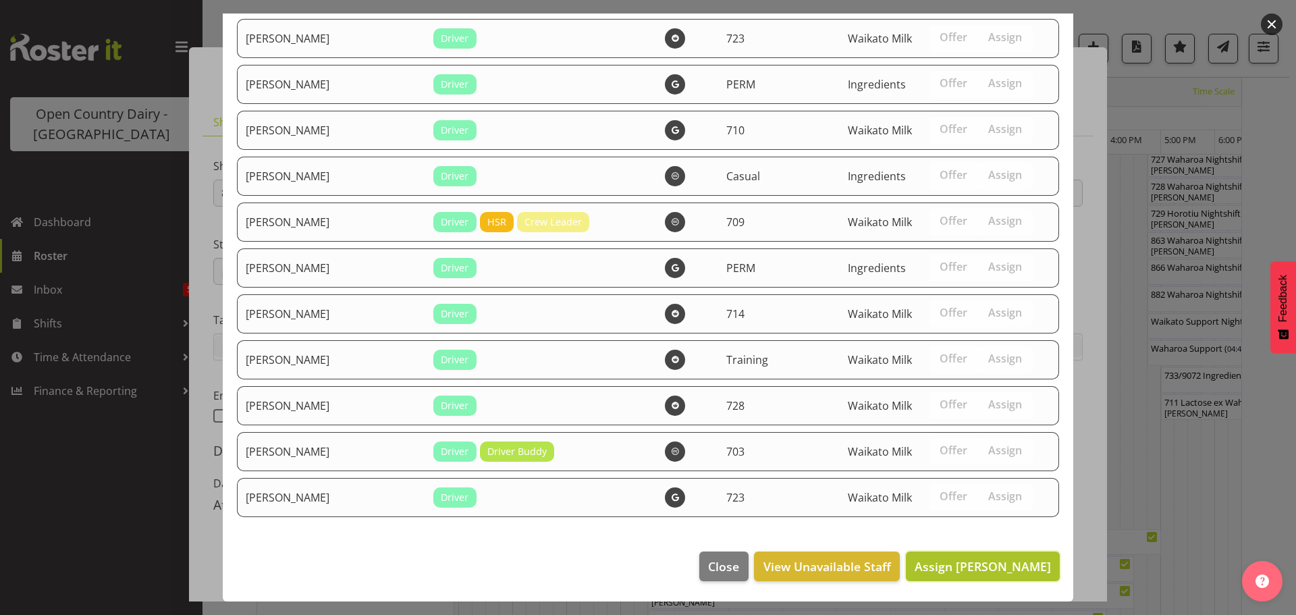
drag, startPoint x: 972, startPoint y: 560, endPoint x: 908, endPoint y: 524, distance: 73.4
click at [972, 560] on span "Assign [PERSON_NAME]" at bounding box center [982, 566] width 136 height 16
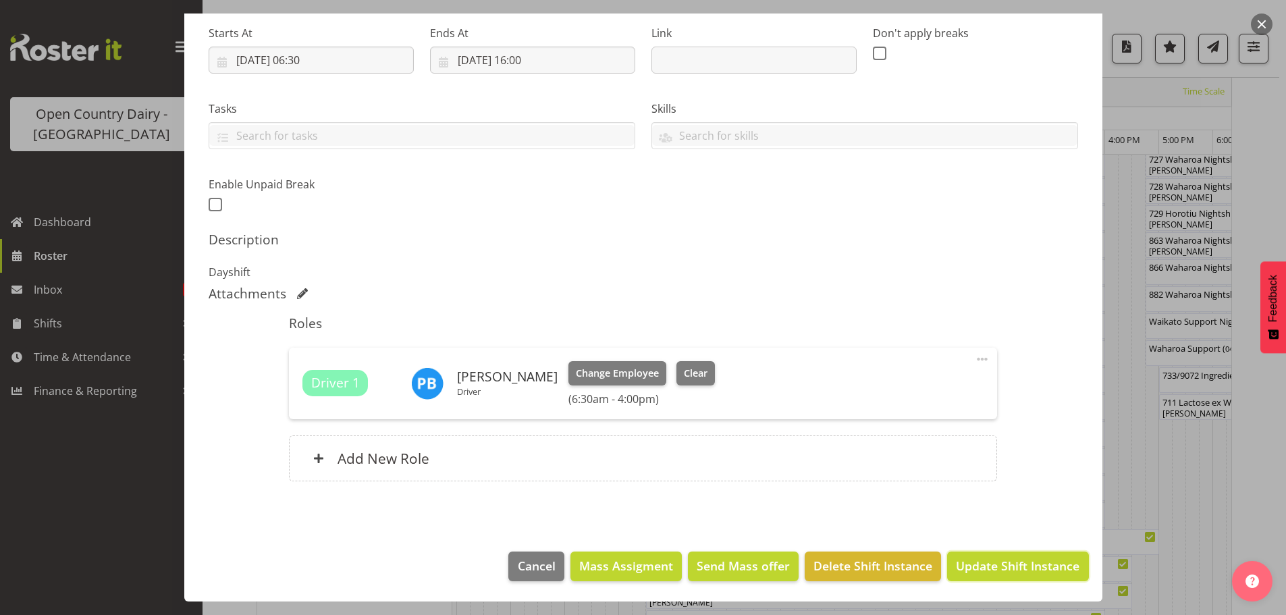
drag, startPoint x: 973, startPoint y: 566, endPoint x: 905, endPoint y: 532, distance: 76.1
click at [973, 564] on span "Update Shift Instance" at bounding box center [1017, 566] width 123 height 18
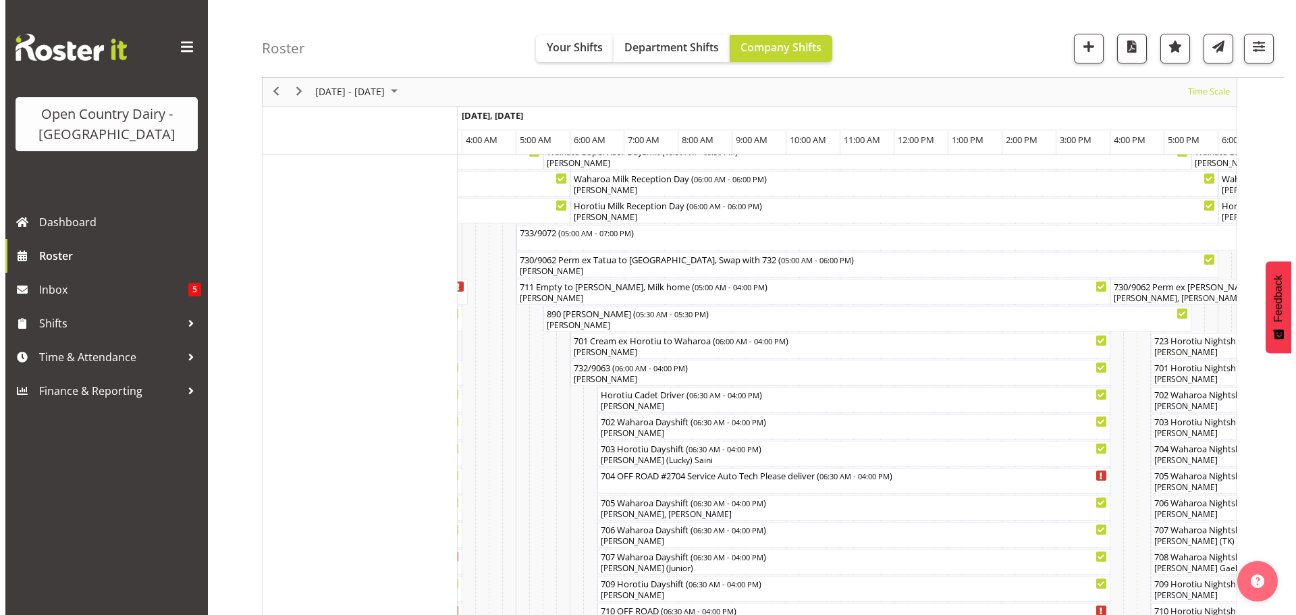
scroll to position [67, 0]
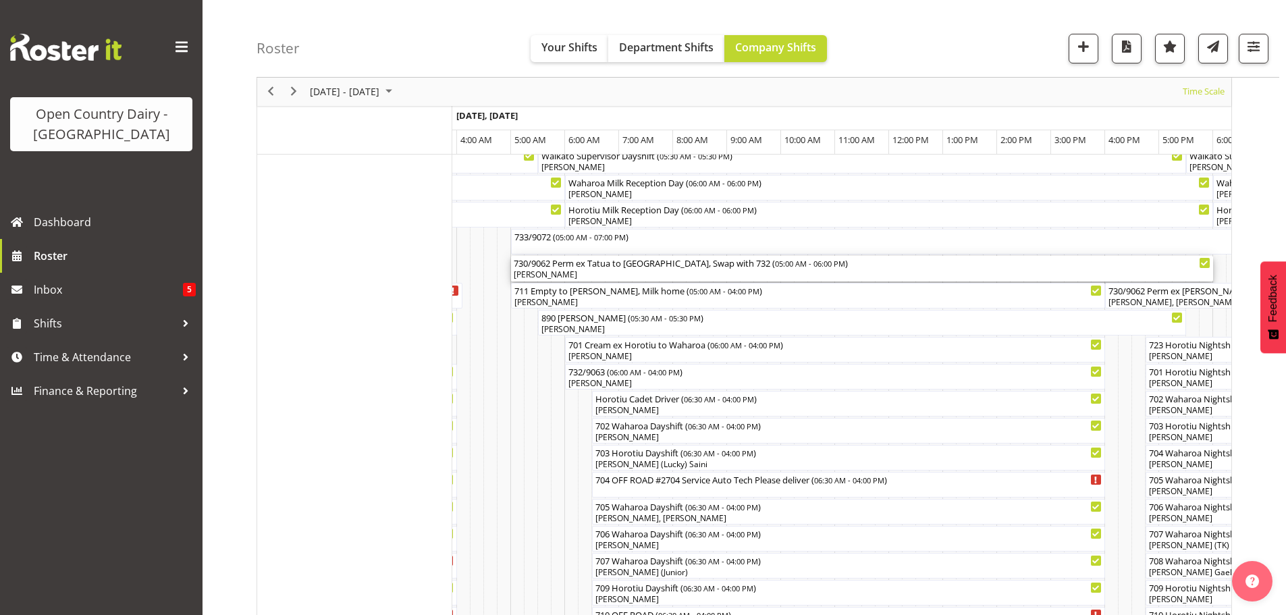
click at [706, 280] on div "[PERSON_NAME]" at bounding box center [862, 275] width 696 height 12
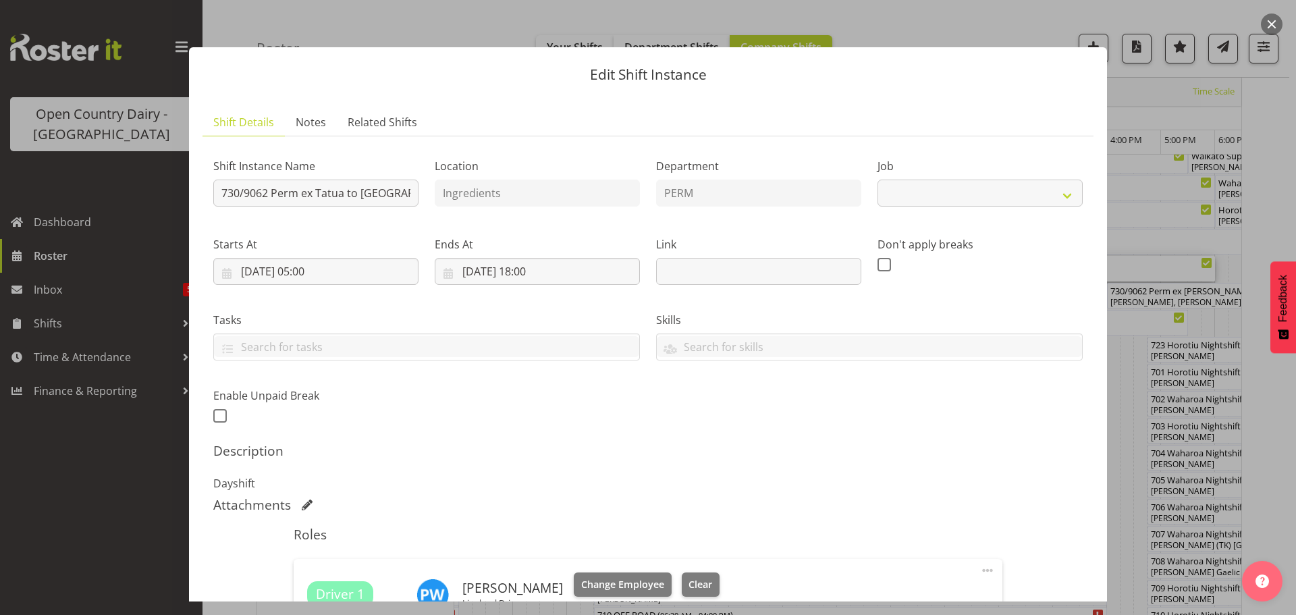
select select "9052"
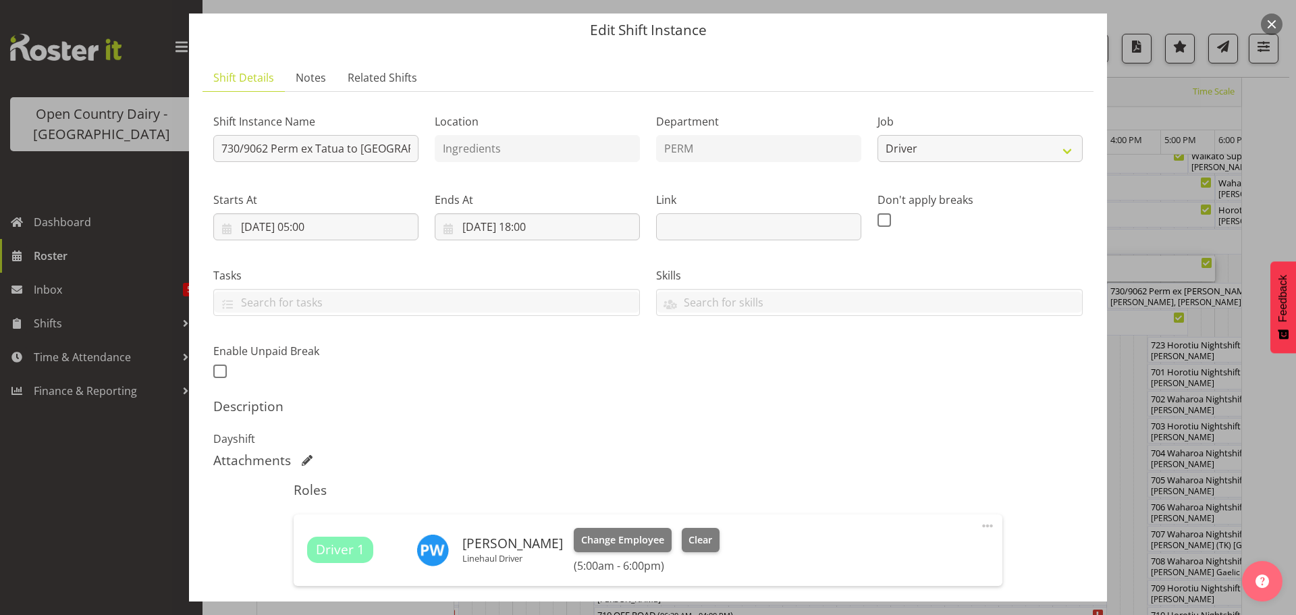
scroll to position [0, 0]
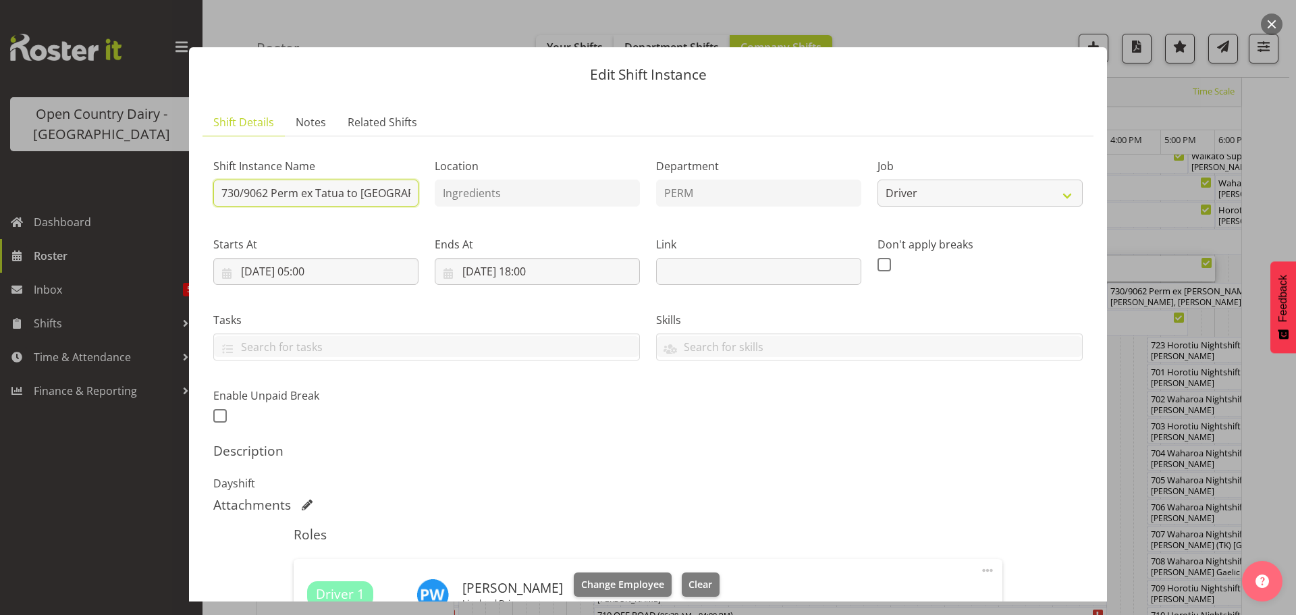
click at [410, 192] on input "730/9062 Perm ex Tatua to [GEOGRAPHIC_DATA], Swap with 732" at bounding box center [315, 193] width 205 height 27
click at [405, 192] on input "730/9062 Perm ex Tatua to [GEOGRAPHIC_DATA], Swap with 732" at bounding box center [315, 193] width 205 height 27
click at [404, 193] on input "730/9062 Perm ex Tatua to [GEOGRAPHIC_DATA], Swap with 732" at bounding box center [315, 193] width 205 height 27
click at [405, 193] on input "730/9062 Perm ex [PERSON_NAME], Swap with 732" at bounding box center [315, 193] width 205 height 27
click at [406, 193] on input "730/9062 Perm ex Tatuaui, Swah 732" at bounding box center [315, 193] width 205 height 27
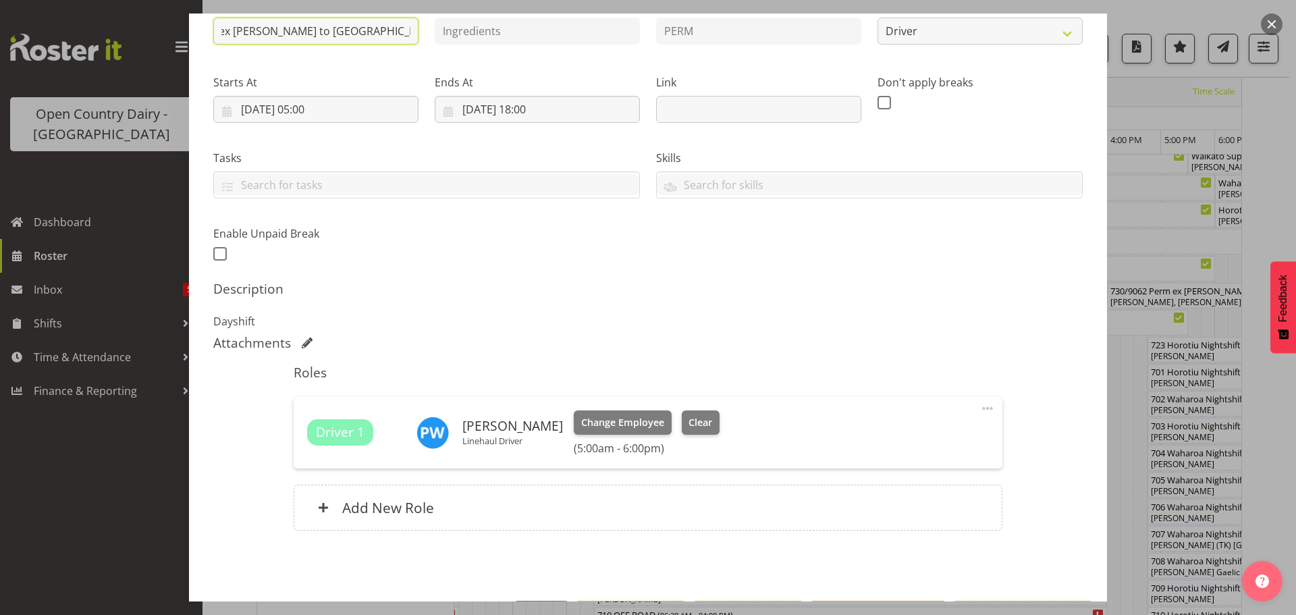
scroll to position [211, 0]
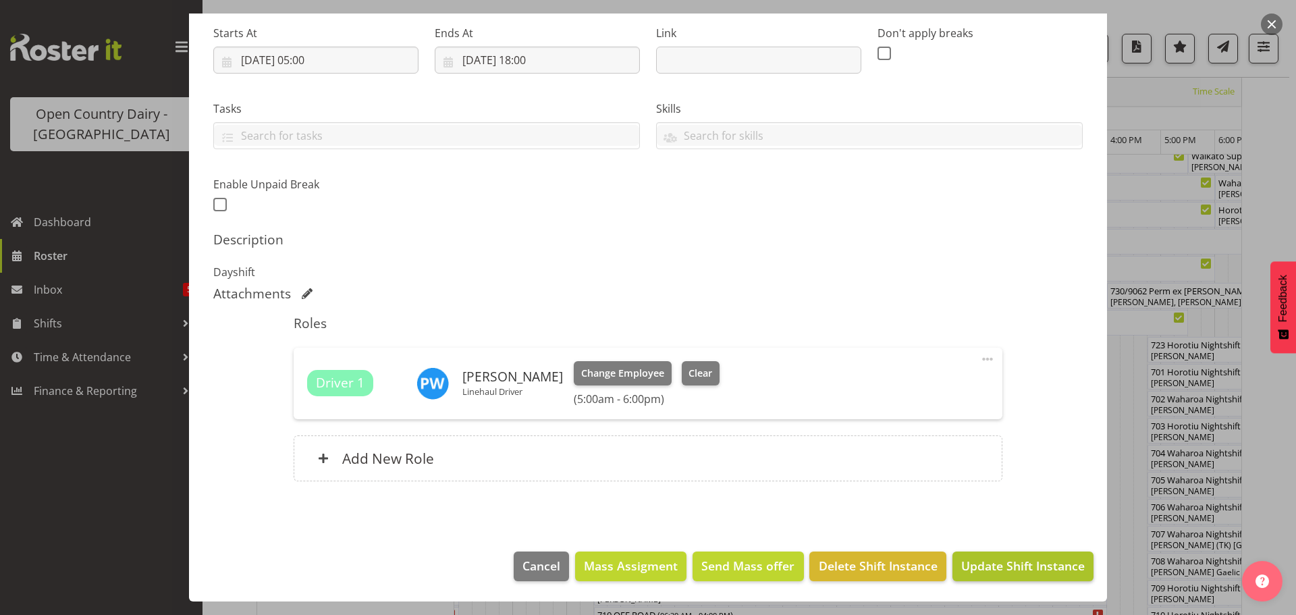
type input "730/9062 Perm ex [PERSON_NAME] to [GEOGRAPHIC_DATA], Bring back 733"
click at [1016, 565] on span "Update Shift Instance" at bounding box center [1022, 566] width 123 height 18
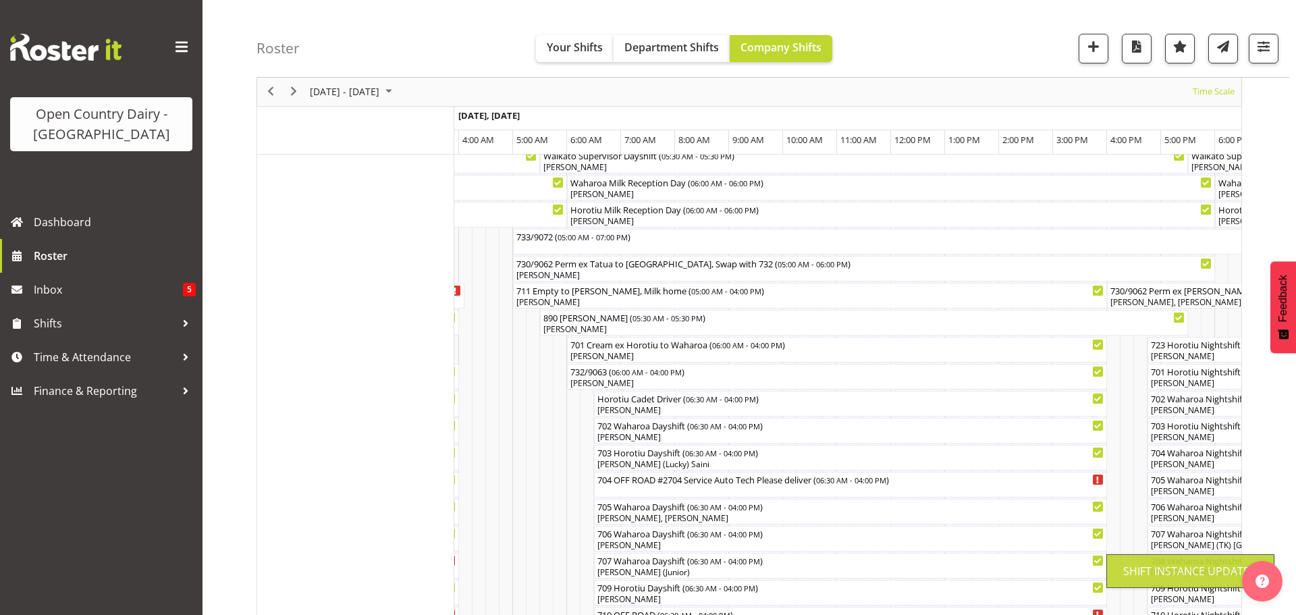
scroll to position [49, 0]
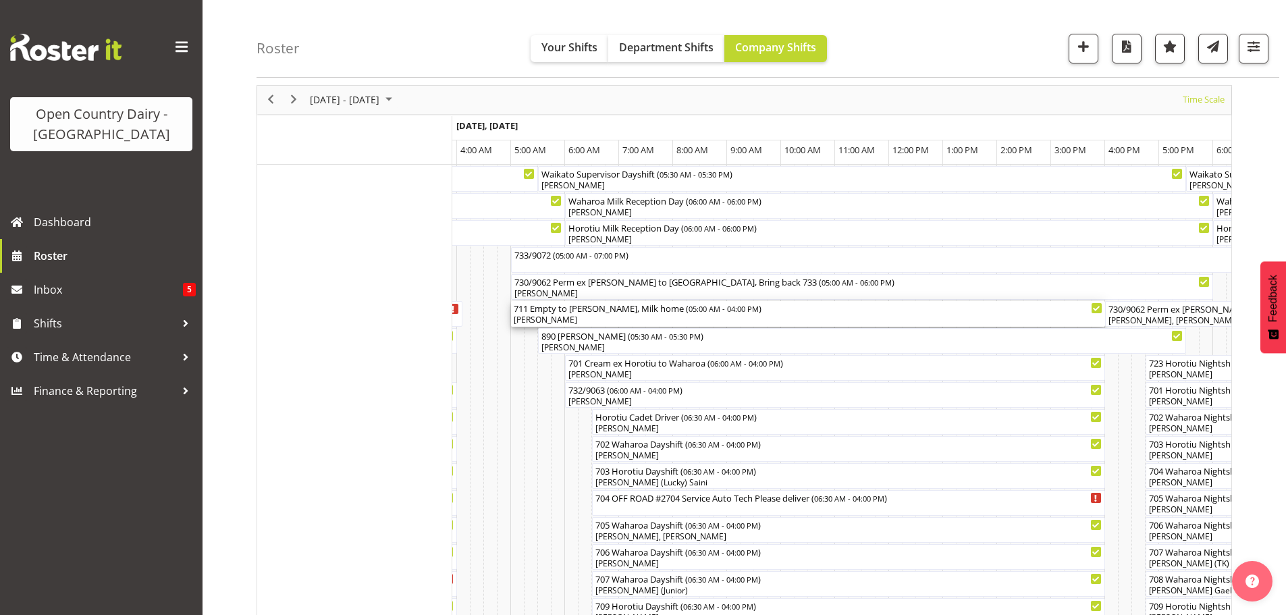
click at [578, 319] on div "[PERSON_NAME]" at bounding box center [808, 320] width 588 height 12
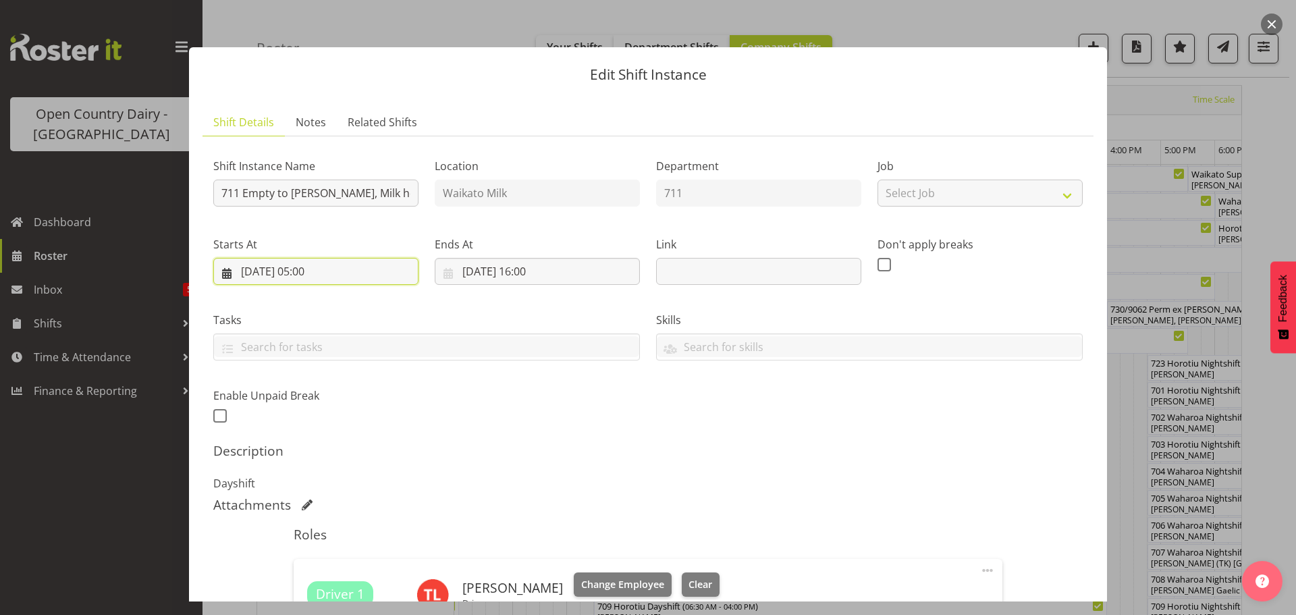
click at [324, 269] on input "[DATE] 05:00" at bounding box center [315, 271] width 205 height 27
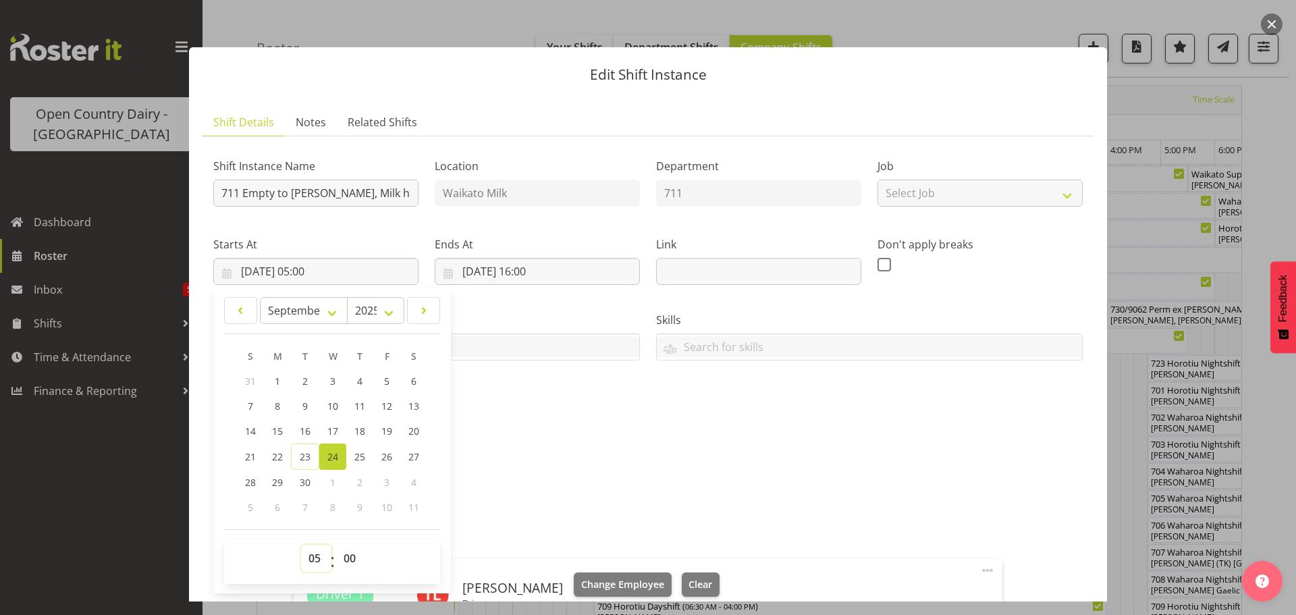
click at [312, 561] on select "00 01 02 03 04 05 06 07 08 09 10 11 12 13 14 15 16 17 18 19 20 21 22 23" at bounding box center [316, 558] width 30 height 27
select select "6"
click at [301, 545] on select "00 01 02 03 04 05 06 07 08 09 10 11 12 13 14 15 16 17 18 19 20 21 22 23" at bounding box center [316, 558] width 30 height 27
type input "[DATE] 06:00"
click at [352, 557] on select "00 01 02 03 04 05 06 07 08 09 10 11 12 13 14 15 16 17 18 19 20 21 22 23 24 25 2…" at bounding box center [351, 558] width 30 height 27
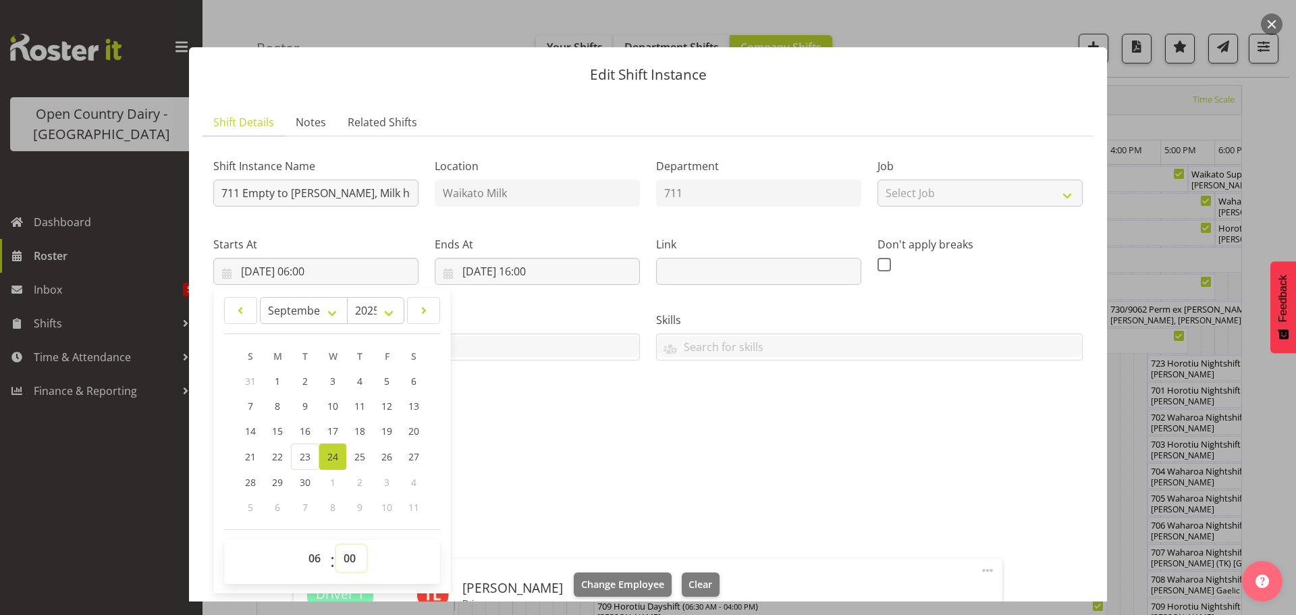
select select "30"
click at [336, 545] on select "00 01 02 03 04 05 06 07 08 09 10 11 12 13 14 15 16 17 18 19 20 21 22 23 24 25 2…" at bounding box center [351, 558] width 30 height 27
type input "[DATE] 06:30"
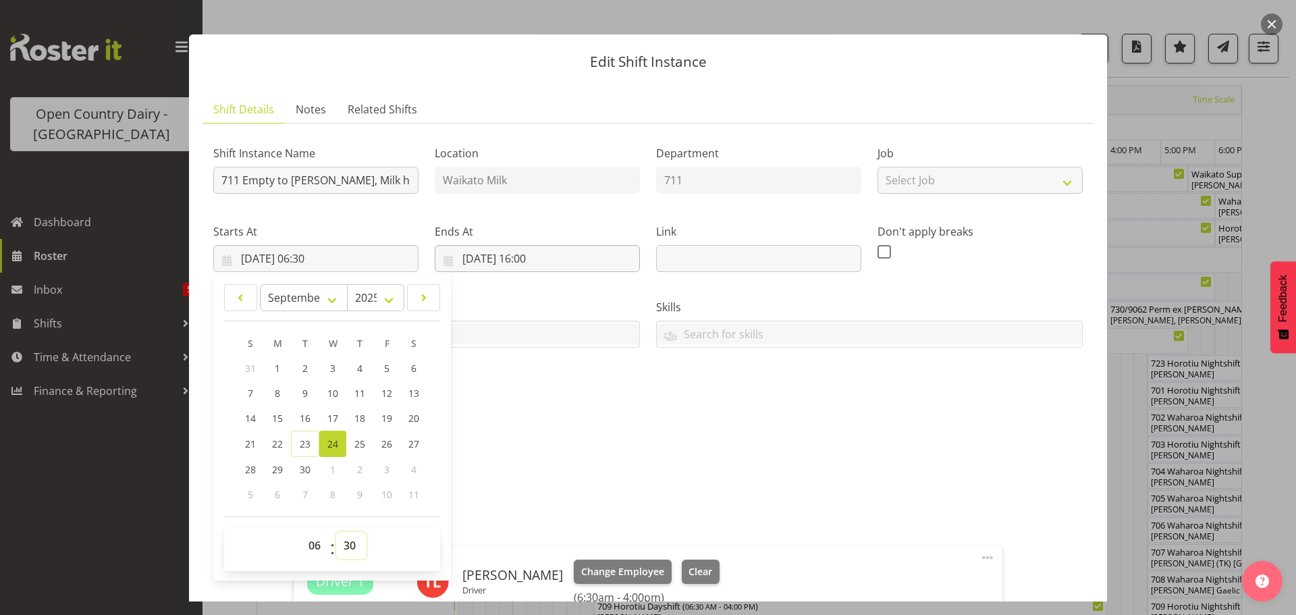
scroll to position [0, 0]
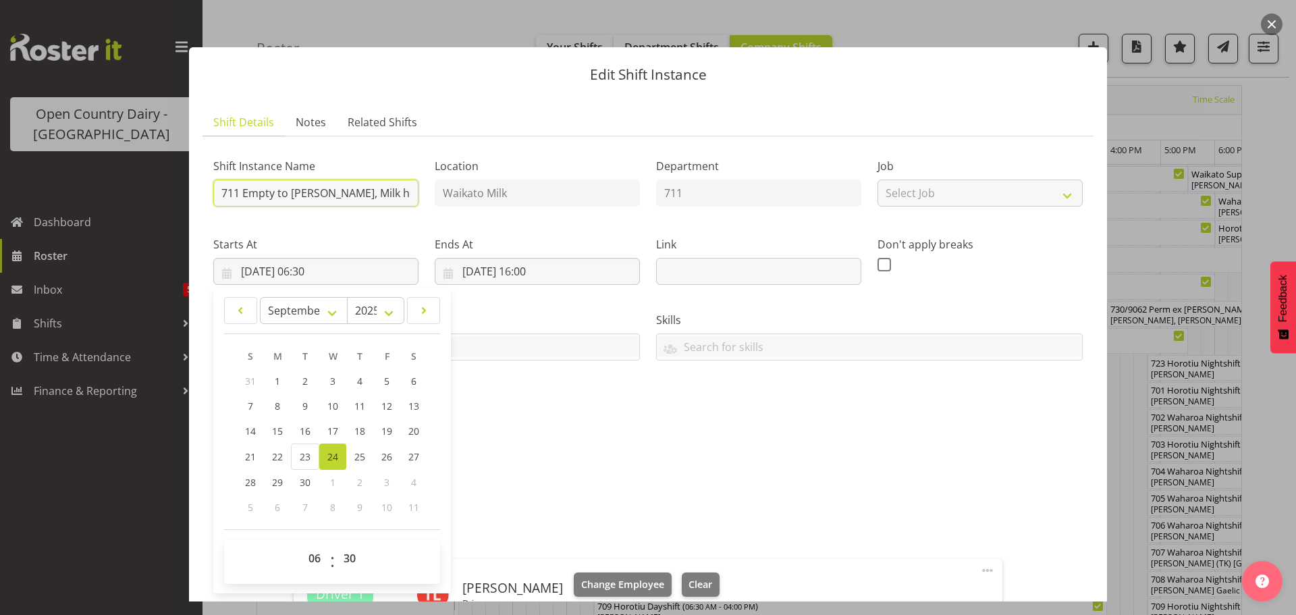
click at [402, 193] on input "711 Empty to [PERSON_NAME], Milk home" at bounding box center [315, 193] width 205 height 27
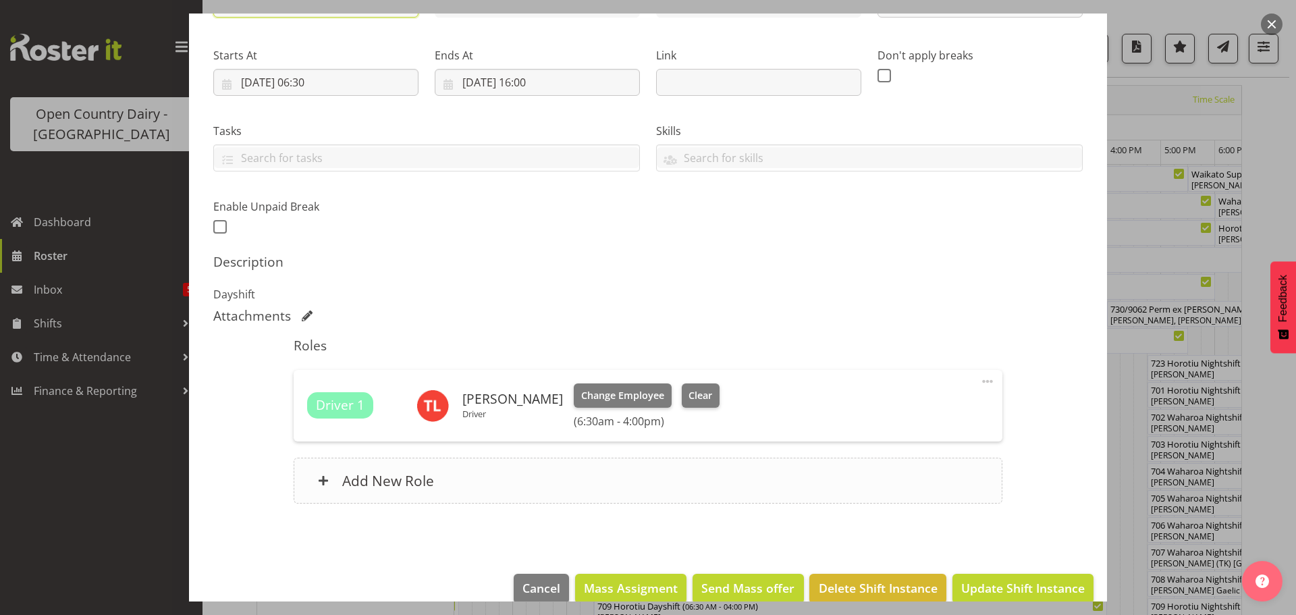
scroll to position [202, 0]
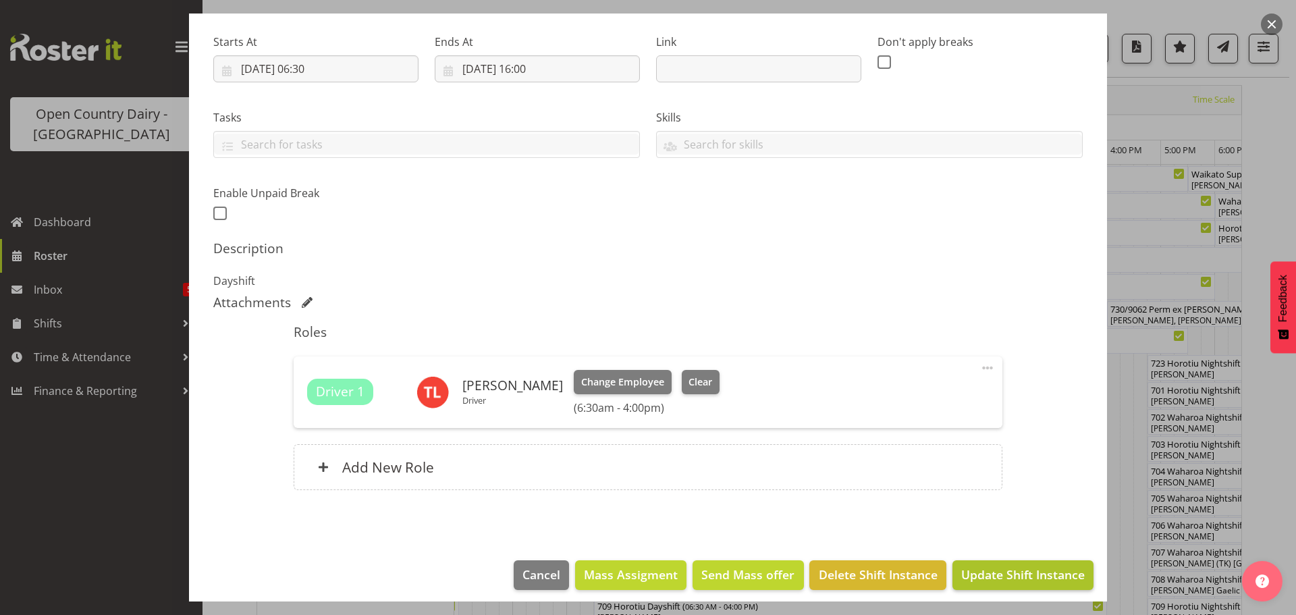
type input "711 Waharoa Dayshift"
click at [999, 573] on span "Update Shift Instance" at bounding box center [1022, 575] width 123 height 18
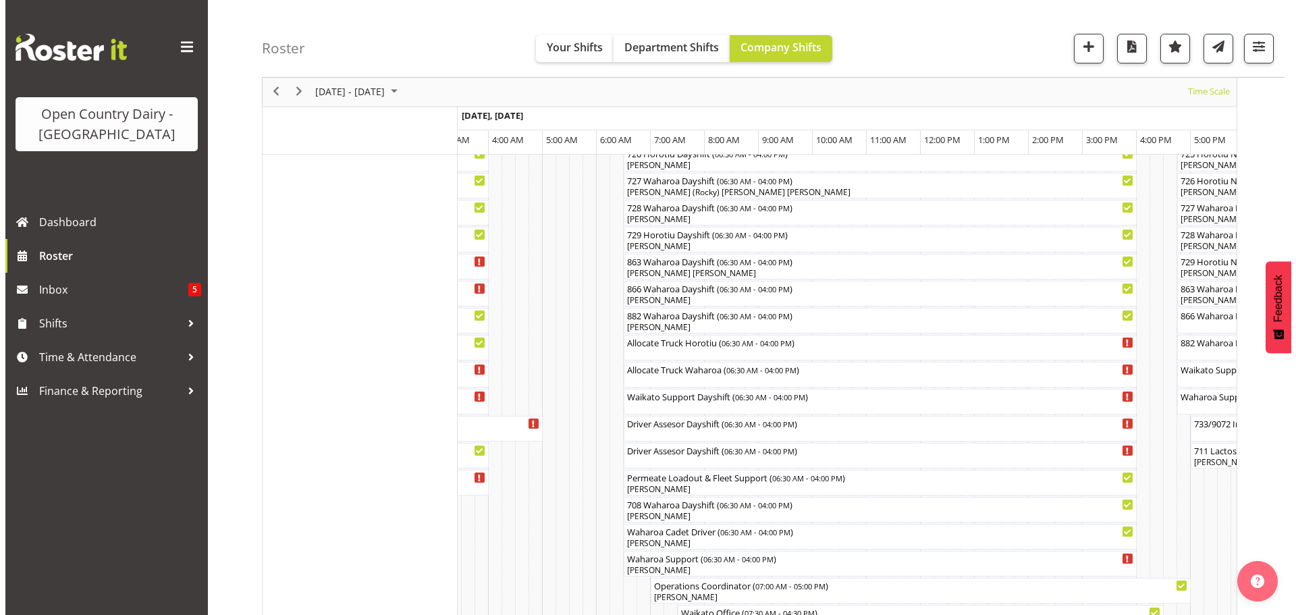
scroll to position [860, 0]
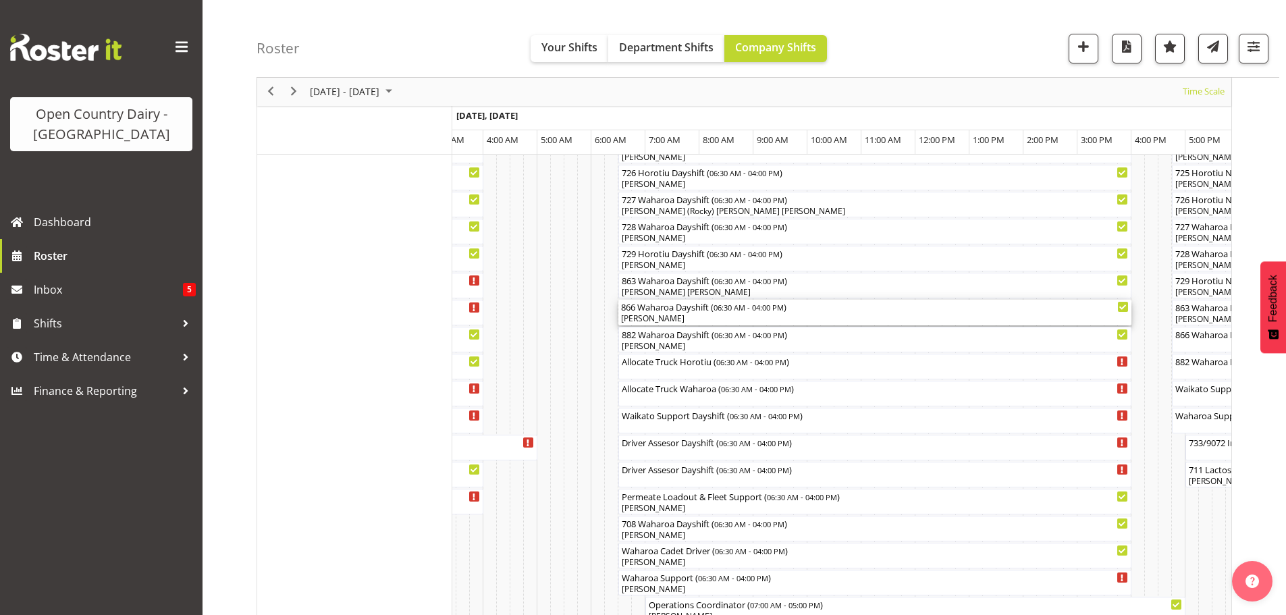
click at [676, 316] on div "[PERSON_NAME]" at bounding box center [874, 318] width 507 height 12
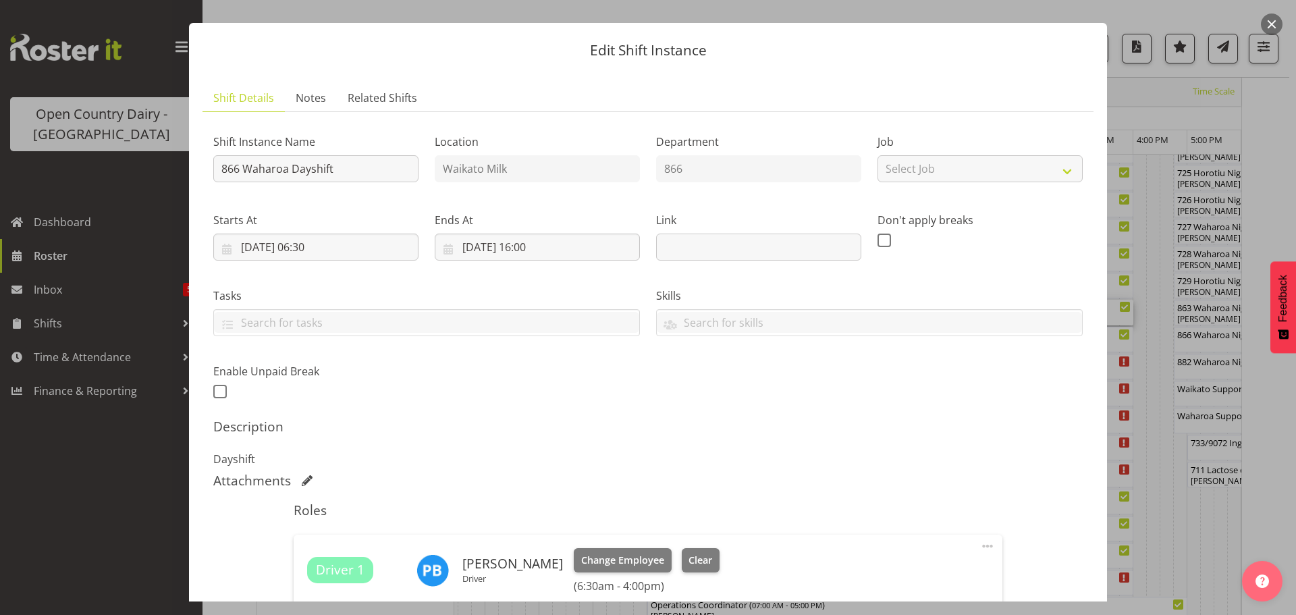
scroll to position [202, 0]
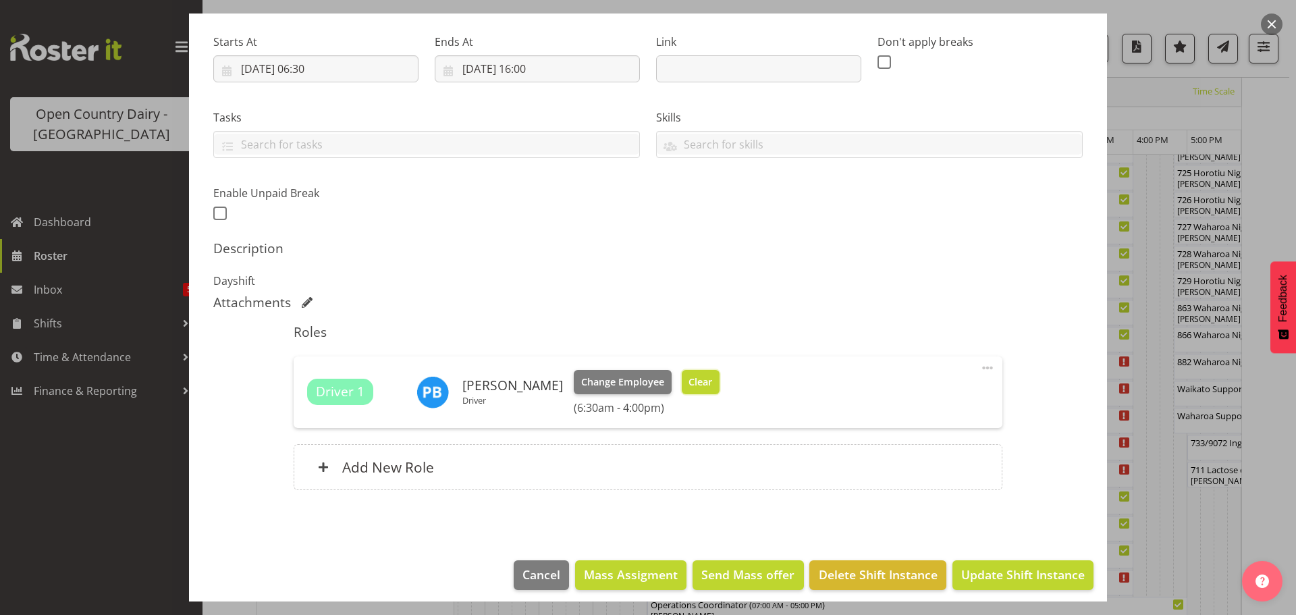
click at [689, 383] on span "Clear" at bounding box center [700, 382] width 24 height 15
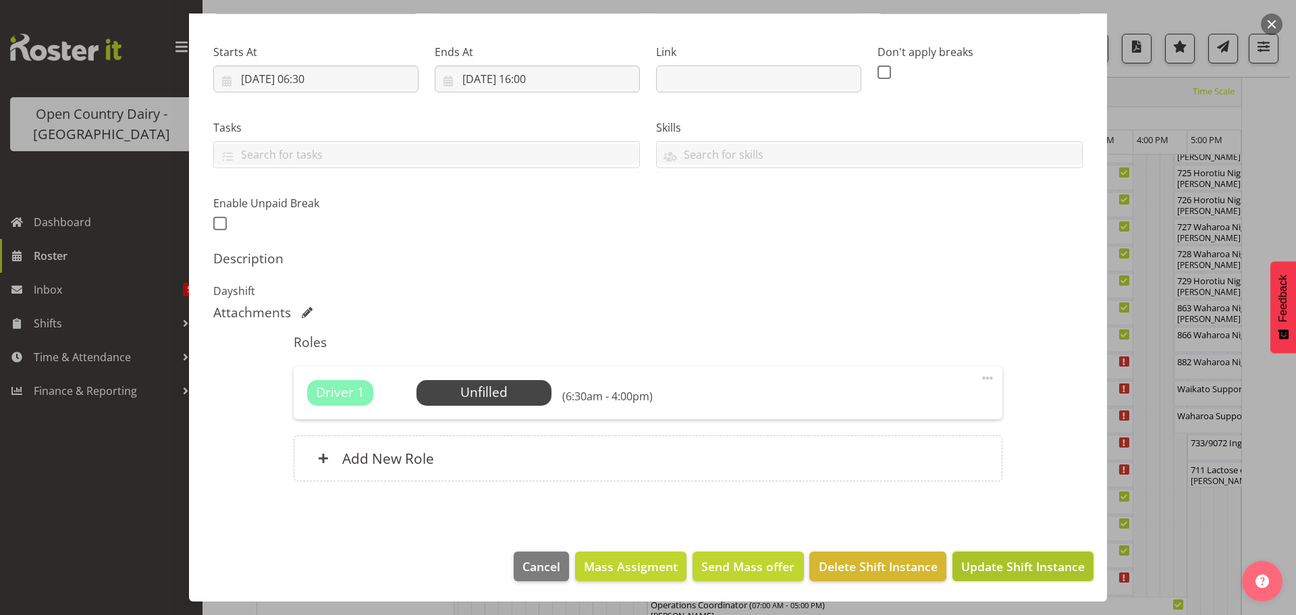
click at [979, 567] on span "Update Shift Instance" at bounding box center [1022, 566] width 123 height 18
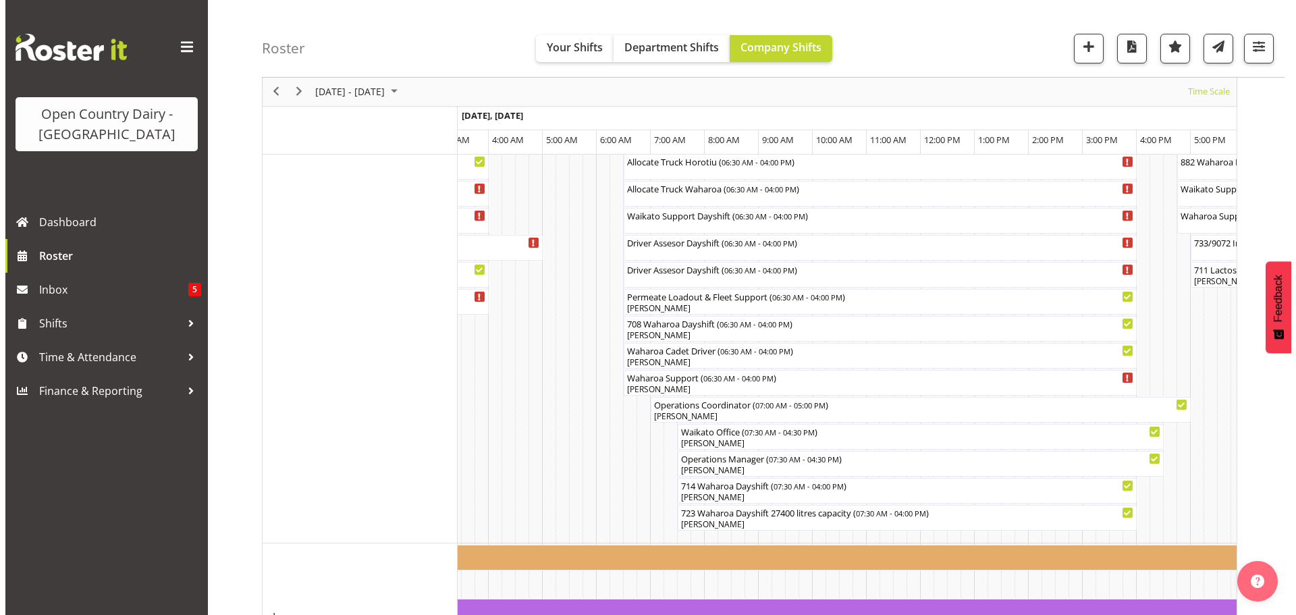
scroll to position [1062, 0]
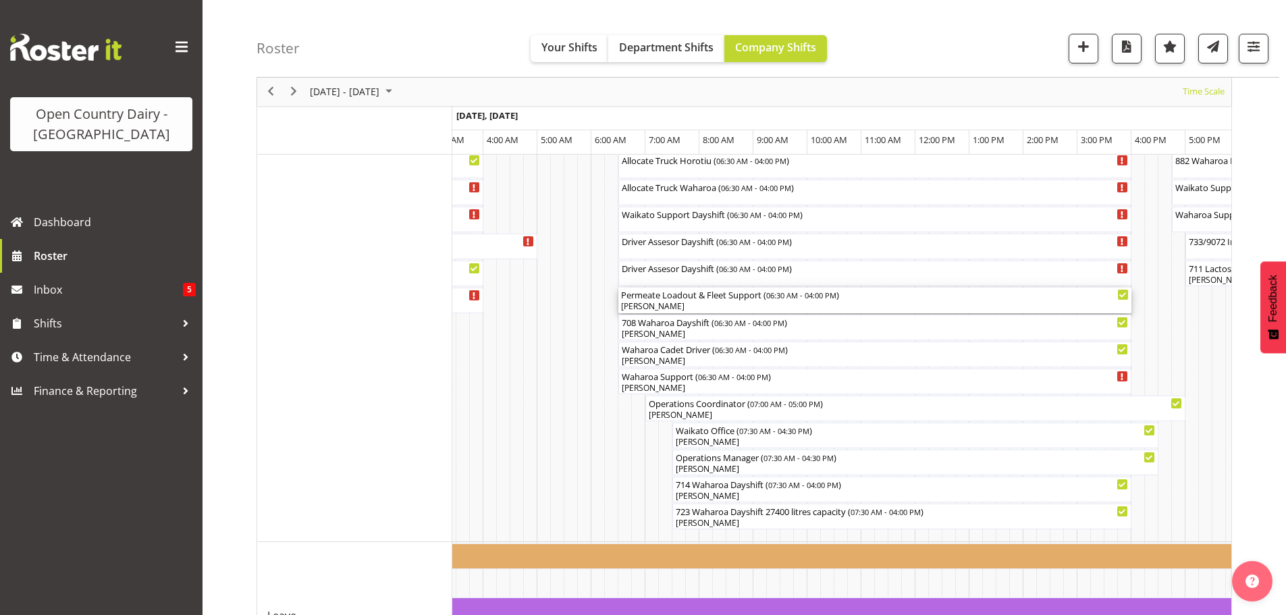
click at [705, 304] on div "[PERSON_NAME]" at bounding box center [874, 306] width 507 height 12
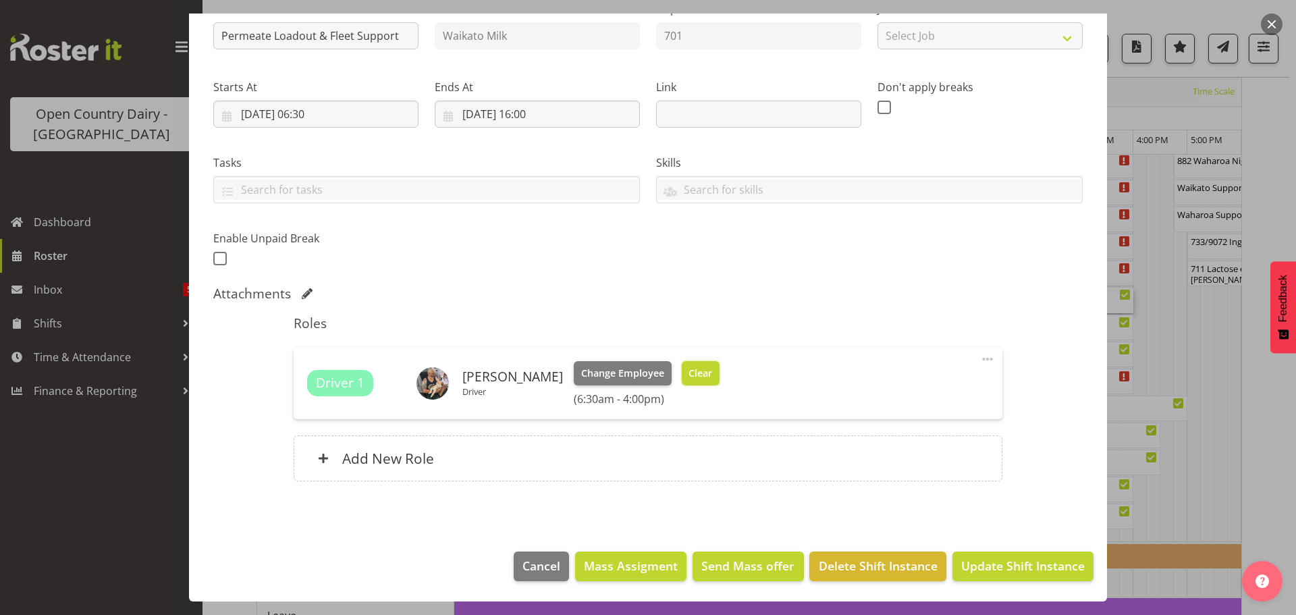
click at [690, 372] on span "Clear" at bounding box center [700, 373] width 24 height 15
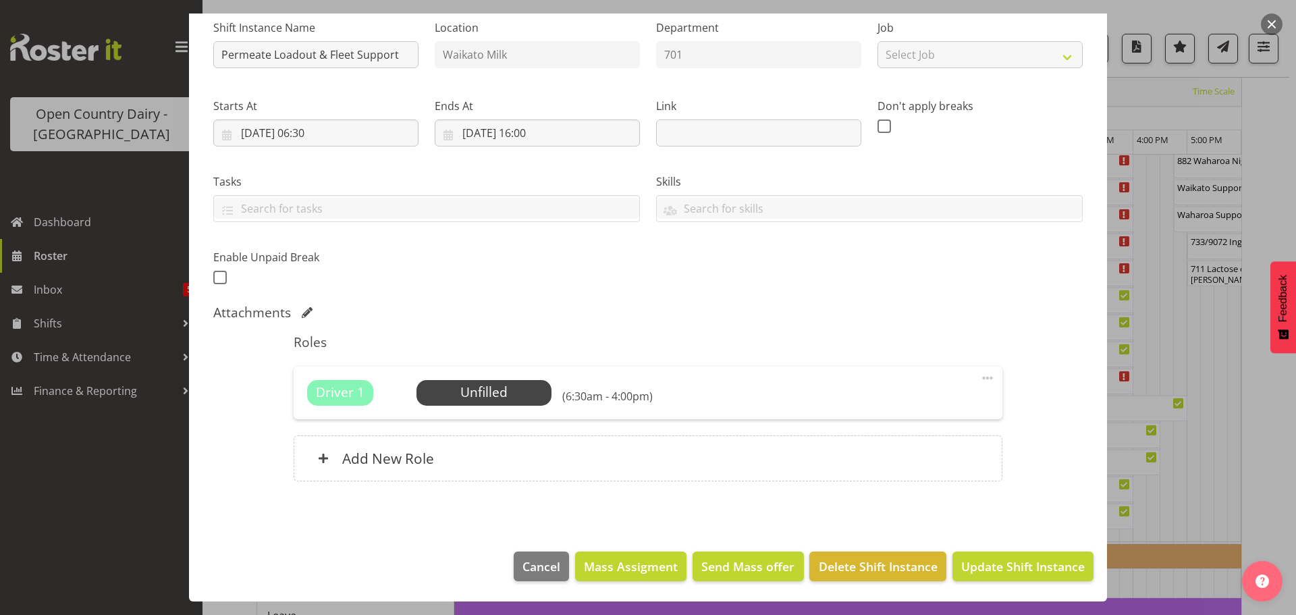
scroll to position [138, 0]
click at [1015, 566] on span "Update Shift Instance" at bounding box center [1022, 566] width 123 height 18
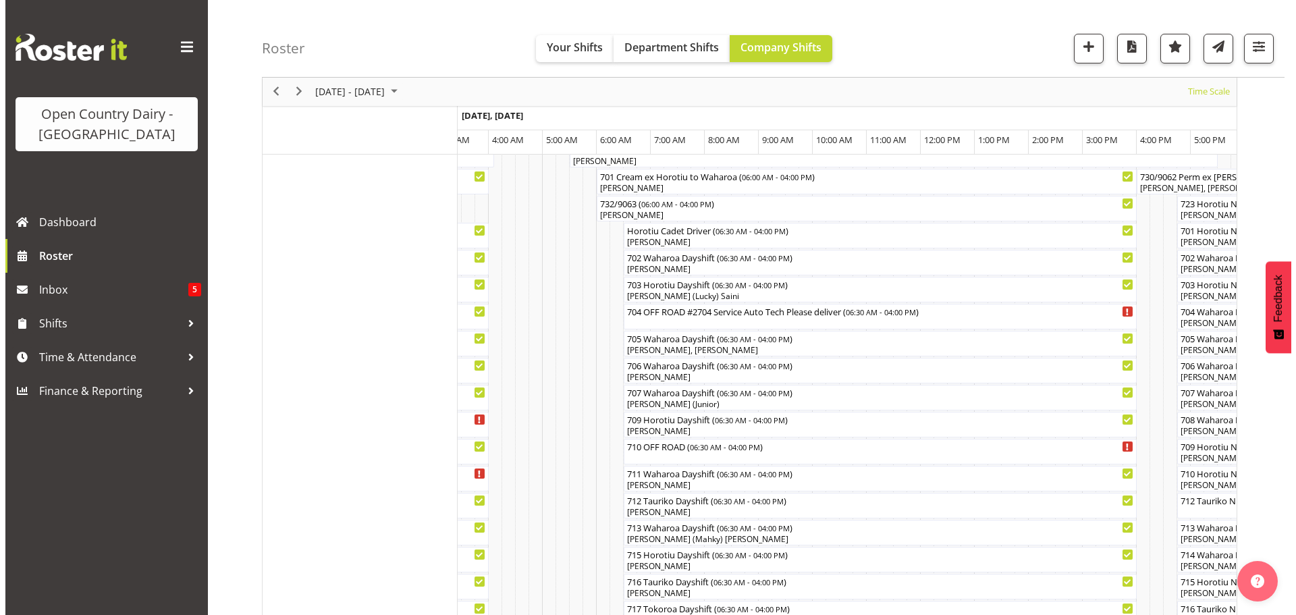
scroll to position [252, 0]
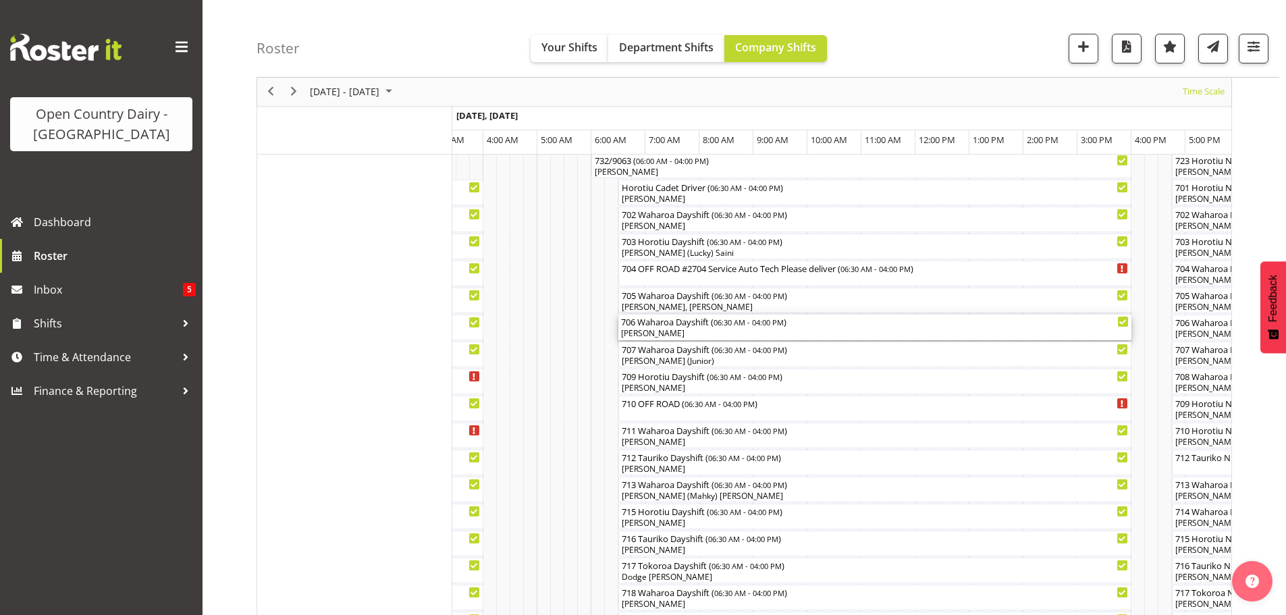
click at [692, 331] on div "[PERSON_NAME]" at bounding box center [874, 333] width 507 height 12
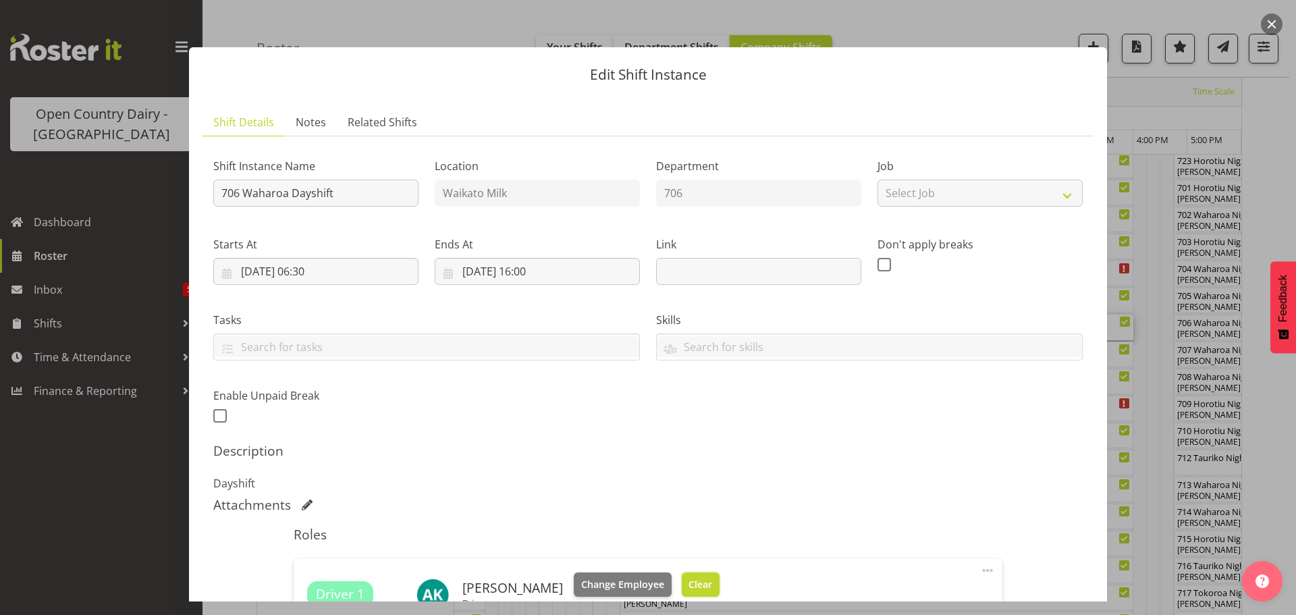
click at [688, 584] on span "Clear" at bounding box center [700, 584] width 24 height 15
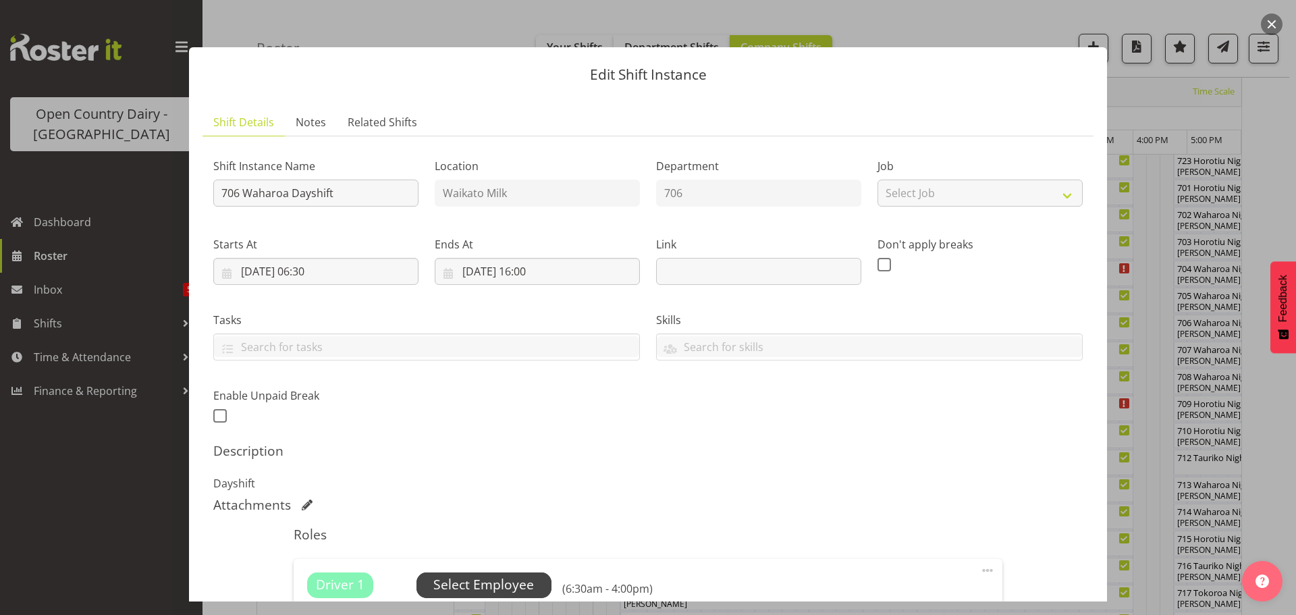
click at [504, 582] on span "Select Employee" at bounding box center [483, 585] width 101 height 20
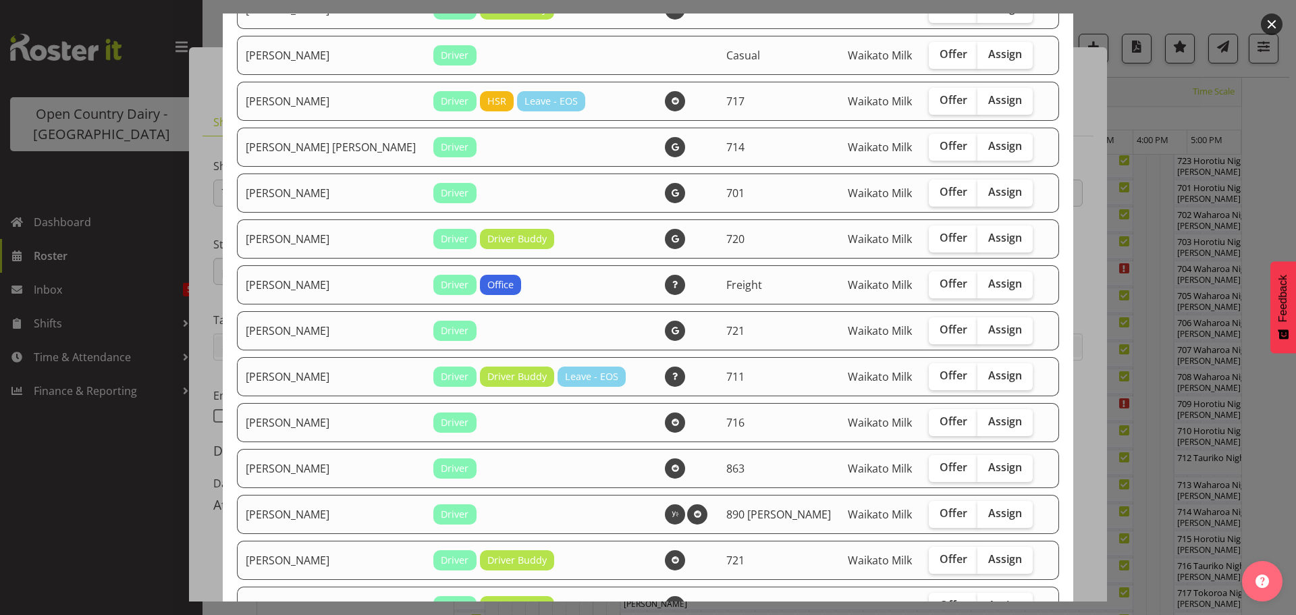
scroll to position [877, 0]
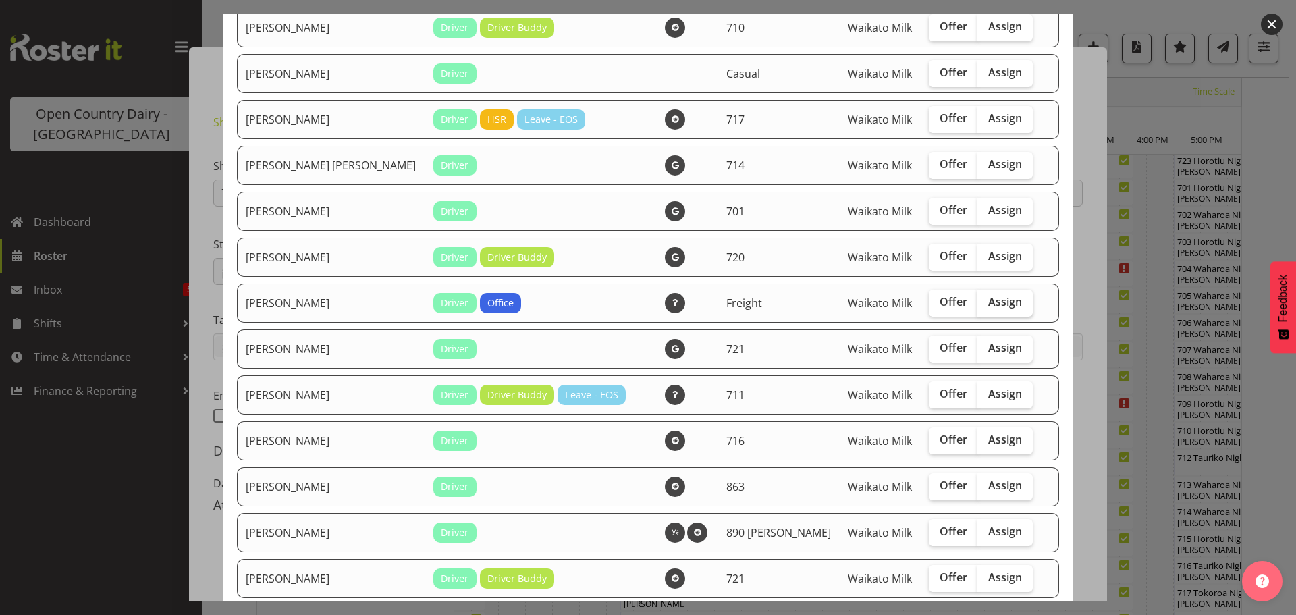
click at [988, 299] on span "Assign" at bounding box center [1005, 301] width 34 height 13
click at [977, 299] on input "Assign" at bounding box center [981, 302] width 9 height 9
checkbox input "true"
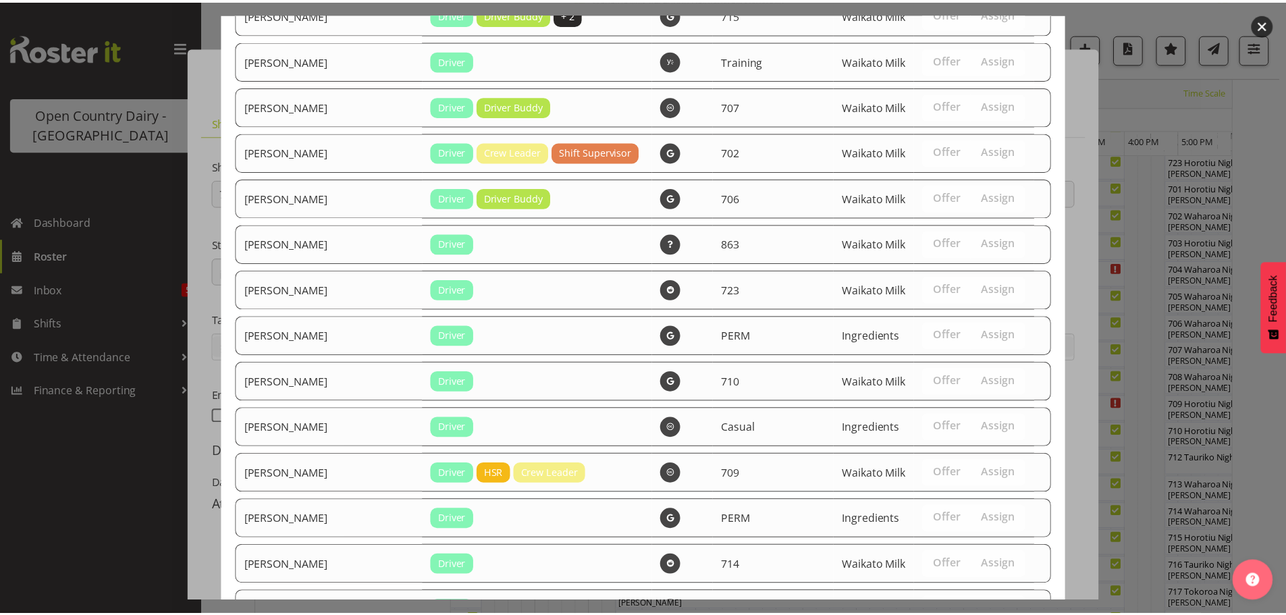
scroll to position [2748, 0]
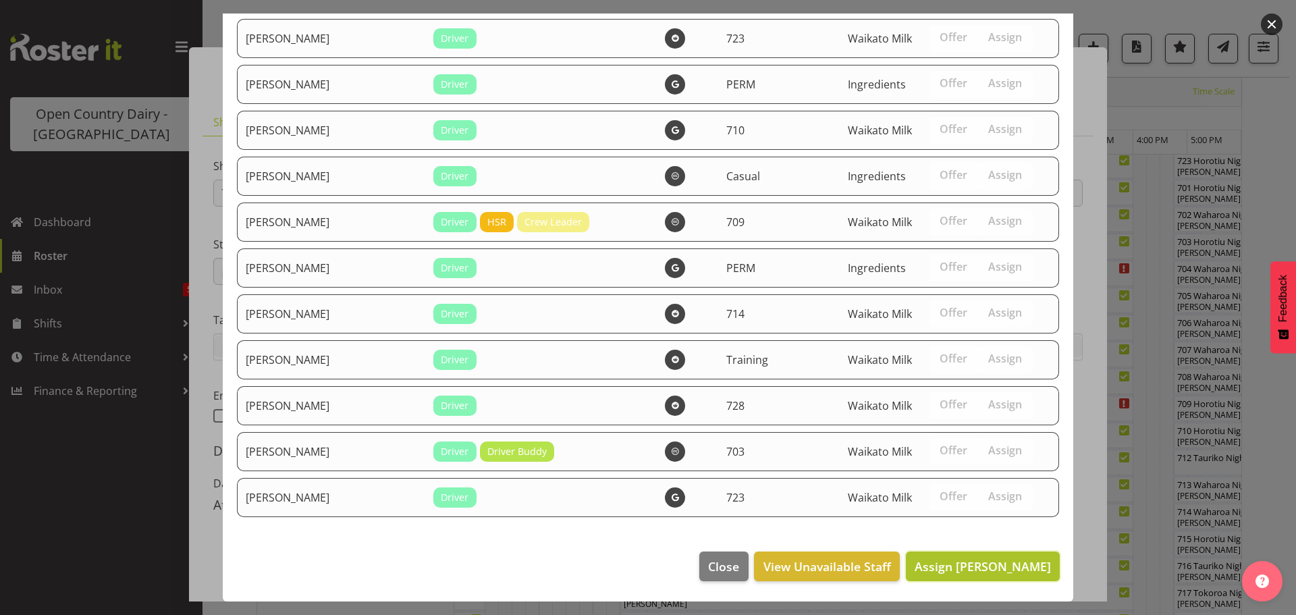
click at [984, 561] on span "Assign [PERSON_NAME]" at bounding box center [982, 566] width 136 height 16
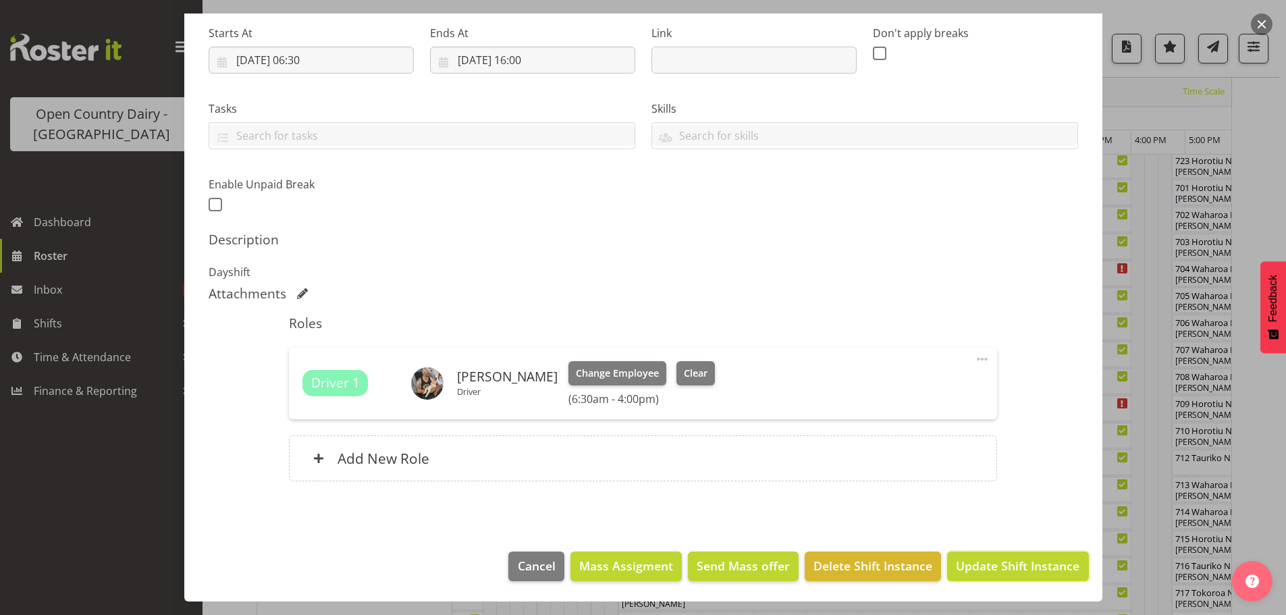
click at [1003, 570] on span "Update Shift Instance" at bounding box center [1017, 566] width 123 height 18
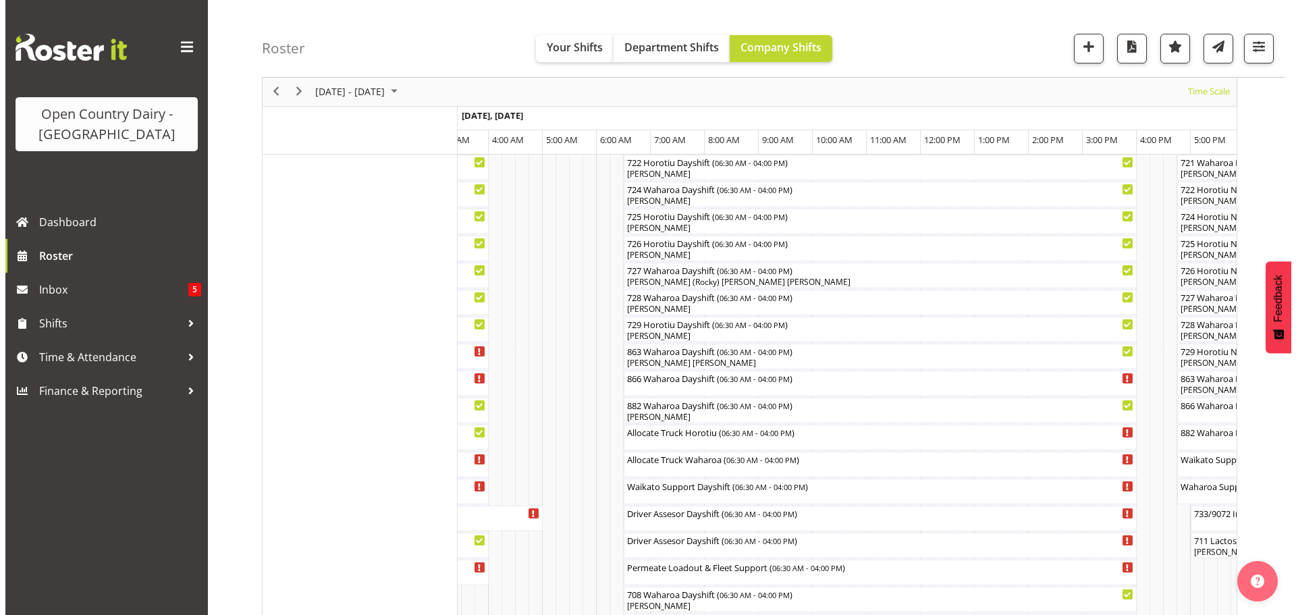
scroll to position [792, 0]
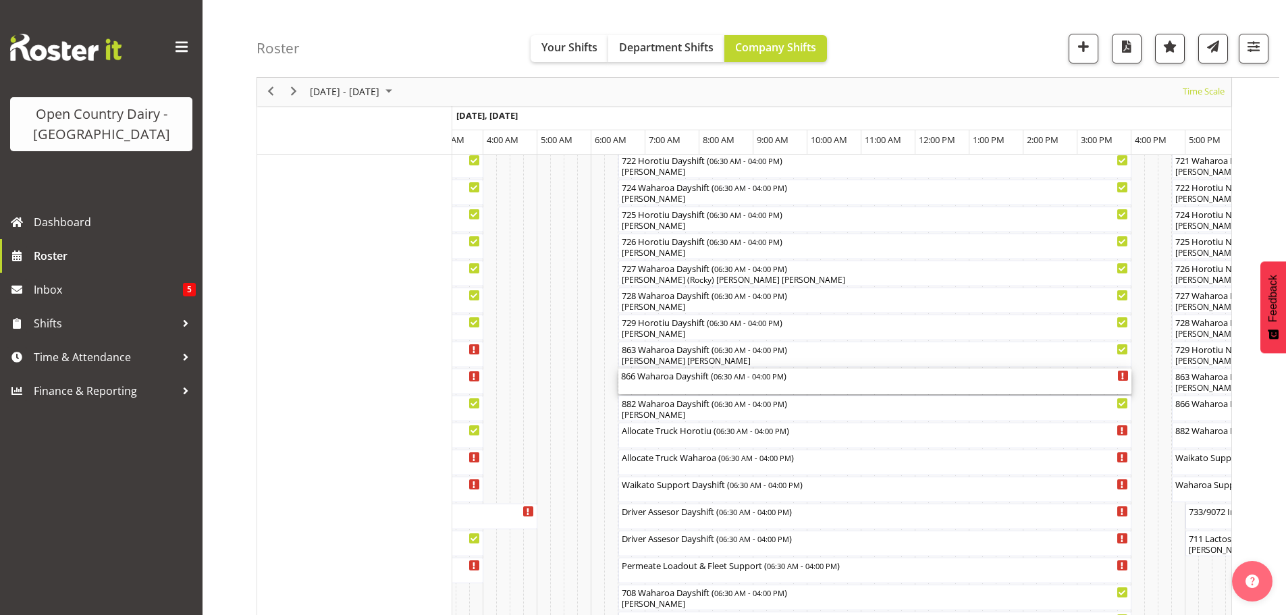
click at [676, 389] on div "866 Waharoa Dayshift ( 06:30 AM - 04:00 PM )" at bounding box center [874, 381] width 507 height 26
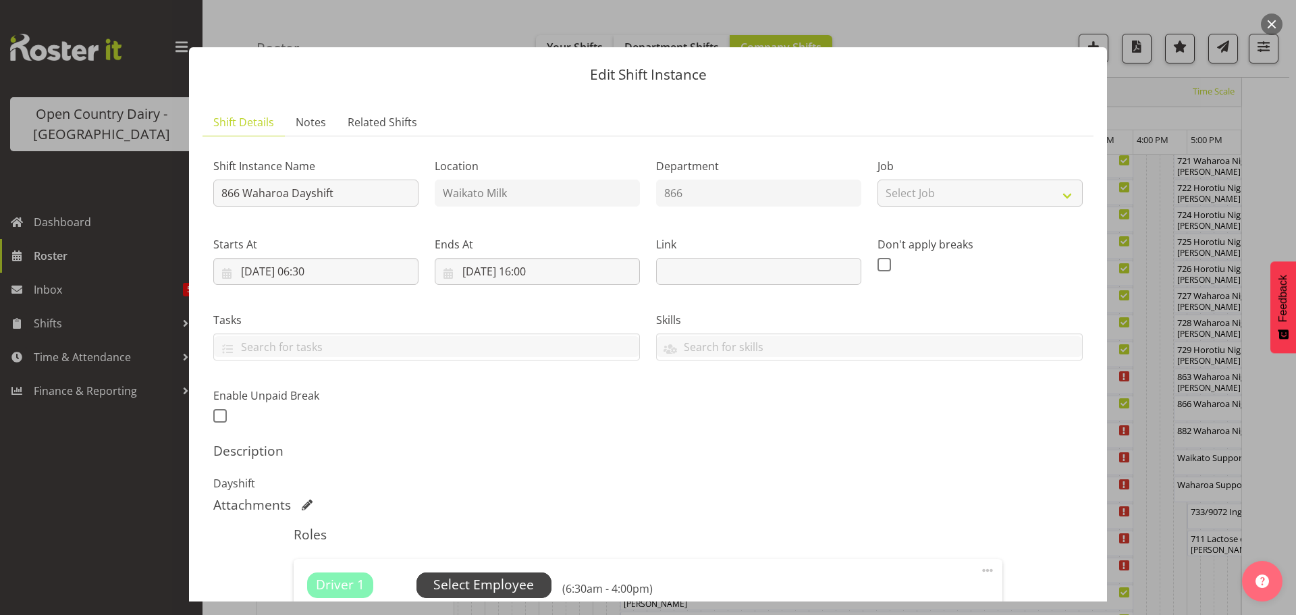
click at [478, 585] on span "Select Employee" at bounding box center [483, 585] width 101 height 20
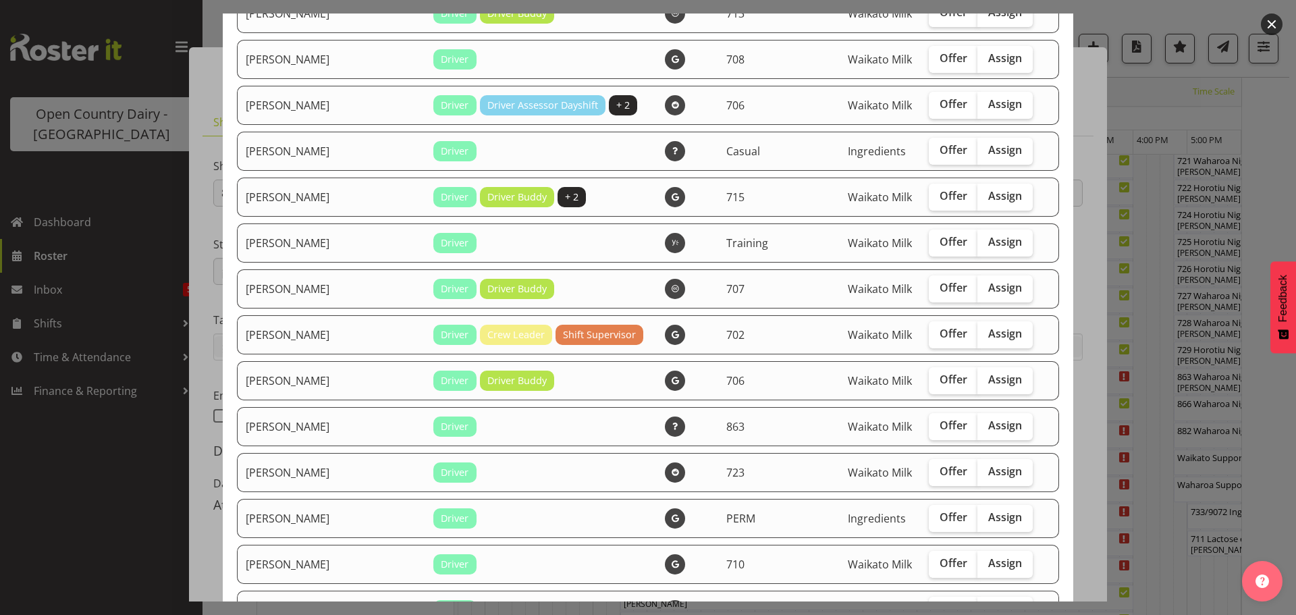
scroll to position [2362, 0]
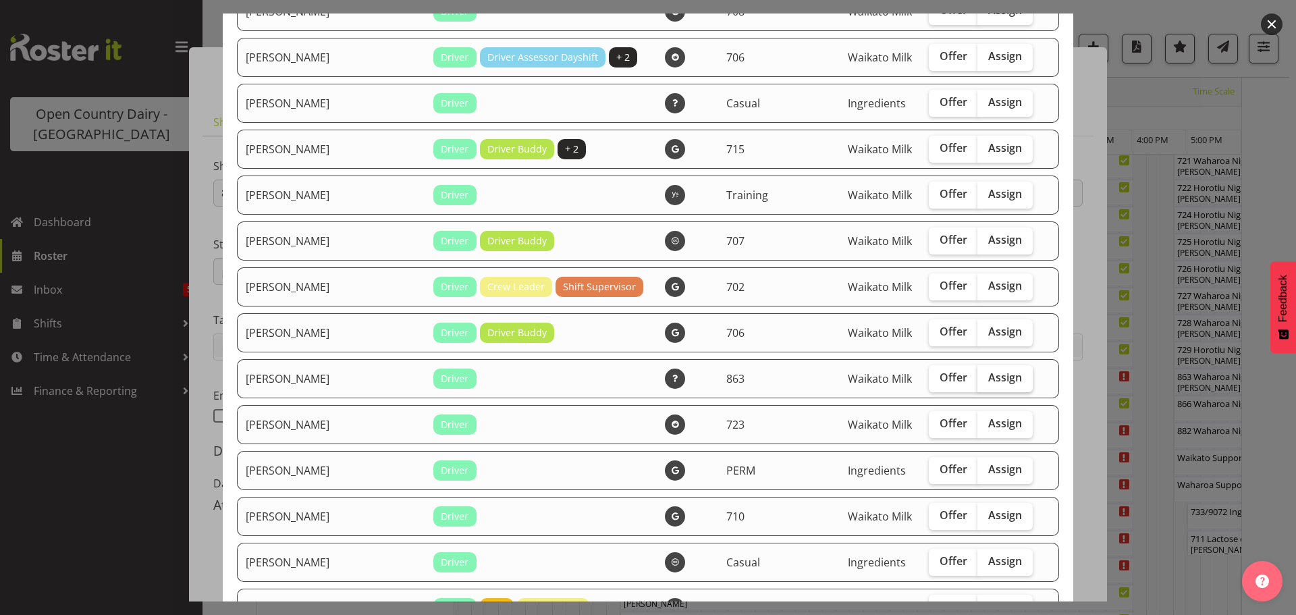
click at [988, 377] on span "Assign" at bounding box center [1005, 376] width 34 height 13
click at [977, 377] on input "Assign" at bounding box center [981, 377] width 9 height 9
checkbox input "true"
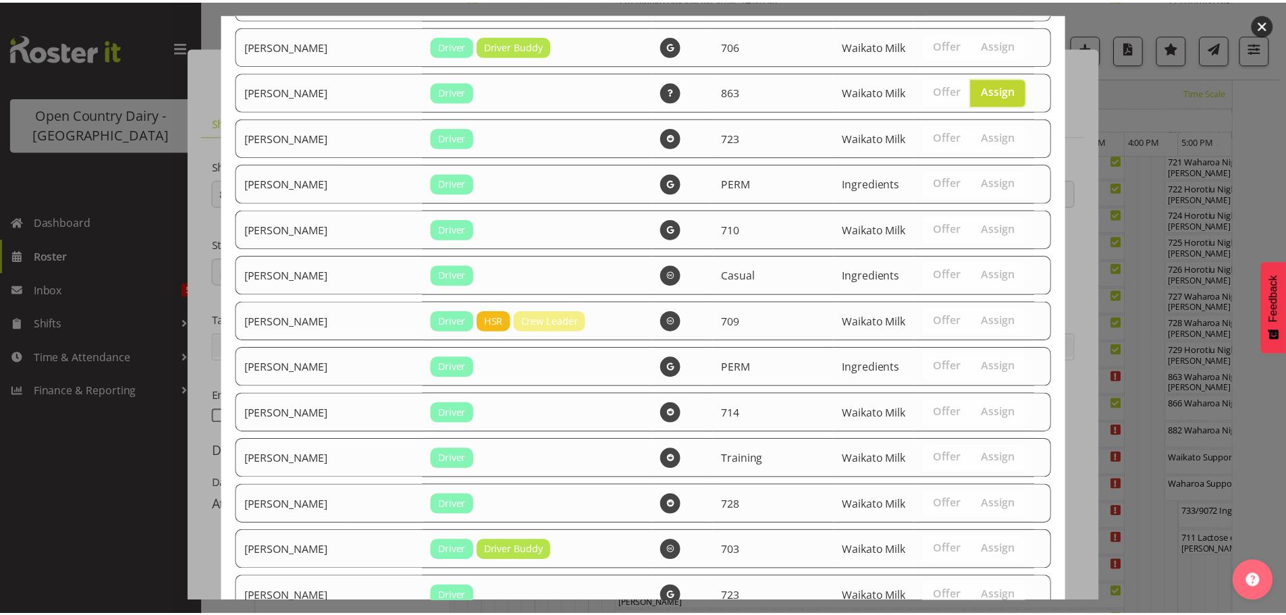
scroll to position [2748, 0]
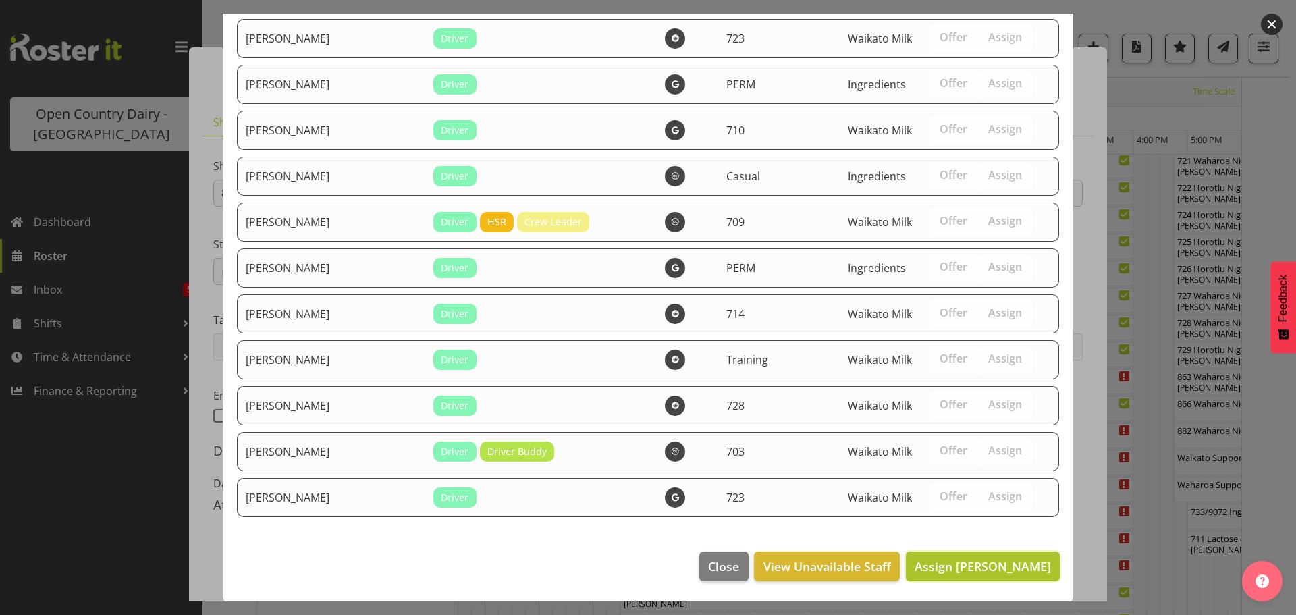
click at [995, 563] on span "Assign [PERSON_NAME]" at bounding box center [982, 566] width 136 height 16
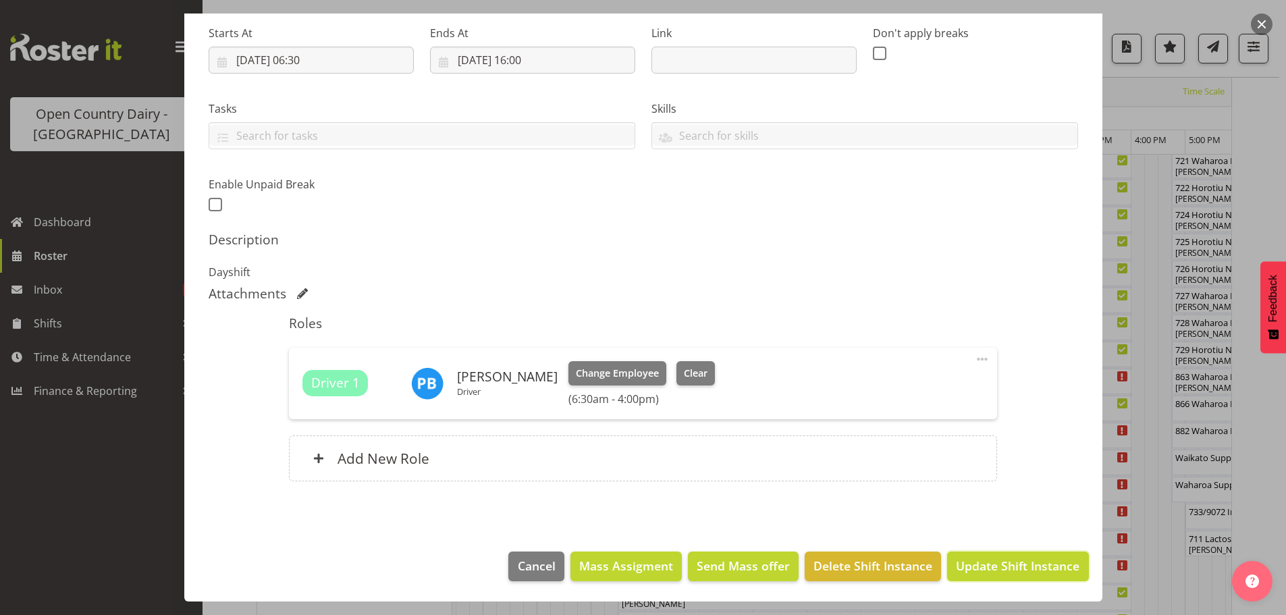
drag, startPoint x: 1006, startPoint y: 559, endPoint x: 1002, endPoint y: 546, distance: 13.4
click at [1006, 559] on span "Update Shift Instance" at bounding box center [1017, 566] width 123 height 18
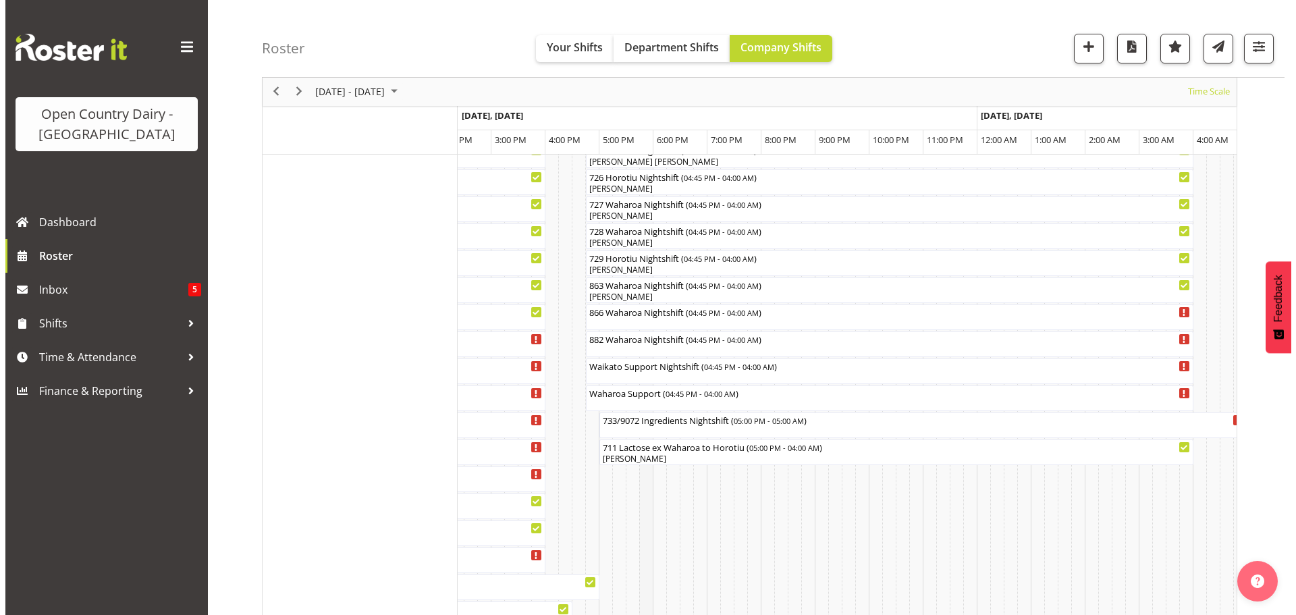
scroll to position [877, 0]
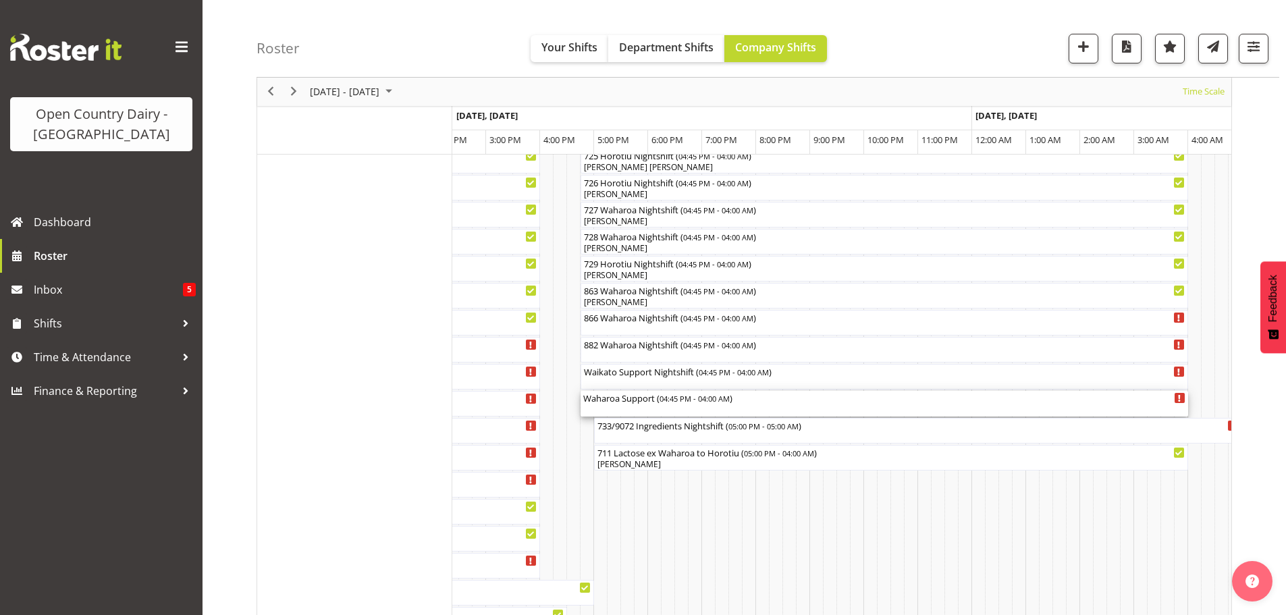
click at [630, 408] on div "Waharoa Support ( 04:45 PM - 04:00 AM )" at bounding box center [884, 404] width 602 height 26
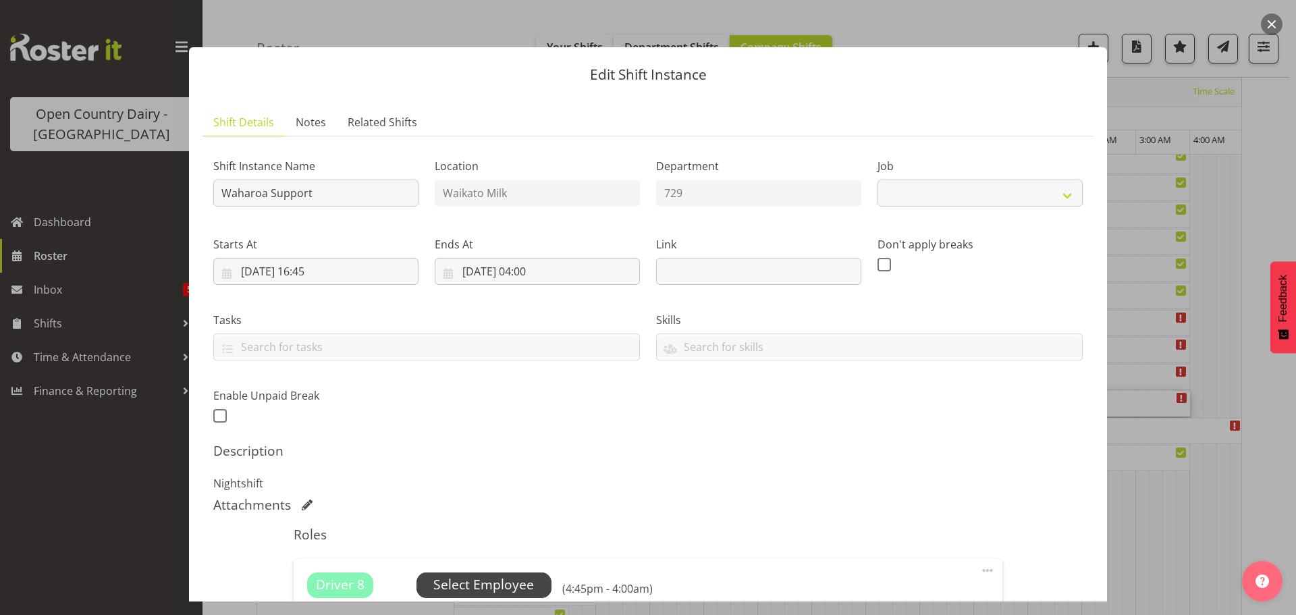
select select "9052"
click at [485, 585] on span "Select Employee" at bounding box center [483, 585] width 101 height 20
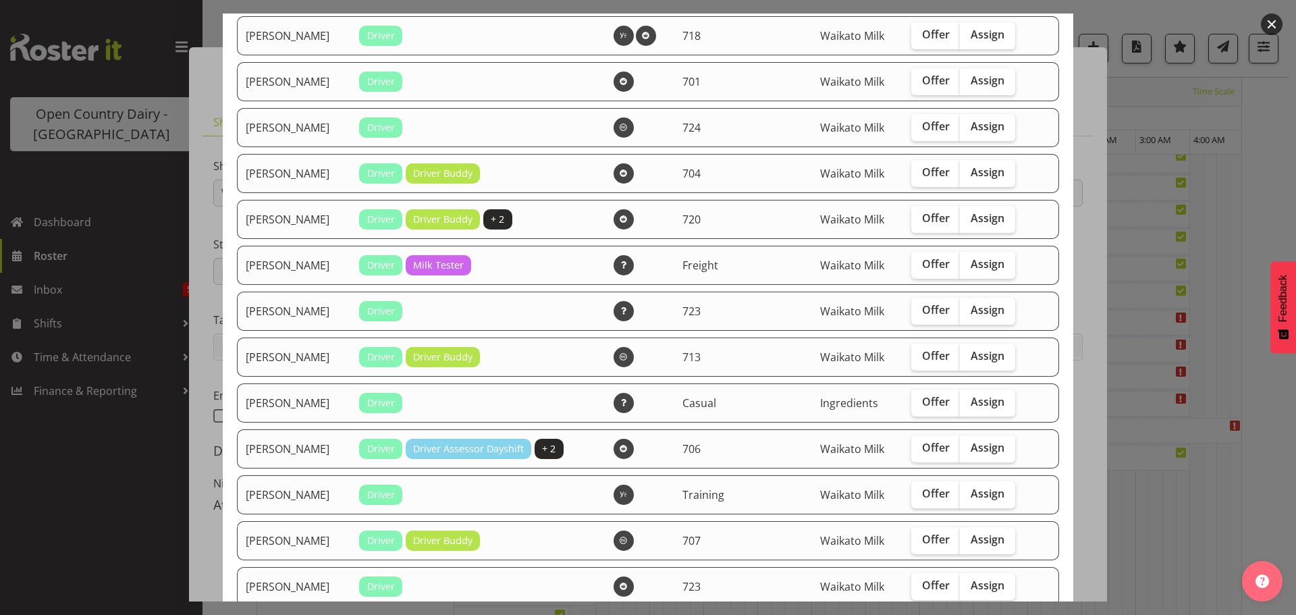
scroll to position [1215, 0]
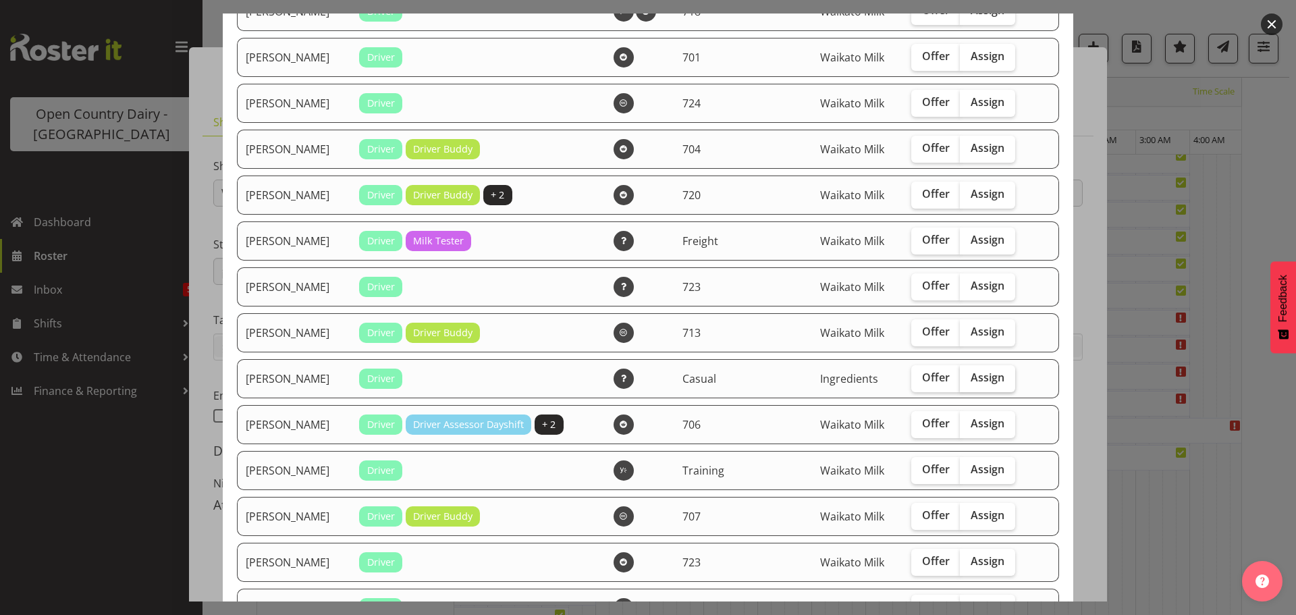
click at [970, 374] on span "Assign" at bounding box center [987, 376] width 34 height 13
click at [966, 374] on input "Assign" at bounding box center [964, 377] width 9 height 9
checkbox input "true"
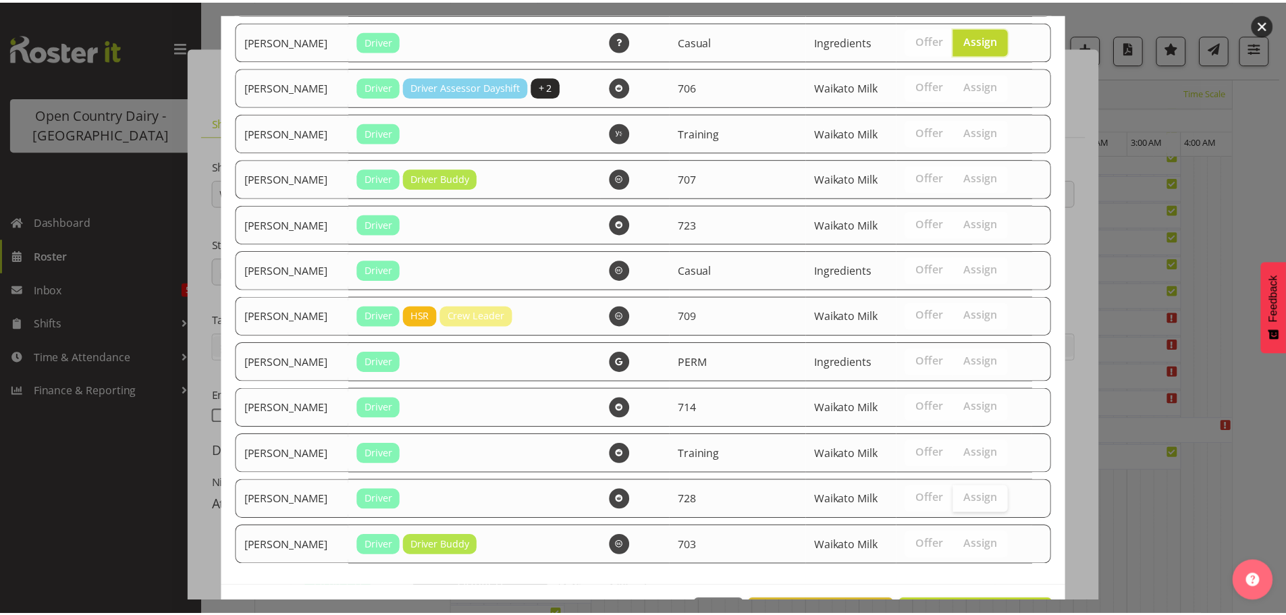
scroll to position [1601, 0]
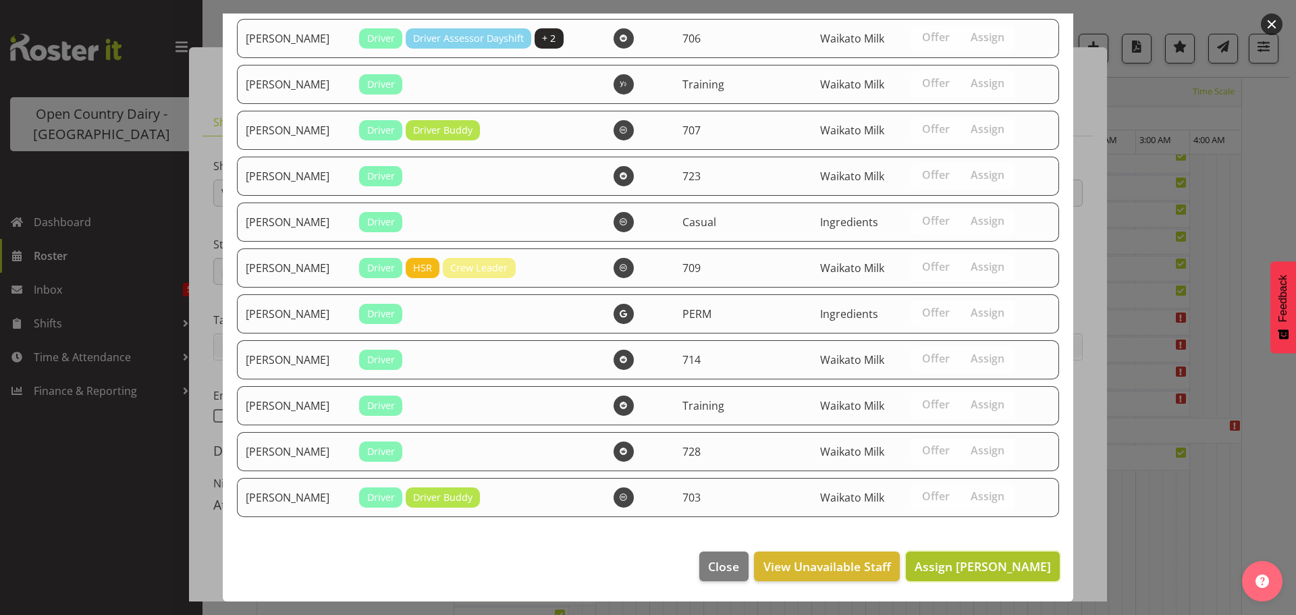
click at [987, 565] on span "Assign [PERSON_NAME]" at bounding box center [982, 566] width 136 height 16
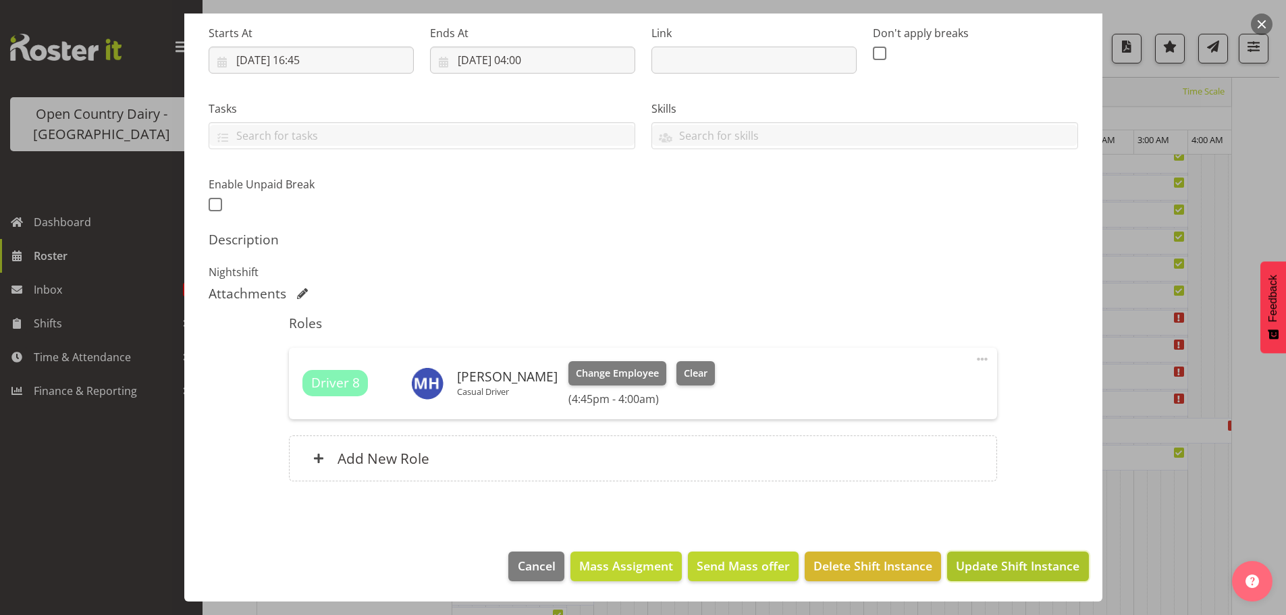
drag, startPoint x: 997, startPoint y: 560, endPoint x: 993, endPoint y: 537, distance: 23.3
click at [997, 559] on span "Update Shift Instance" at bounding box center [1017, 566] width 123 height 18
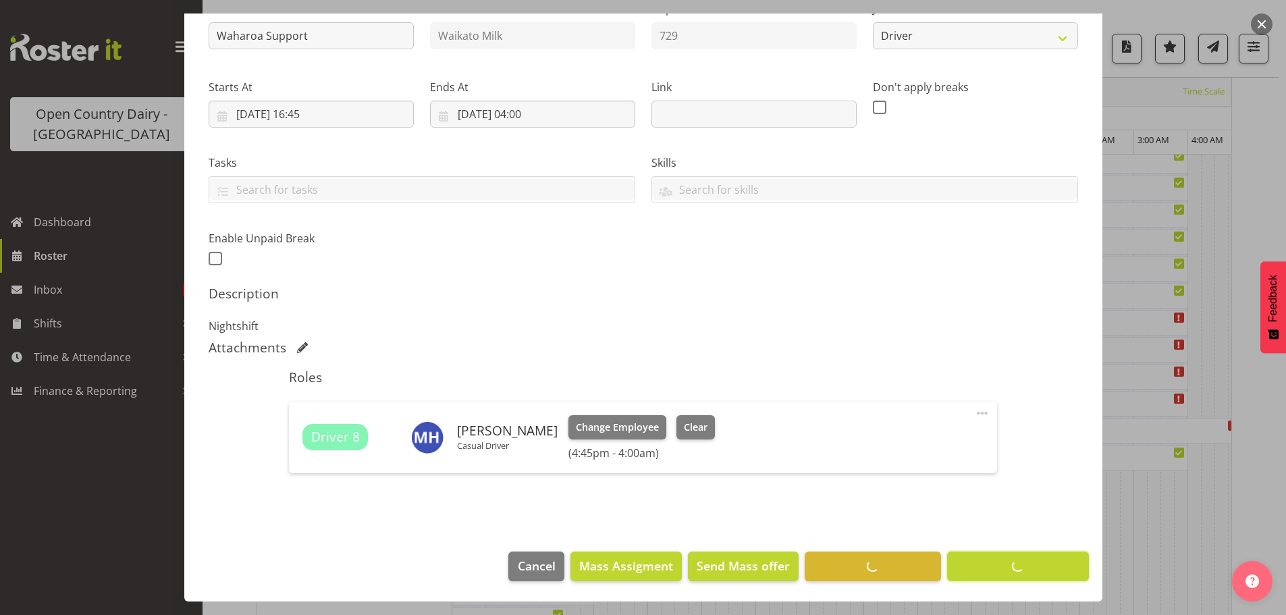
scroll to position [49, 0]
